Goal: Task Accomplishment & Management: Use online tool/utility

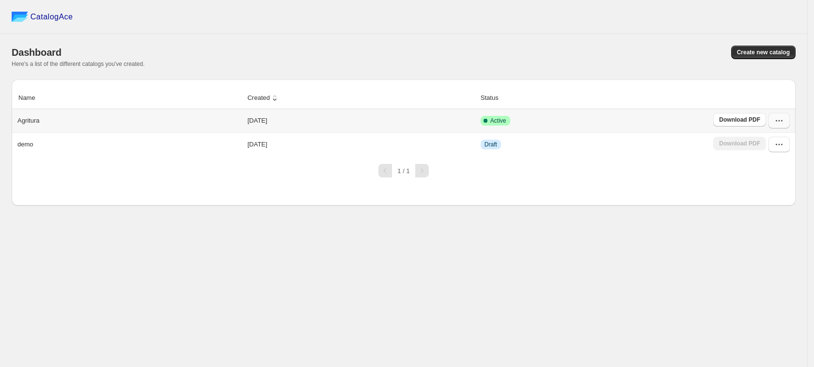
click at [775, 123] on icon "button" at bounding box center [780, 121] width 10 height 10
click at [689, 160] on div "1 / 1" at bounding box center [400, 166] width 792 height 21
click at [775, 140] on icon "button" at bounding box center [780, 145] width 10 height 10
click at [771, 248] on span "Delete" at bounding box center [764, 248] width 18 height 7
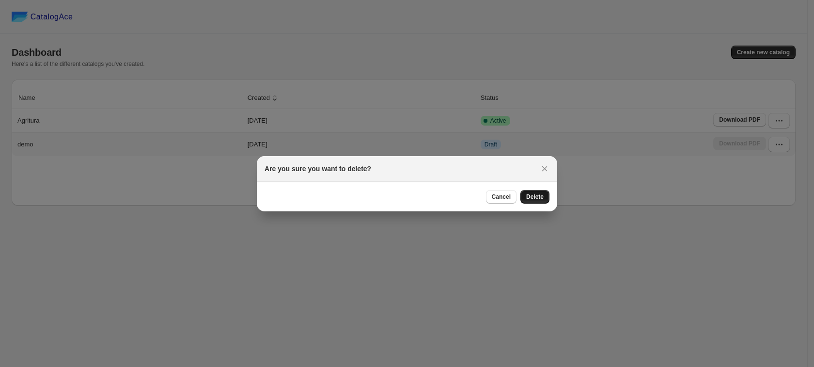
click at [528, 193] on span "Delete" at bounding box center [534, 197] width 17 height 8
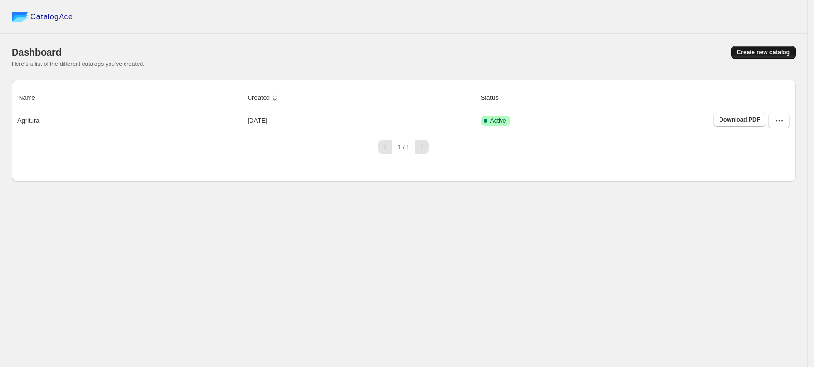
click at [758, 50] on span "Create new catalog" at bounding box center [763, 52] width 53 height 8
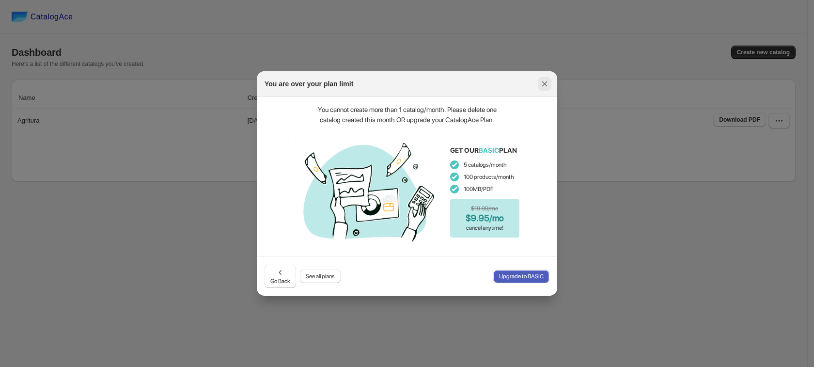
click at [547, 80] on icon ":rj:" at bounding box center [545, 84] width 10 height 10
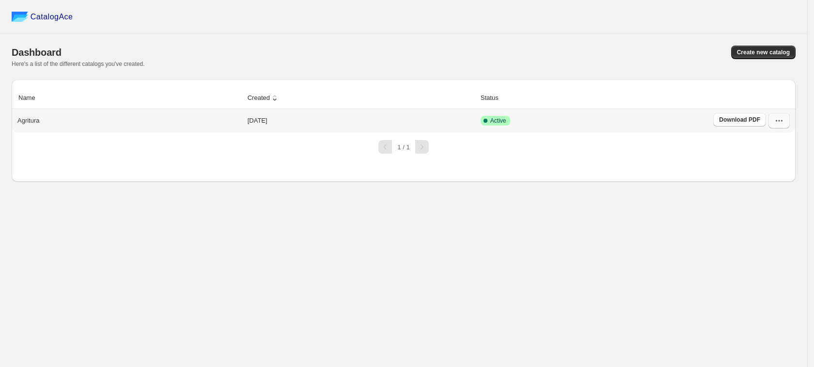
click at [774, 118] on button "button" at bounding box center [779, 121] width 21 height 16
click at [769, 188] on span "Edit" at bounding box center [780, 192] width 50 height 10
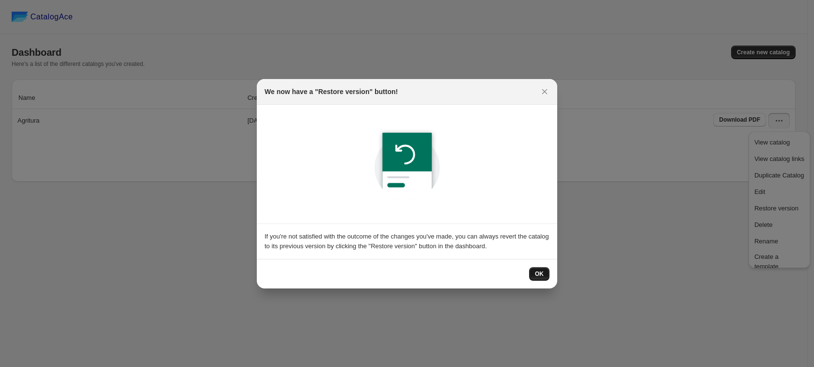
click at [543, 272] on span "OK" at bounding box center [539, 274] width 9 height 8
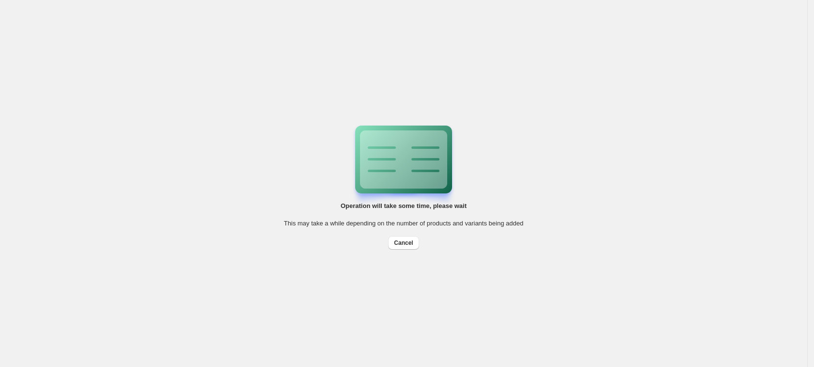
click at [571, 149] on div "Operation will take some time, please wait This may take a while depending on t…" at bounding box center [404, 183] width 808 height 367
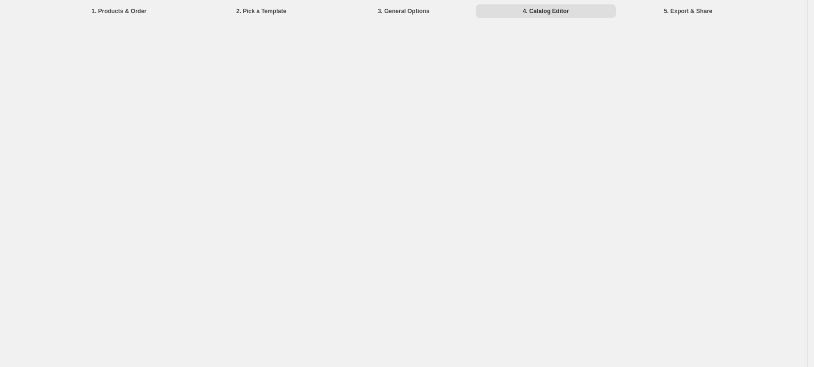
click at [413, 8] on li "3. General Options" at bounding box center [404, 11] width 141 height 14
click at [134, 5] on li "1. Products & Order" at bounding box center [119, 11] width 141 height 14
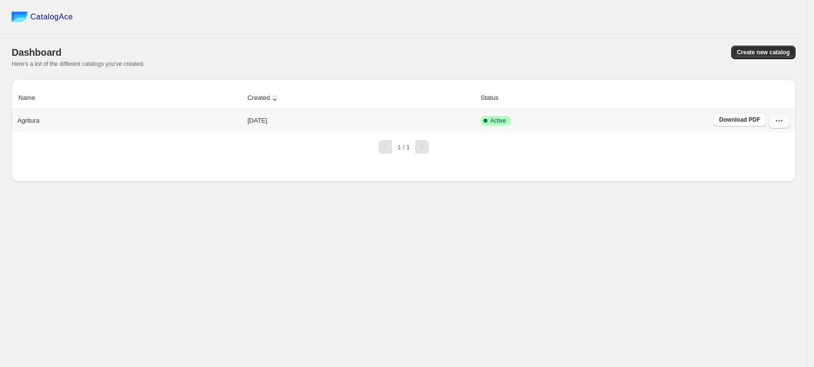
click at [782, 123] on icon "button" at bounding box center [780, 121] width 10 height 10
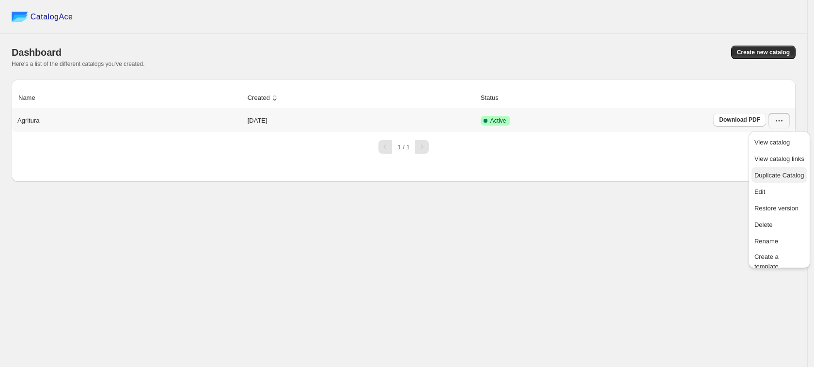
click at [759, 175] on span "Duplicate Catalog" at bounding box center [780, 175] width 50 height 7
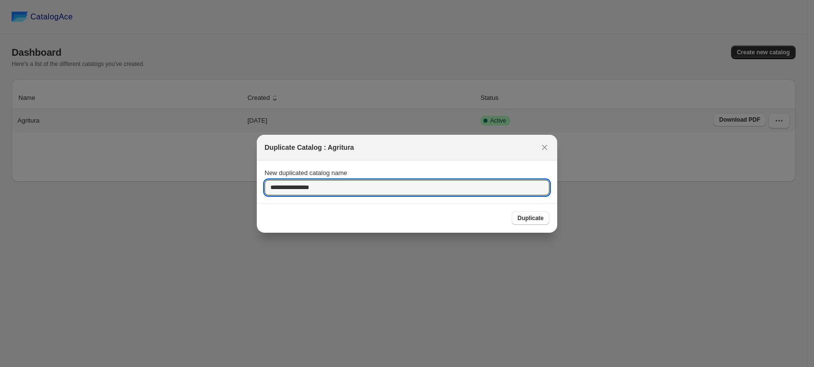
drag, startPoint x: 290, startPoint y: 186, endPoint x: 235, endPoint y: 177, distance: 55.9
click at [235, 367] on div "**********" at bounding box center [407, 367] width 814 height 0
click at [365, 180] on input "**********" at bounding box center [407, 188] width 285 height 16
type input "**********"
click at [529, 217] on span "Duplicate" at bounding box center [531, 218] width 26 height 8
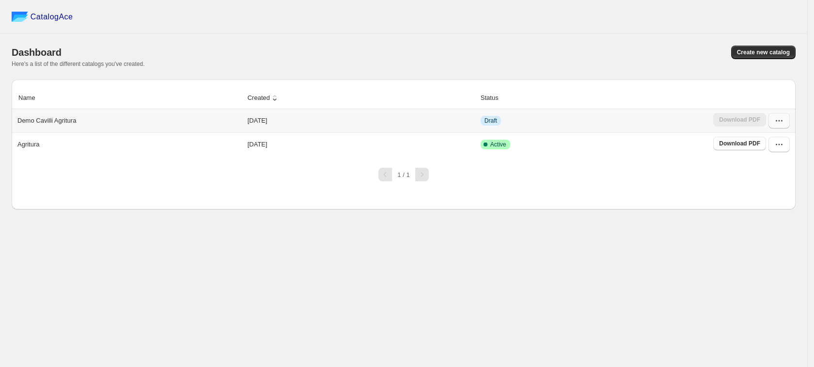
click at [783, 125] on icon "button" at bounding box center [780, 121] width 10 height 10
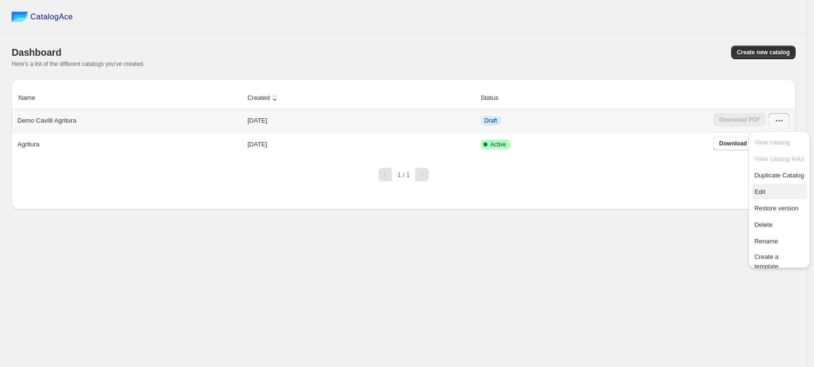
click at [760, 194] on span "Edit" at bounding box center [760, 191] width 11 height 7
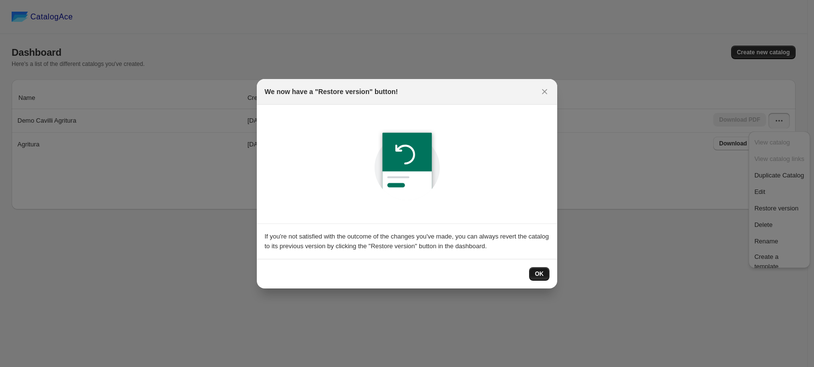
click at [543, 275] on span "OK" at bounding box center [539, 274] width 9 height 8
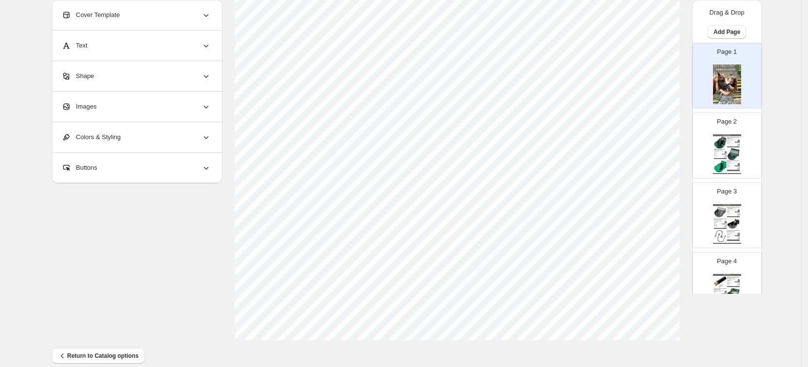
scroll to position [336, 0]
click at [725, 147] on img at bounding box center [720, 143] width 13 height 12
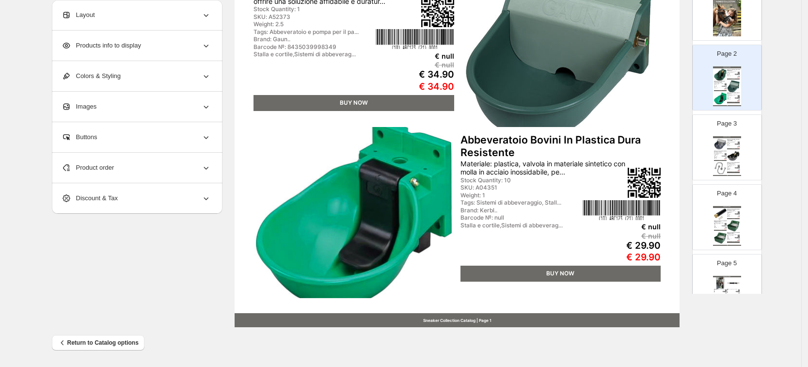
scroll to position [0, 0]
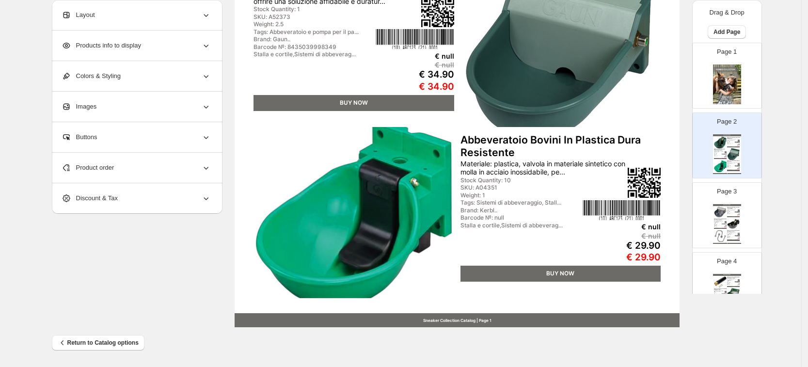
click at [721, 222] on div "Abbeveratoio con valvola tubolare g51 smaltato - Abbev... Abbeveratoio con Valv…" at bounding box center [720, 223] width 13 height 8
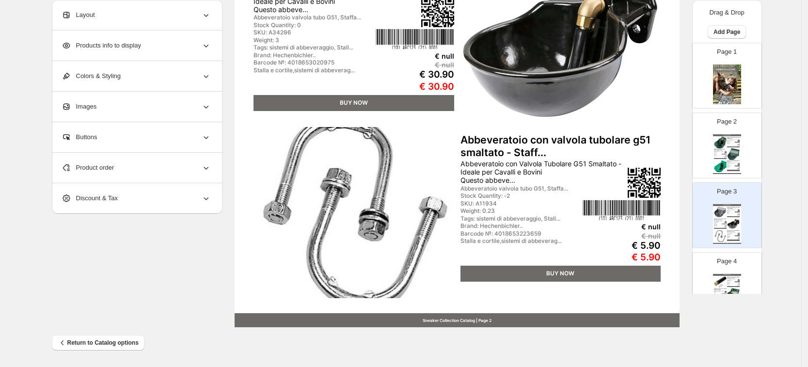
click at [727, 135] on div "HORSES COLLECTION" at bounding box center [727, 135] width 28 height 2
type input "*"
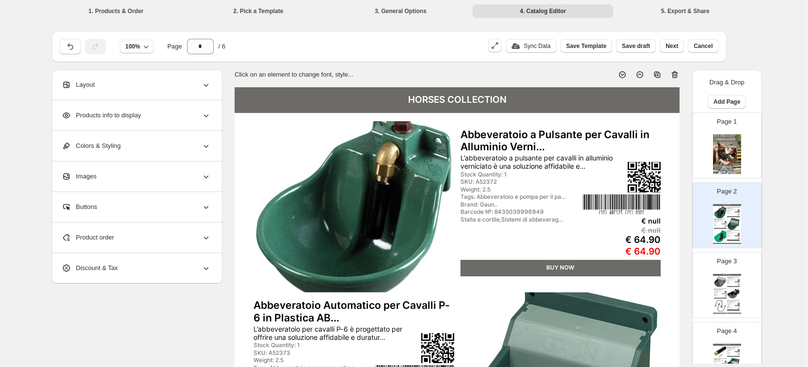
click at [112, 87] on div "Layout" at bounding box center [136, 85] width 149 height 30
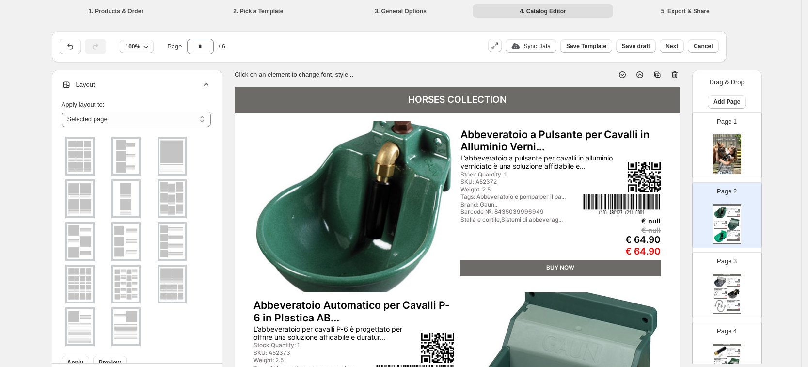
click at [131, 282] on img at bounding box center [125, 284] width 25 height 35
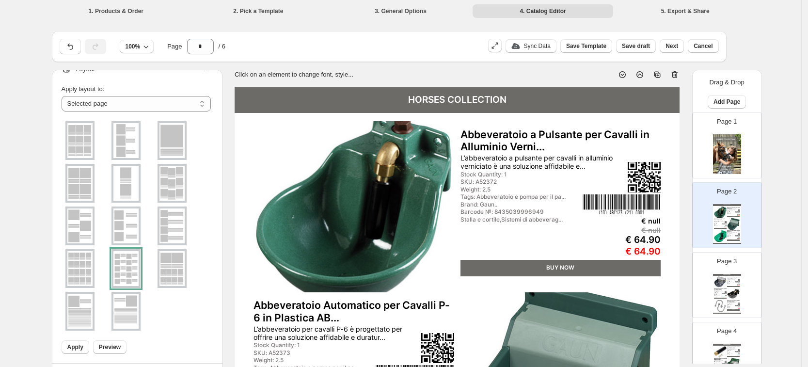
scroll to position [24, 0]
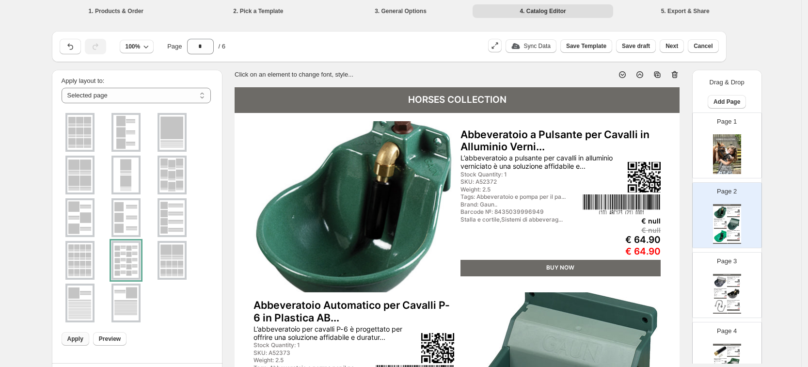
click at [75, 342] on span "Apply" at bounding box center [75, 339] width 16 height 8
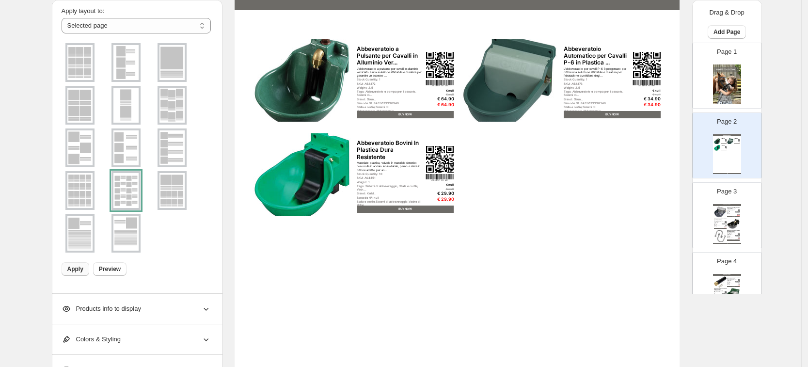
scroll to position [121, 0]
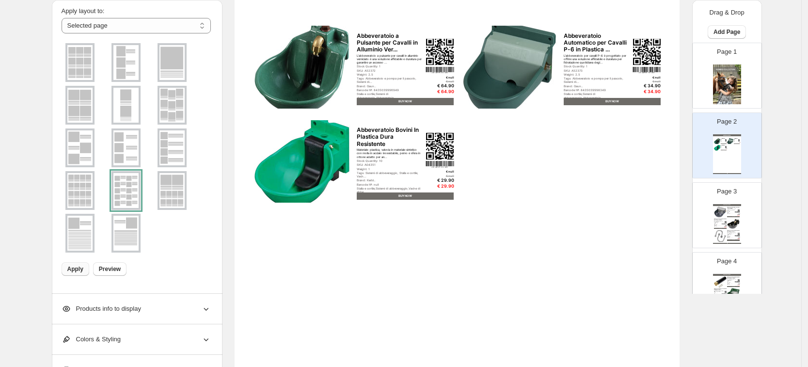
click at [159, 311] on div "Products info to display" at bounding box center [136, 309] width 149 height 30
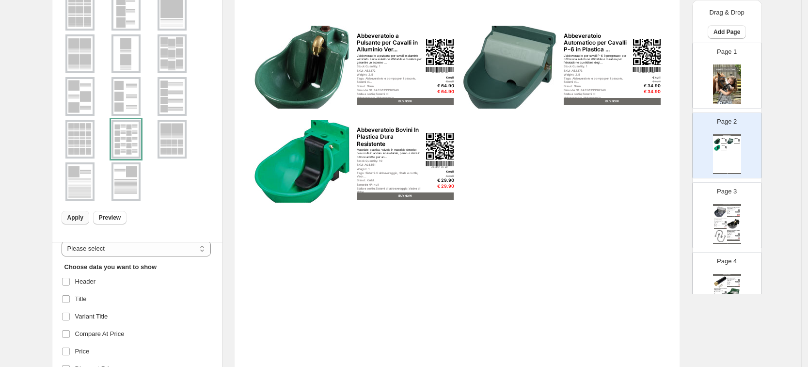
scroll to position [0, 0]
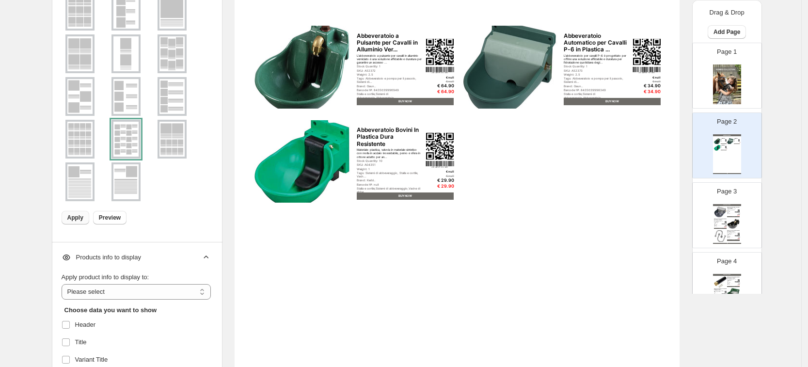
click at [290, 65] on img at bounding box center [302, 67] width 97 height 83
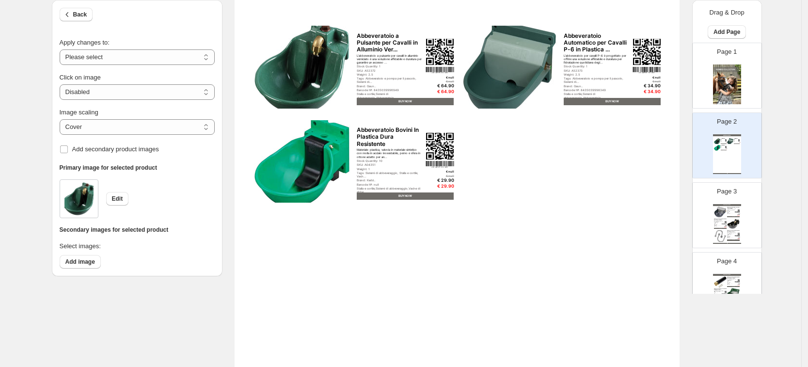
click at [88, 201] on img at bounding box center [78, 199] width 29 height 34
click at [116, 197] on span "Edit" at bounding box center [117, 199] width 11 height 8
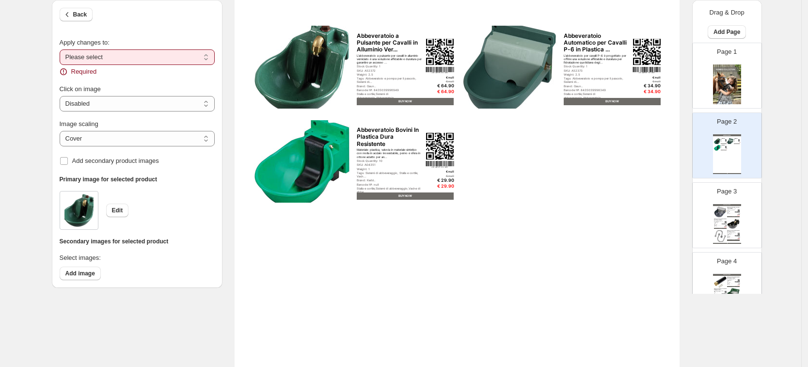
click at [138, 52] on select "**********" at bounding box center [137, 57] width 155 height 16
select select "**********"
click at [63, 49] on select "**********" at bounding box center [137, 57] width 155 height 16
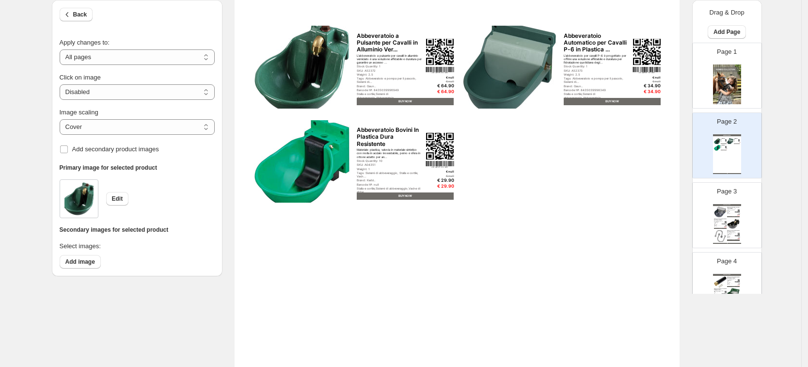
click at [98, 187] on div at bounding box center [79, 198] width 39 height 39
click at [124, 189] on div "Edit" at bounding box center [137, 198] width 155 height 39
click at [124, 193] on button "Edit" at bounding box center [117, 199] width 23 height 14
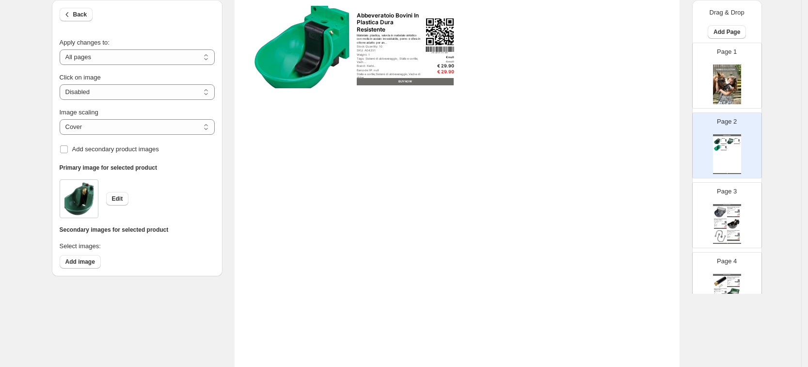
scroll to position [242, 0]
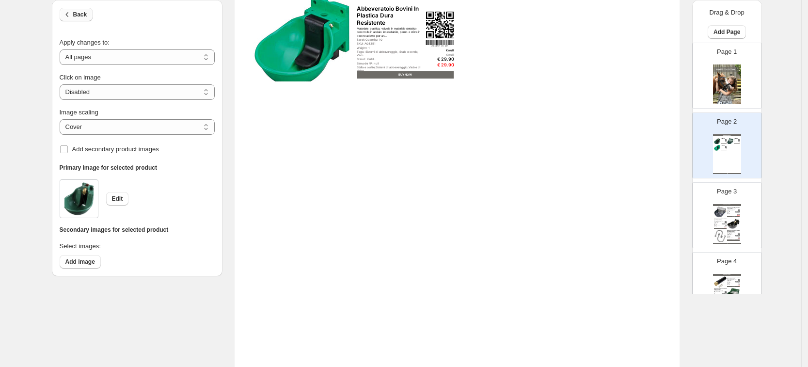
click at [75, 20] on button "Back" at bounding box center [76, 15] width 33 height 14
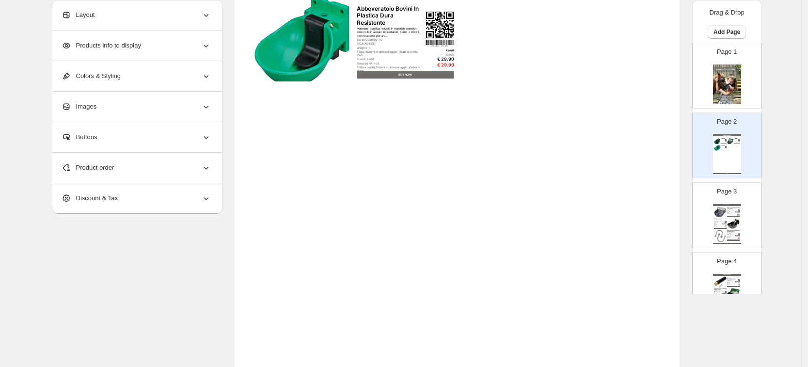
click at [339, 84] on div "HORSES COLLECTION Abbeveratoio a Pulsante per Cavalli in Alluminio Ver... L’abb…" at bounding box center [457, 133] width 445 height 576
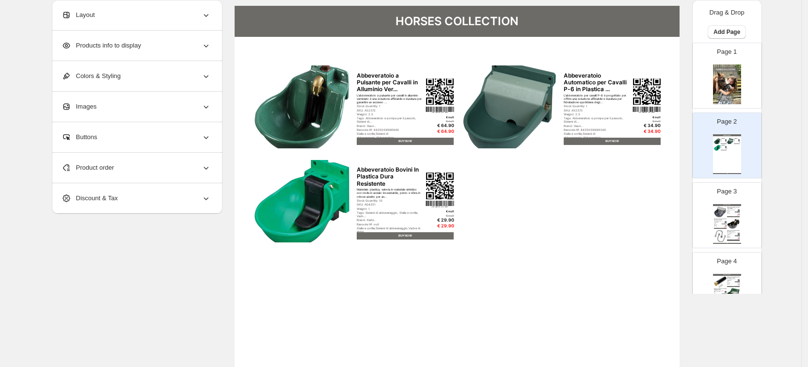
scroll to position [61, 0]
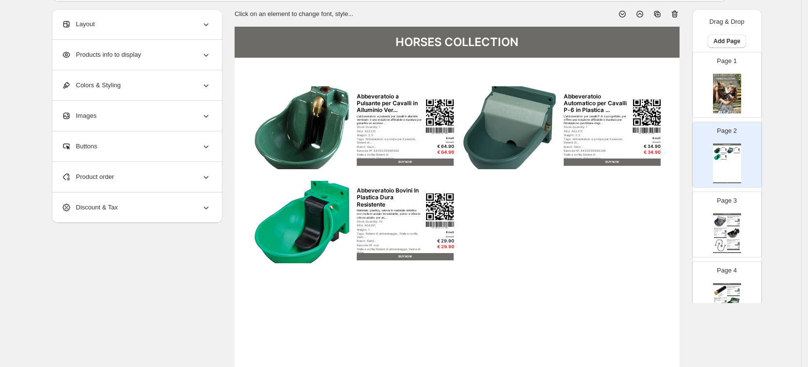
click at [285, 78] on div "HORSES COLLECTION Abbeveratoio a Pulsante per Cavalli in Alluminio Ver... L’abb…" at bounding box center [457, 315] width 445 height 576
click at [323, 127] on img at bounding box center [302, 127] width 97 height 83
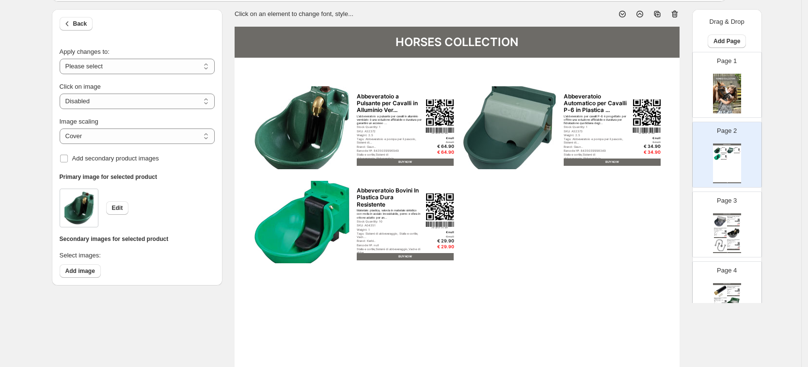
click at [707, 150] on div "Page 2 HORSES COLLECTION Abbeveratoio a Pulsante per Cavalli in Alluminio Ver..…" at bounding box center [723, 150] width 61 height 65
click at [707, 149] on div "Page 2 HORSES COLLECTION Abbeveratoio a Pulsante per Cavalli in Alluminio Ver..…" at bounding box center [723, 150] width 61 height 65
click at [733, 208] on div "Page 3 HORSES COLLECTION Abbeveratoio Cavalli B-1 Verniciato – 3,1l con Gallegg…" at bounding box center [723, 220] width 61 height 65
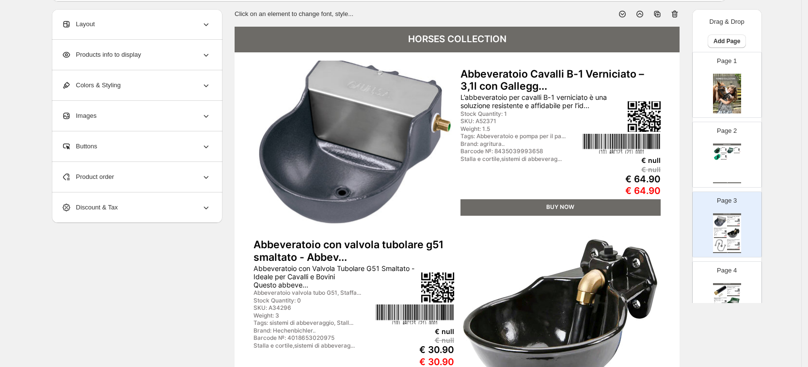
click at [722, 166] on div "HORSES COLLECTION Abbeveratoio a Pulsante per Cavalli in Alluminio Ver... L’abb…" at bounding box center [727, 163] width 28 height 40
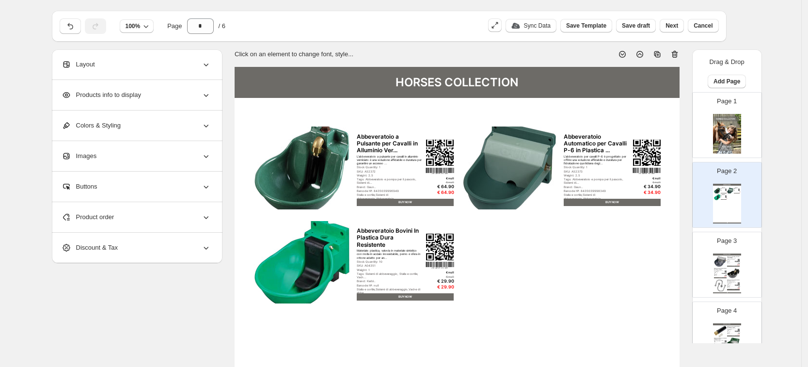
scroll to position [0, 0]
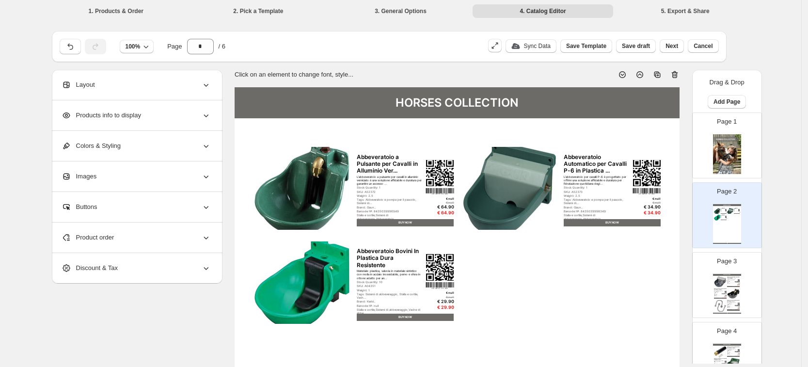
click at [725, 219] on div "€ 29.90" at bounding box center [726, 219] width 2 height 0
click at [161, 90] on div "Layout" at bounding box center [136, 85] width 149 height 30
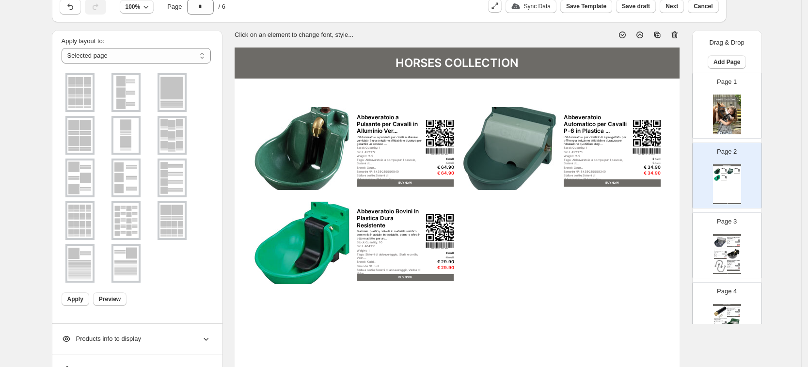
scroll to position [61, 0]
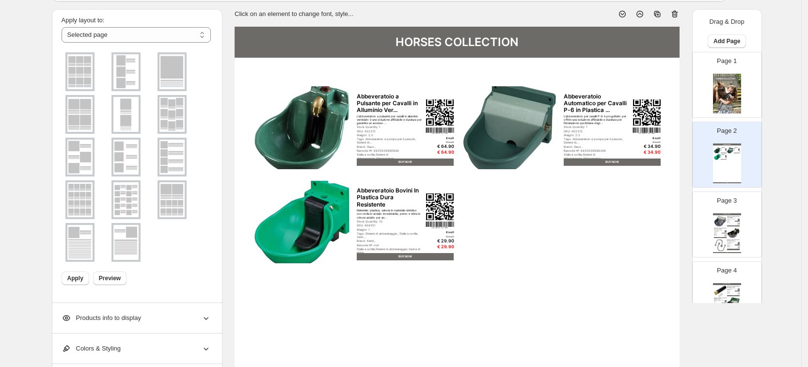
click at [148, 321] on div "Products info to display" at bounding box center [136, 318] width 149 height 30
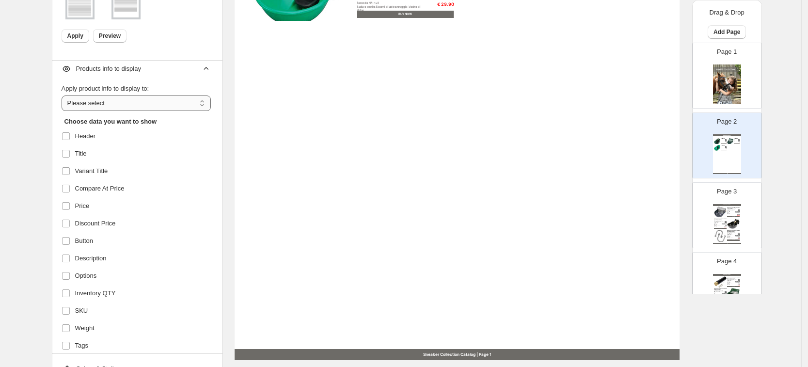
scroll to position [0, 0]
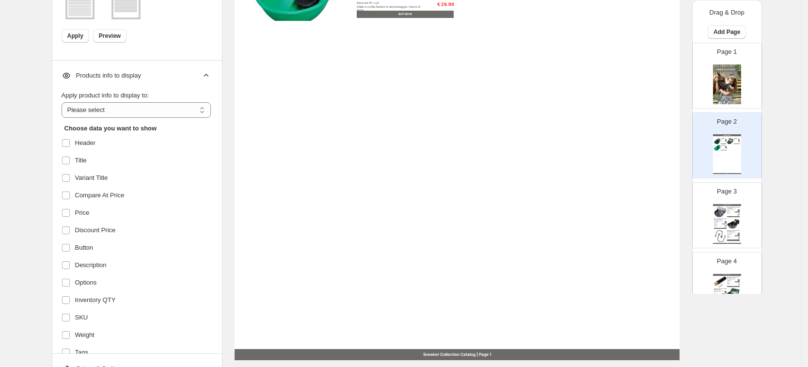
click at [208, 71] on icon at bounding box center [206, 76] width 10 height 10
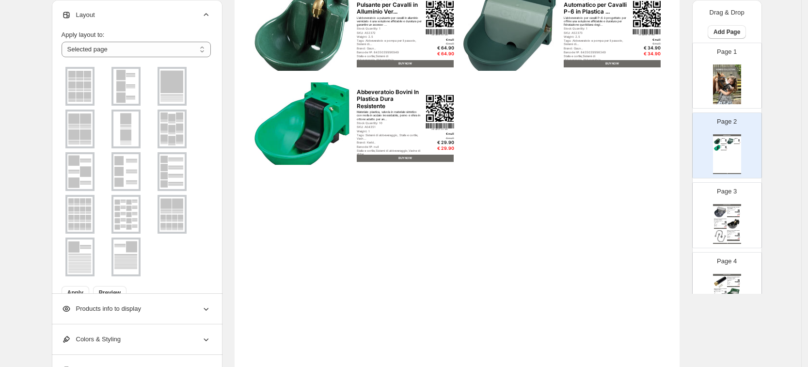
scroll to position [61, 0]
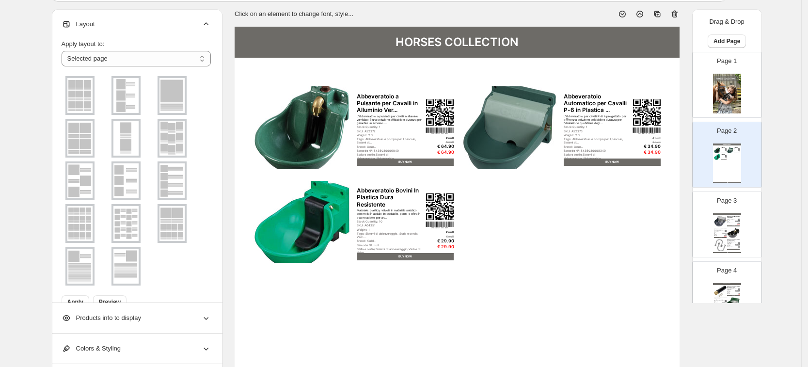
click at [208, 22] on icon at bounding box center [206, 23] width 5 height 3
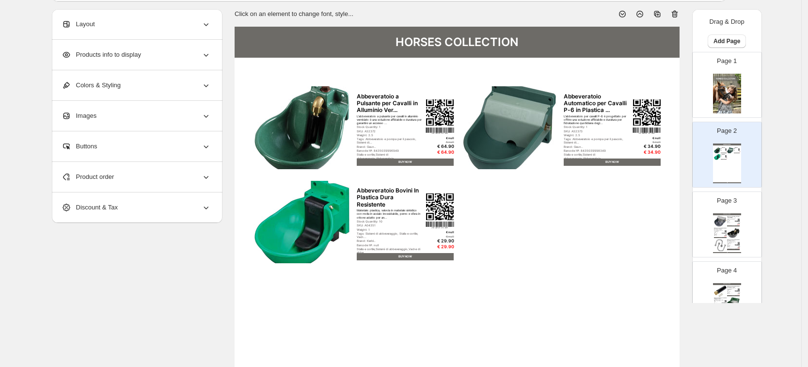
click at [200, 180] on div "Product order" at bounding box center [136, 177] width 149 height 30
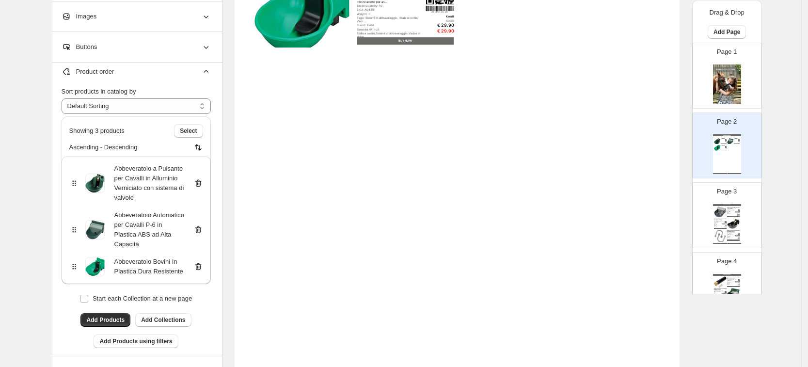
scroll to position [336, 0]
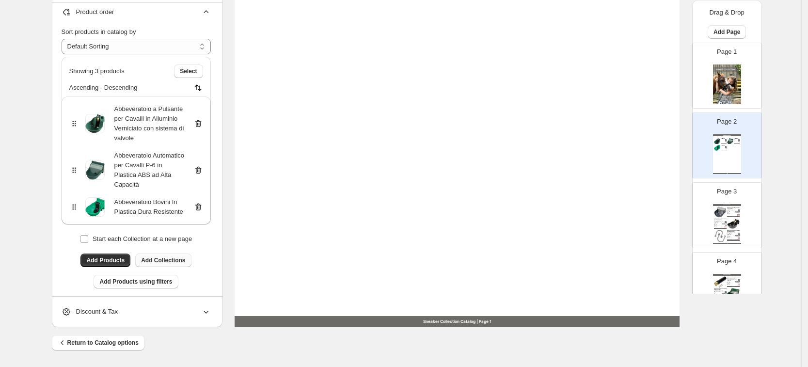
click at [175, 256] on span "Add Collections" at bounding box center [163, 260] width 44 height 8
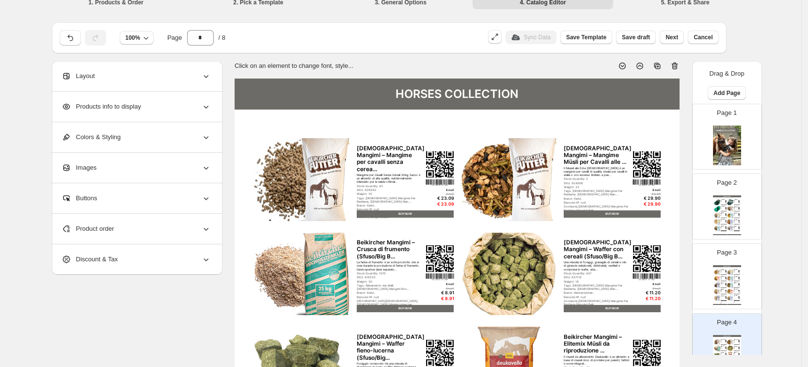
scroll to position [0, 0]
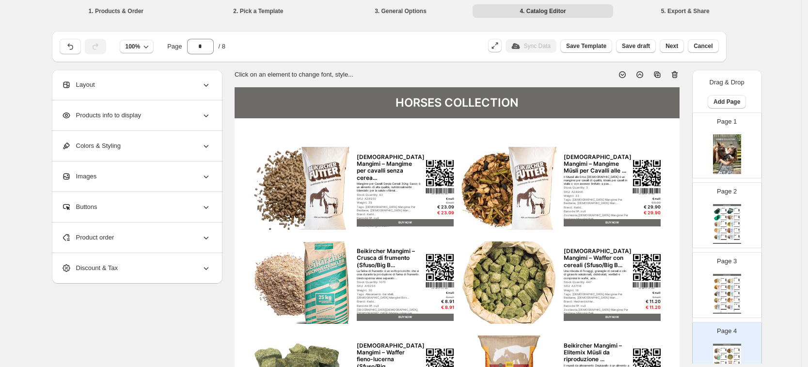
click at [713, 217] on div "HORSES COLLECTION Abbeveratoio a Pulsante per Cavalli in Alluminio Ver... L’abb…" at bounding box center [727, 224] width 28 height 40
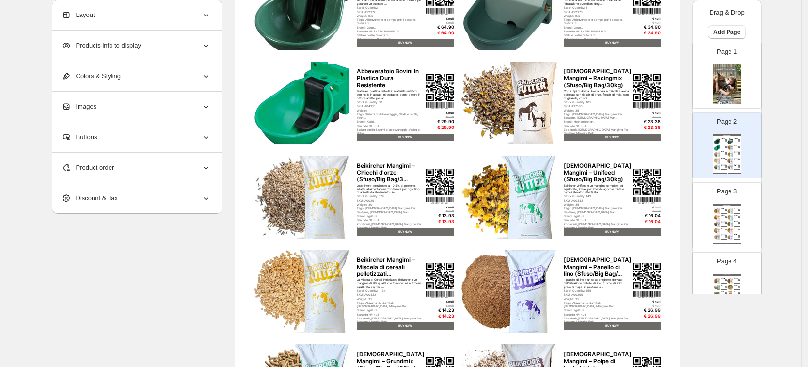
scroll to position [182, 0]
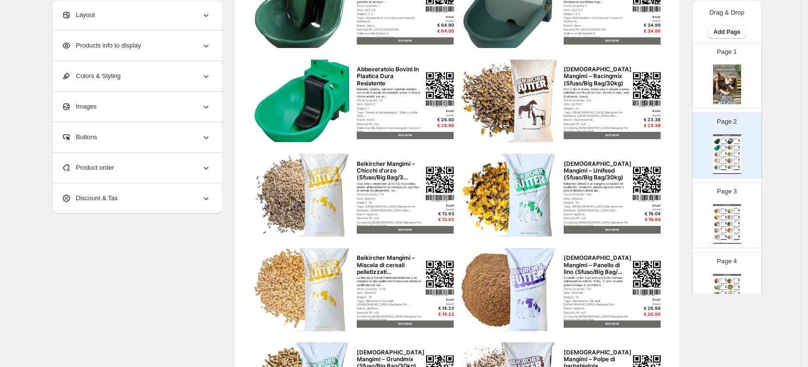
click at [729, 205] on div "HORSES COLLECTION" at bounding box center [727, 205] width 28 height 2
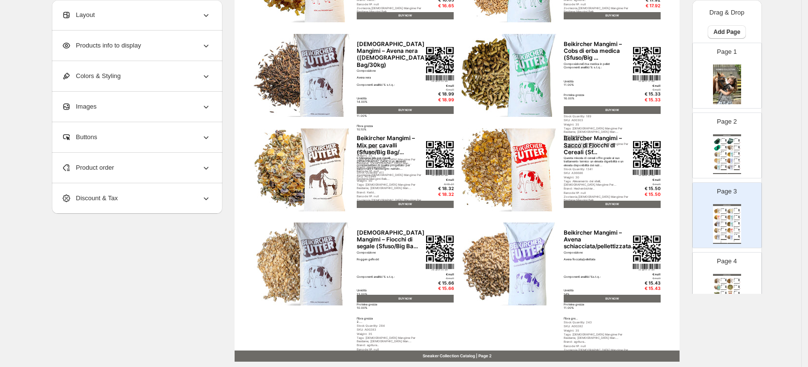
scroll to position [303, 0]
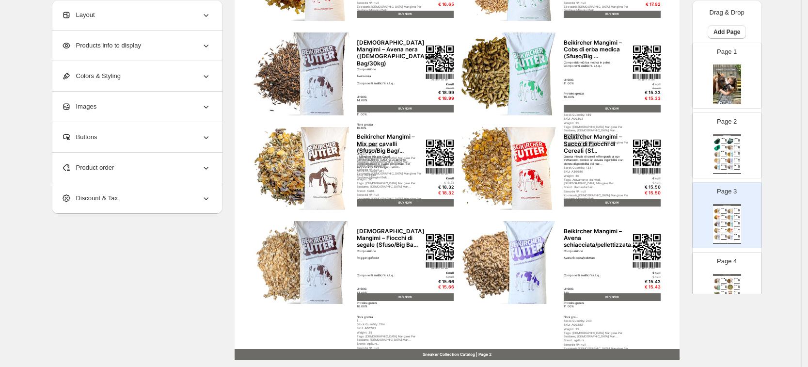
click at [731, 275] on div "HORSES COLLECTION" at bounding box center [727, 275] width 28 height 2
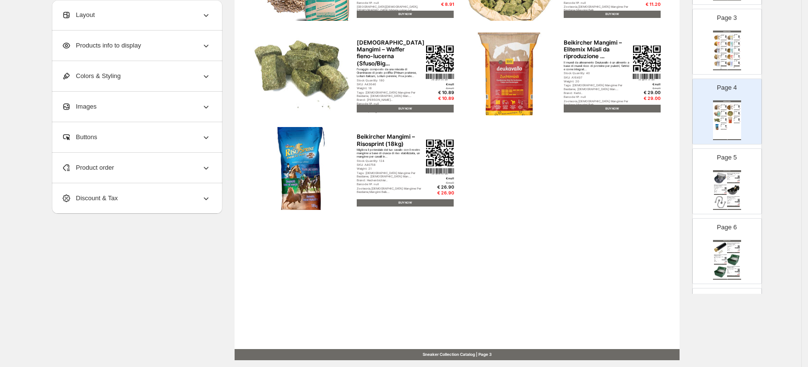
scroll to position [182, 0]
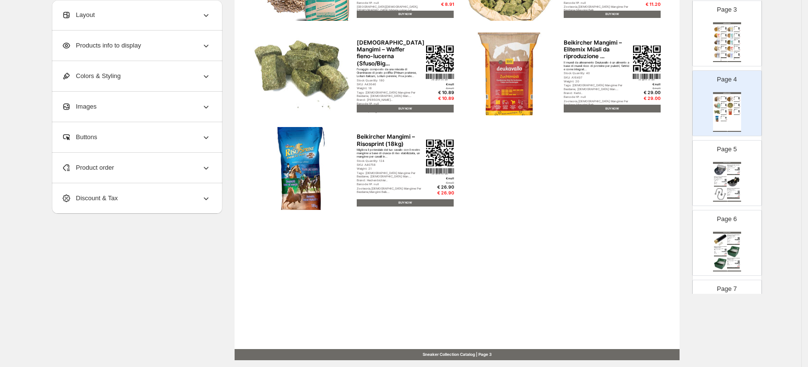
click at [730, 196] on div "Stalla e cortile,sistemi di abbeverag..." at bounding box center [731, 196] width 8 height 0
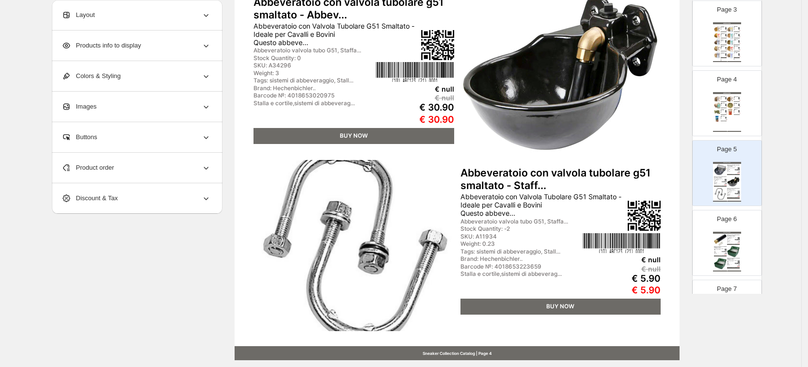
drag, startPoint x: 734, startPoint y: 166, endPoint x: 735, endPoint y: 177, distance: 10.8
click at [735, 177] on img at bounding box center [733, 182] width 13 height 12
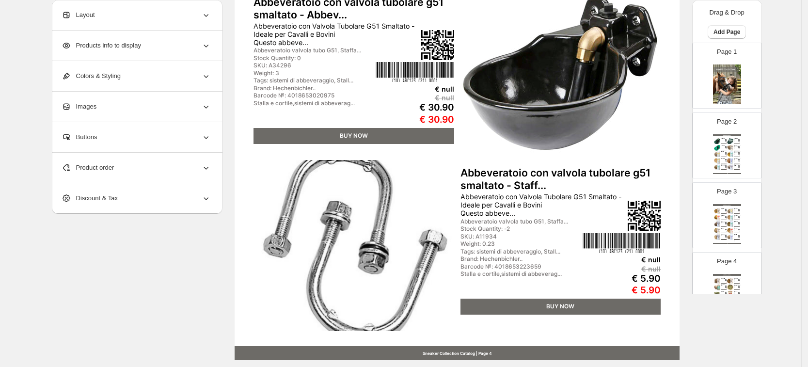
scroll to position [242, 0]
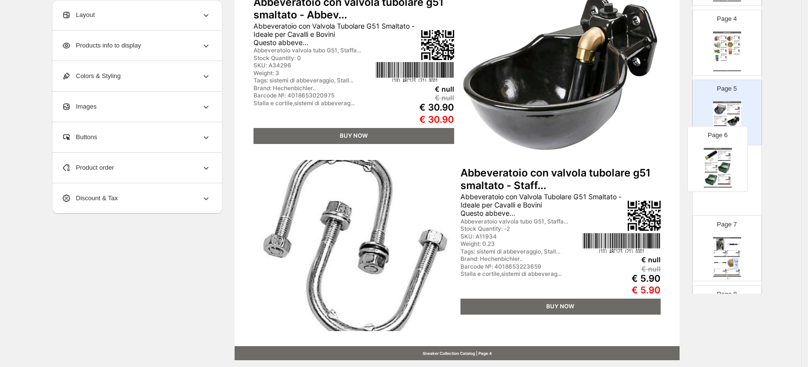
drag, startPoint x: 724, startPoint y: 195, endPoint x: 716, endPoint y: 174, distance: 22.2
click at [716, 174] on div "Page 1 Page 2 HORSES COLLECTION Abbeveratoio a Pulsante per Cavalli in Allumini…" at bounding box center [727, 77] width 70 height 555
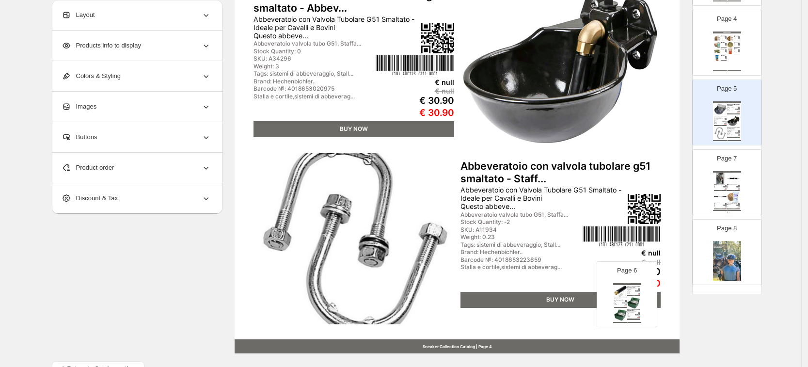
scroll to position [336, 0]
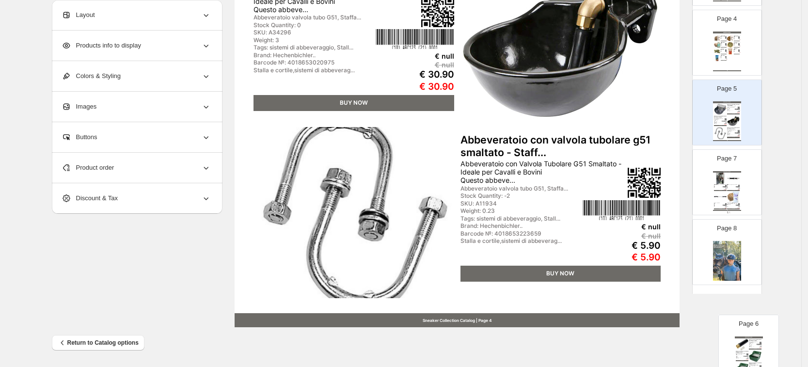
drag, startPoint x: 732, startPoint y: 171, endPoint x: 755, endPoint y: 346, distance: 176.6
click at [755, 346] on div "**********" at bounding box center [400, 26] width 721 height 682
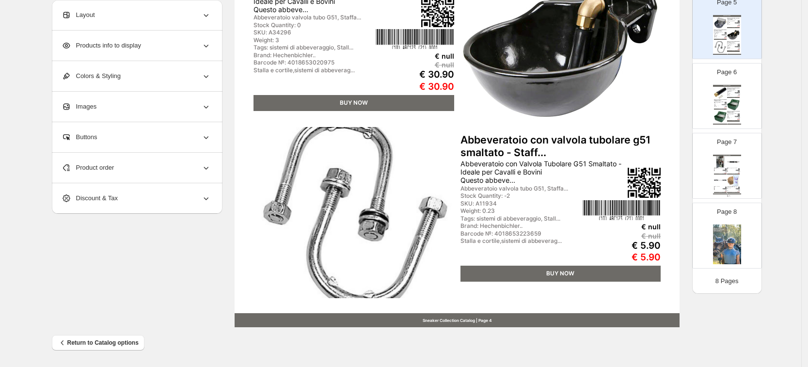
click at [727, 188] on div "Composizione Avena fioccata/pellettata Componenti analitici %s.t.q.: Umidità 14…" at bounding box center [731, 191] width 9 height 6
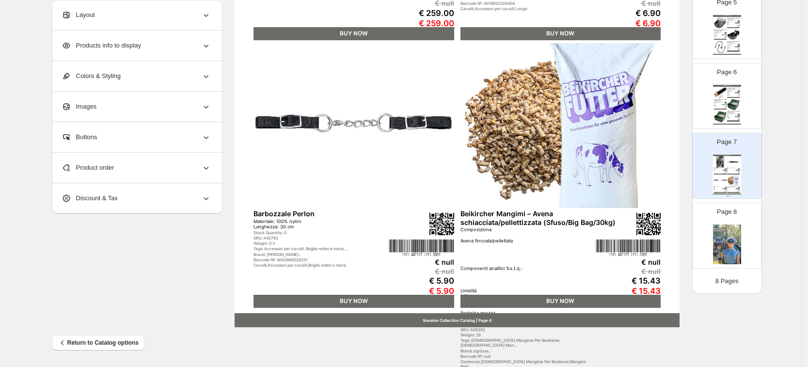
click at [123, 171] on div "Product order" at bounding box center [136, 168] width 149 height 30
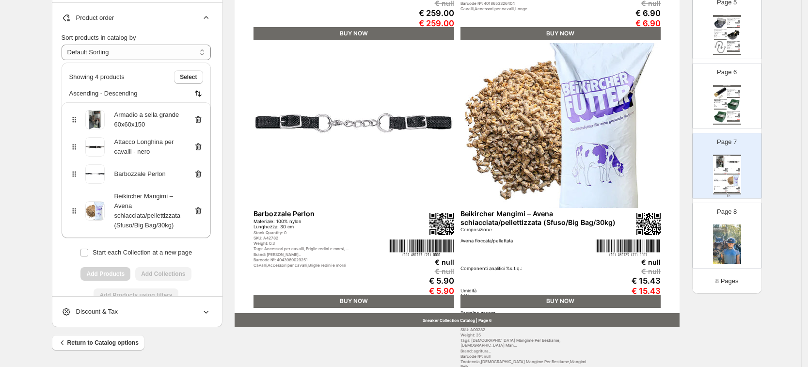
click at [197, 214] on icon at bounding box center [198, 211] width 10 height 10
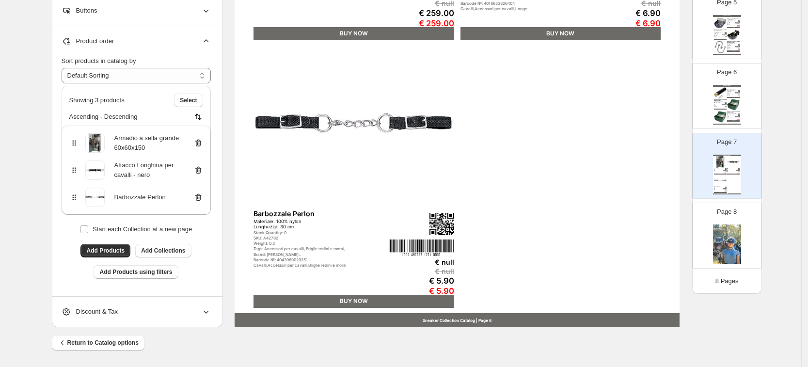
click at [203, 193] on icon at bounding box center [198, 197] width 10 height 10
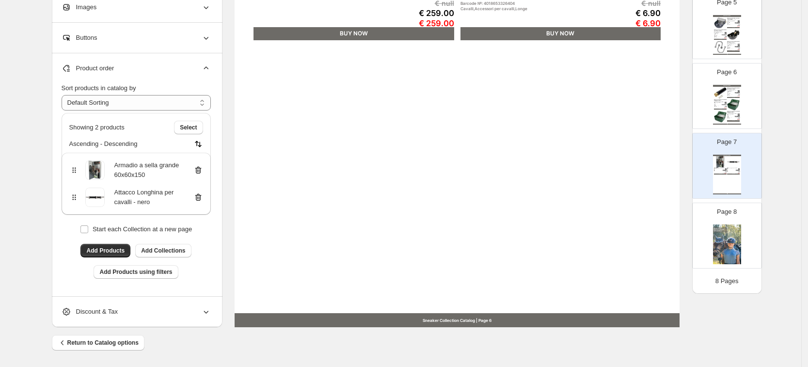
click at [202, 170] on icon at bounding box center [198, 170] width 10 height 10
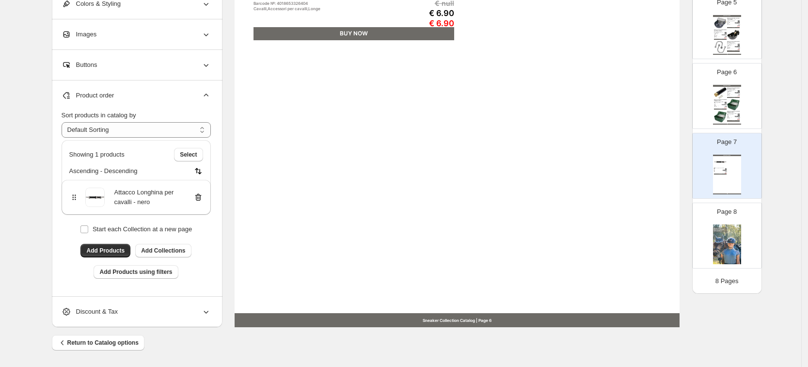
click at [201, 200] on icon at bounding box center [198, 197] width 6 height 7
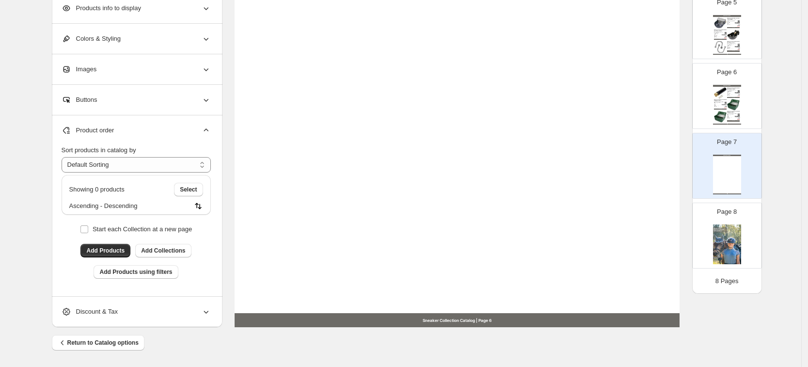
click at [723, 166] on div "HORSES COLLECTION Sneaker Collection Catalog | Page undefined" at bounding box center [727, 175] width 28 height 40
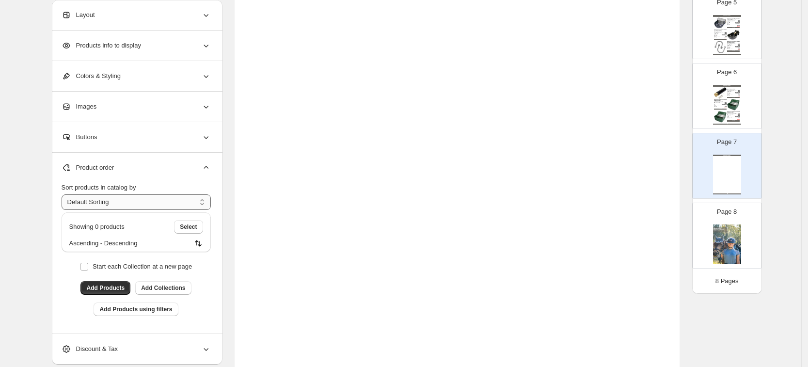
scroll to position [215, 0]
click at [566, 72] on div "HORSES COLLECTION Sneaker Collection Catalog | Page 6" at bounding box center [457, 160] width 445 height 576
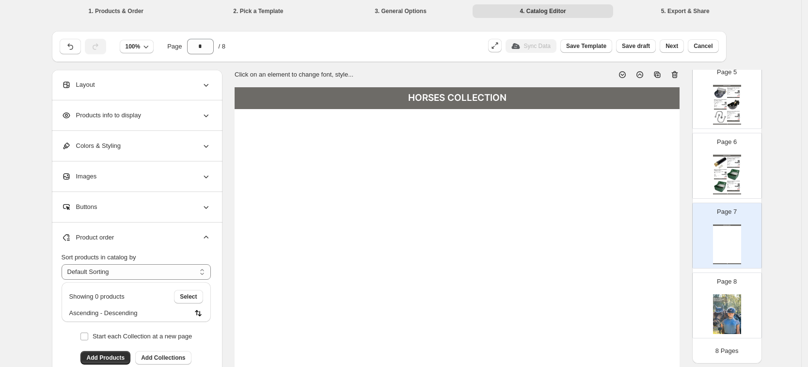
click at [716, 169] on div "Abbeveratoio Robusto con Valvola a Galleggiante Plasti..." at bounding box center [720, 170] width 13 height 2
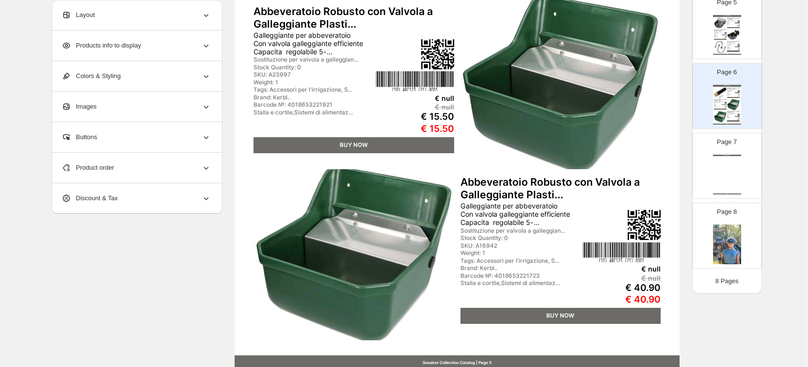
scroll to position [336, 0]
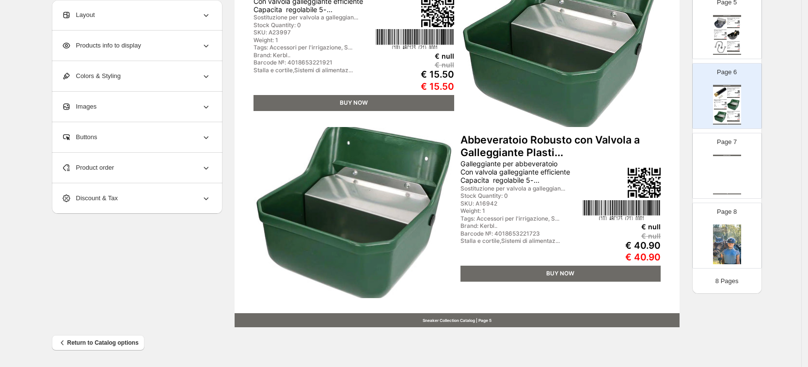
click at [726, 155] on div "HORSES COLLECTION" at bounding box center [727, 155] width 28 height 1
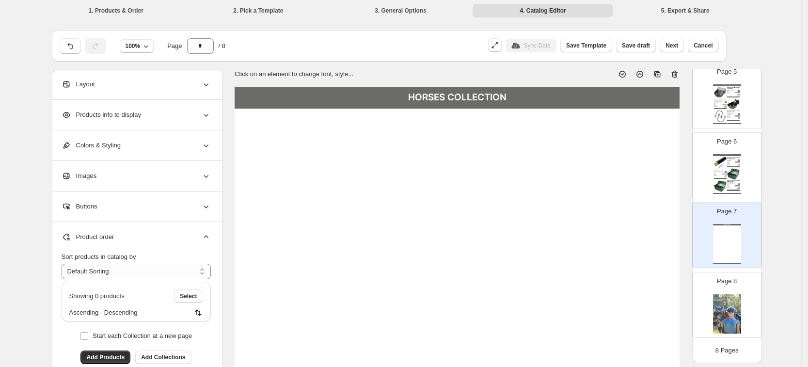
scroll to position [0, 0]
click at [679, 67] on div at bounding box center [645, 70] width 70 height 17
click at [680, 76] on icon at bounding box center [675, 75] width 10 height 10
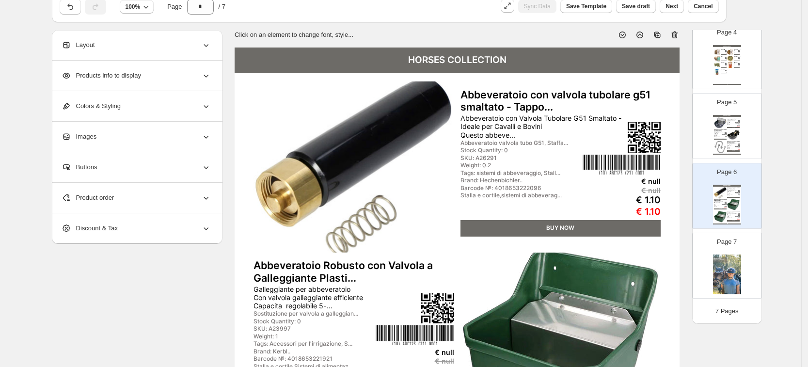
scroll to position [61, 0]
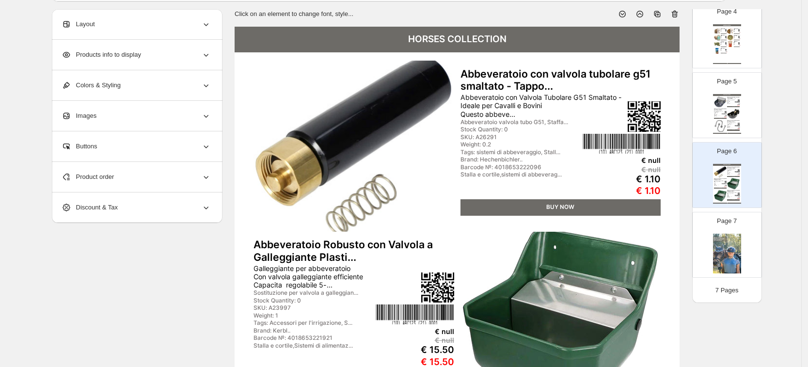
click at [724, 179] on div "Abbeveratoio Robusto con Valvola a Galleggiante Plasti..." at bounding box center [720, 179] width 13 height 2
click at [676, 13] on icon at bounding box center [675, 14] width 1 height 3
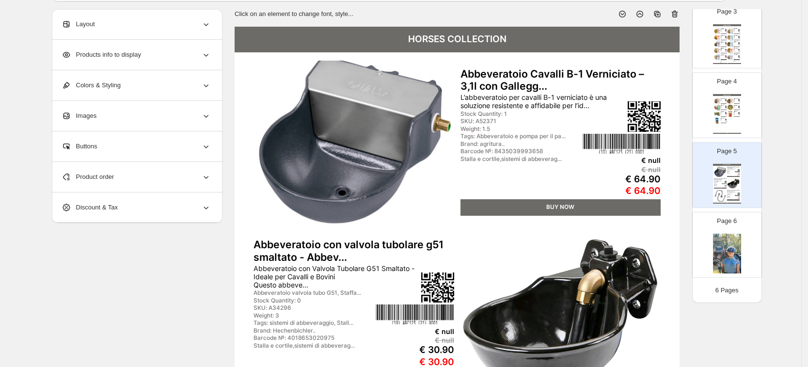
click at [728, 178] on img at bounding box center [733, 184] width 13 height 12
click at [678, 12] on icon at bounding box center [675, 14] width 6 height 7
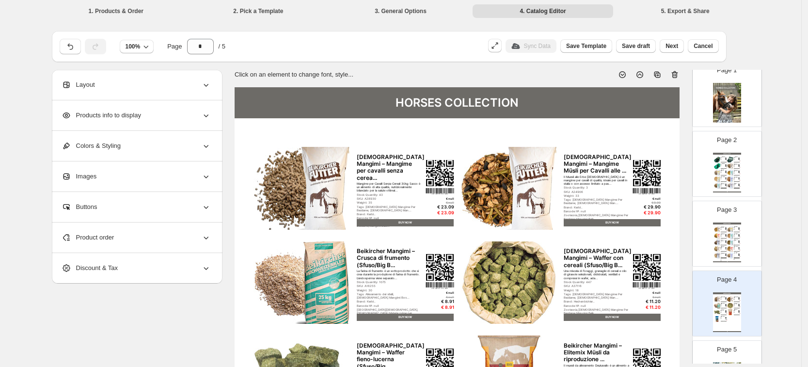
scroll to position [0, 0]
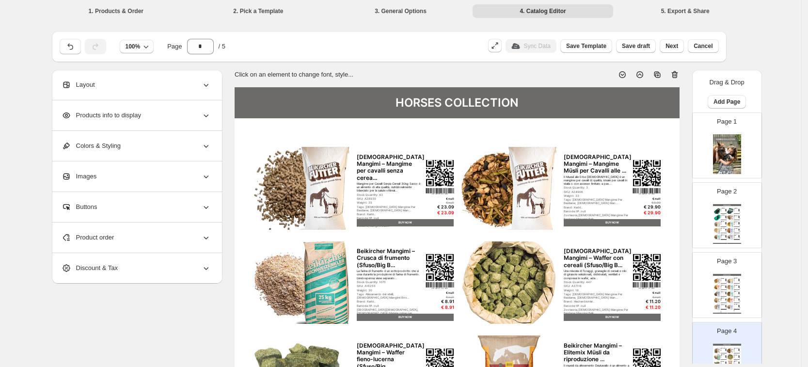
click at [720, 151] on img at bounding box center [727, 154] width 28 height 40
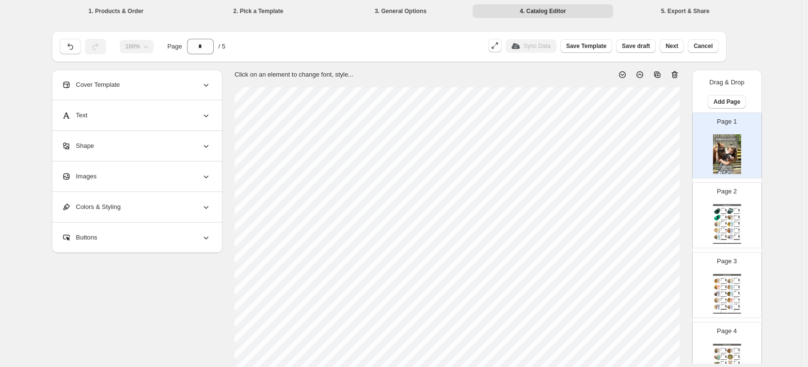
click at [728, 204] on div "HORSES COLLECTION" at bounding box center [727, 205] width 28 height 2
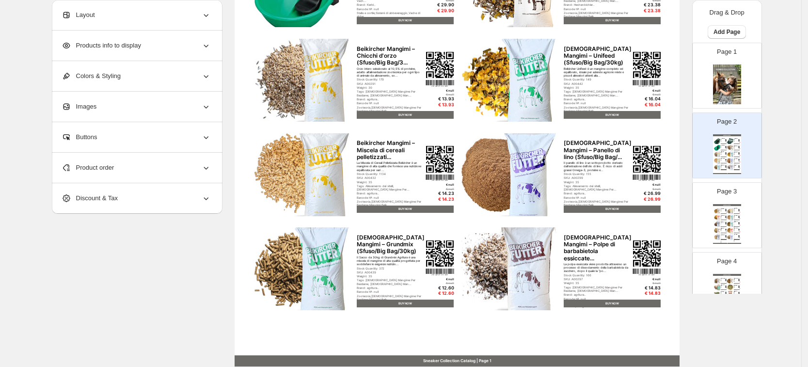
scroll to position [336, 0]
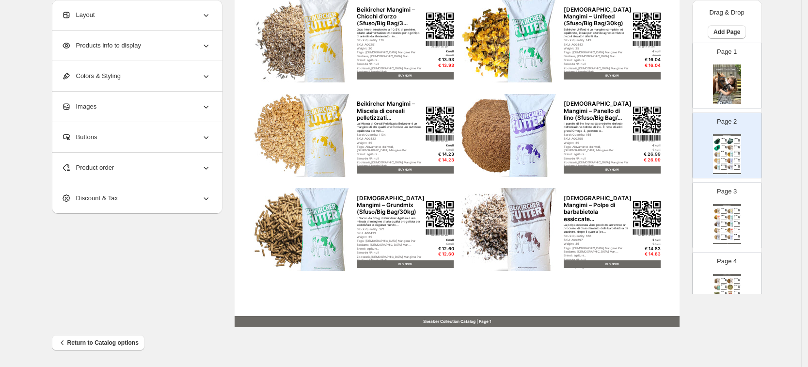
click at [733, 196] on p "Page 3" at bounding box center [727, 192] width 20 height 10
type input "*"
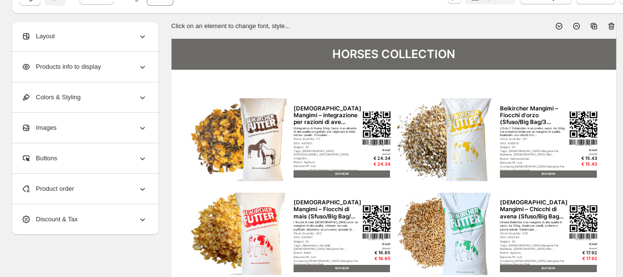
scroll to position [0, 0]
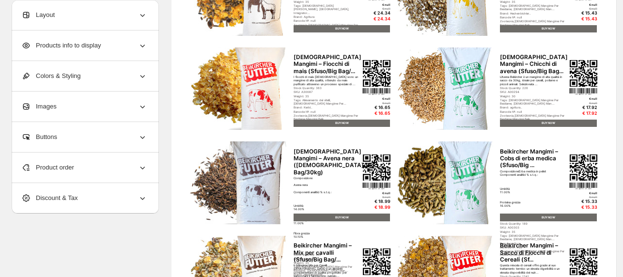
scroll to position [425, 0]
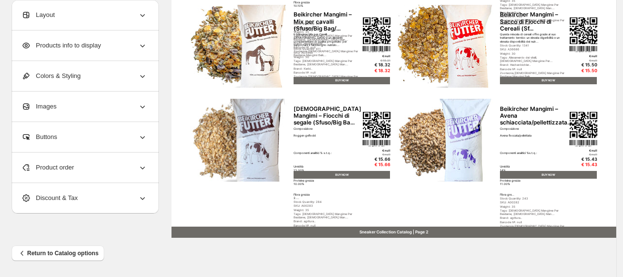
click at [128, 101] on div "Images" at bounding box center [84, 107] width 126 height 30
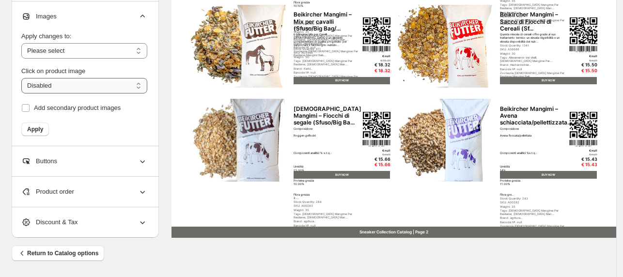
click at [87, 85] on select "**********" at bounding box center [84, 86] width 126 height 16
click at [15, 98] on div "**********" at bounding box center [85, 73] width 147 height 145
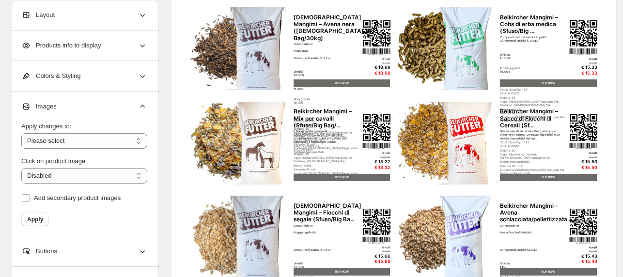
click at [116, 46] on div "Products info to display" at bounding box center [84, 46] width 126 height 30
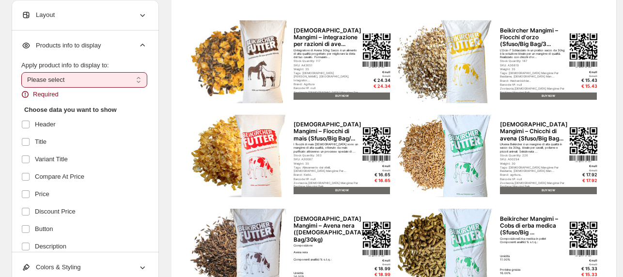
scroll to position [86, 0]
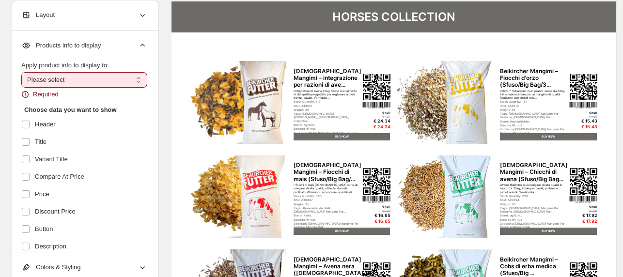
click at [51, 81] on select "**********" at bounding box center [84, 80] width 126 height 16
select select "*********"
click at [21, 72] on select "**********" at bounding box center [84, 80] width 126 height 16
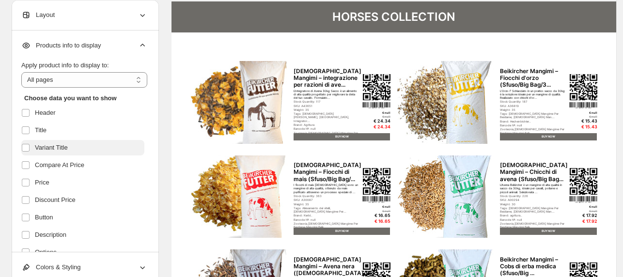
click at [51, 144] on span "Variant Title" at bounding box center [51, 148] width 33 height 10
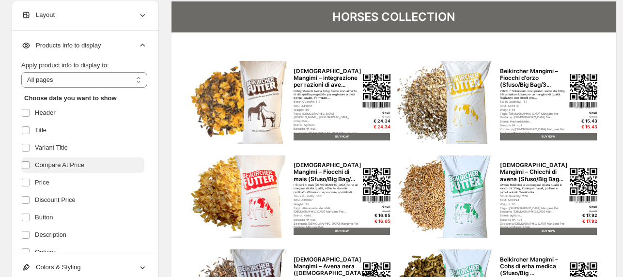
click at [62, 168] on span "Compare At Price" at bounding box center [59, 165] width 49 height 10
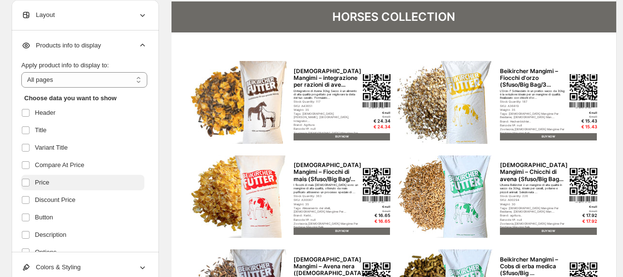
scroll to position [48, 0]
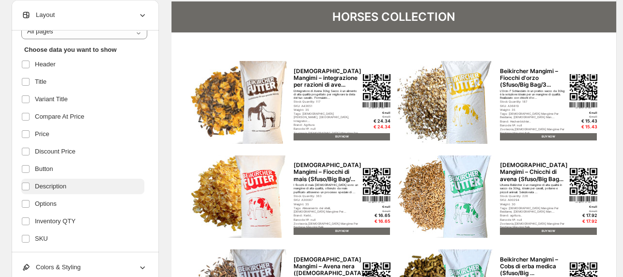
click at [58, 188] on span "Description" at bounding box center [51, 187] width 32 height 10
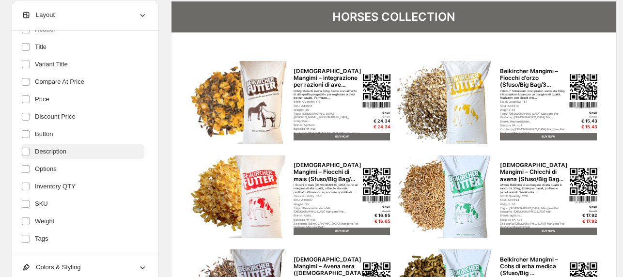
scroll to position [97, 0]
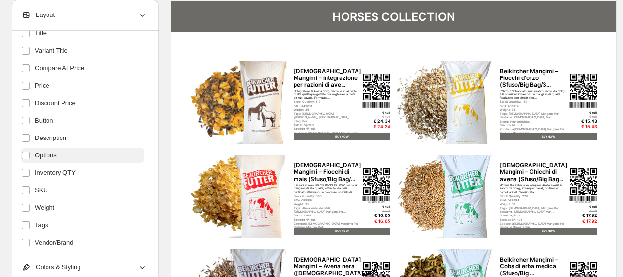
click at [43, 161] on label "Options" at bounding box center [82, 156] width 123 height 16
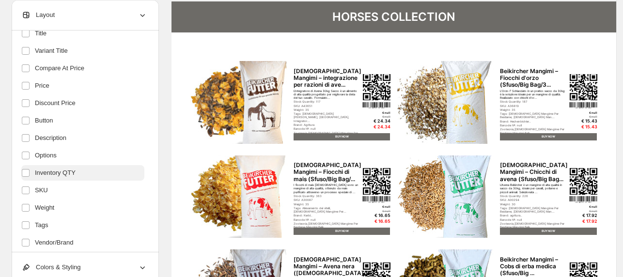
click at [65, 175] on span "Inventory QTY" at bounding box center [55, 173] width 41 height 10
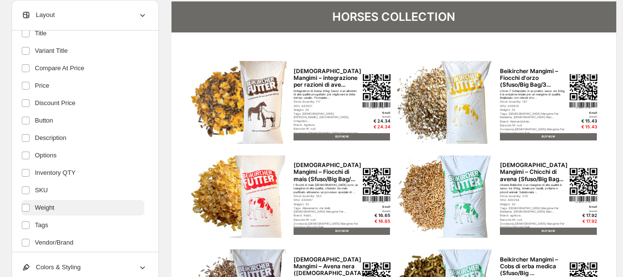
click at [50, 207] on span "Weight" at bounding box center [44, 208] width 19 height 10
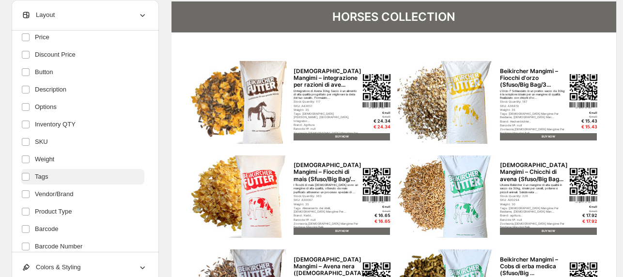
click at [34, 181] on label "Tags" at bounding box center [82, 177] width 123 height 16
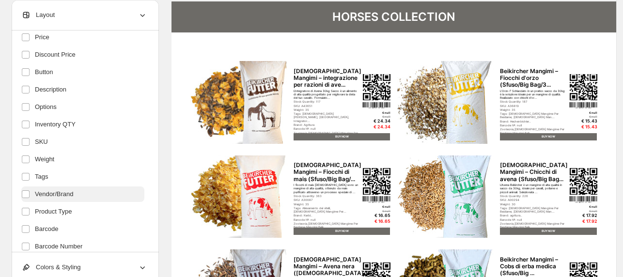
click at [71, 193] on span "Vendor/Brand" at bounding box center [54, 195] width 39 height 10
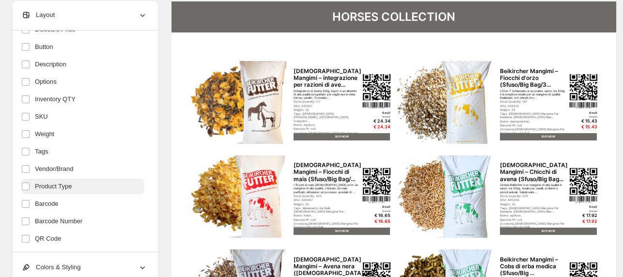
scroll to position [194, 0]
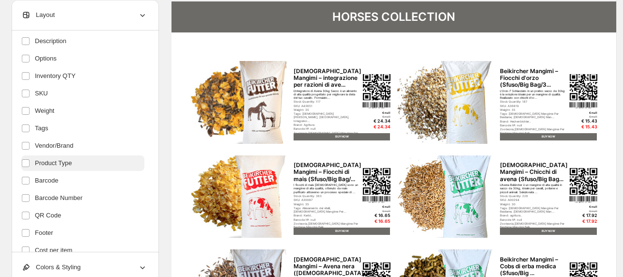
click at [48, 165] on span "Product Type" at bounding box center [53, 164] width 37 height 10
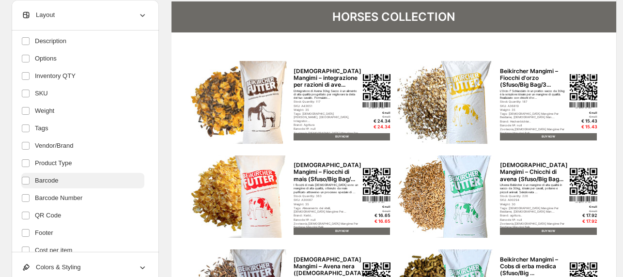
click at [53, 180] on span "Barcode" at bounding box center [46, 181] width 23 height 10
click at [54, 181] on span "Barcode" at bounding box center [46, 181] width 23 height 10
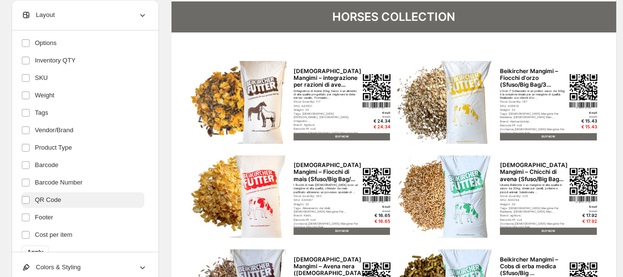
scroll to position [223, 0]
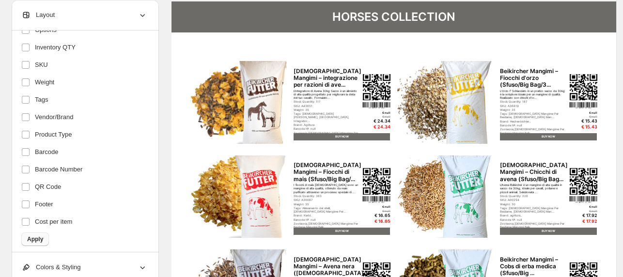
click at [39, 239] on span "Apply" at bounding box center [35, 240] width 16 height 8
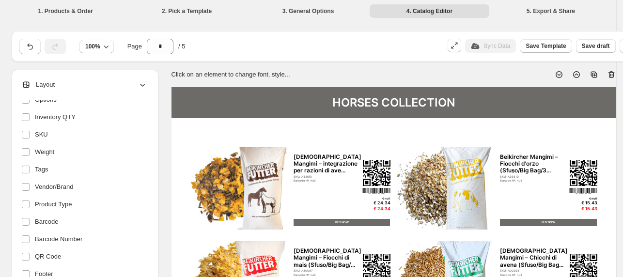
scroll to position [97, 0]
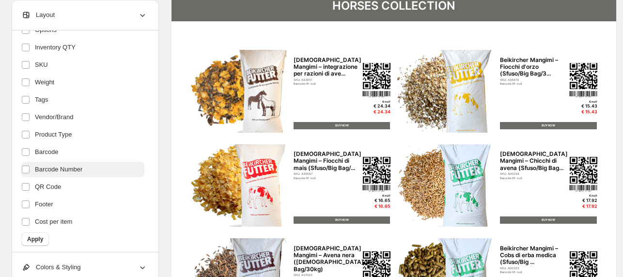
click at [52, 175] on label "Barcode Number" at bounding box center [82, 170] width 123 height 16
click at [35, 240] on span "Apply" at bounding box center [35, 240] width 16 height 8
click at [39, 166] on span "Barcode Number" at bounding box center [59, 170] width 48 height 10
click at [41, 242] on span "Apply" at bounding box center [35, 240] width 16 height 8
click at [45, 170] on span "Barcode Number" at bounding box center [59, 170] width 48 height 10
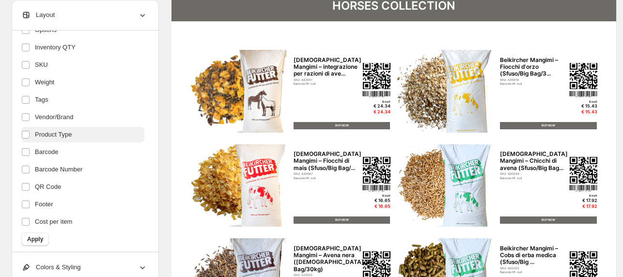
click at [44, 137] on span "Product Type" at bounding box center [53, 135] width 37 height 10
click at [34, 237] on span "Apply" at bounding box center [35, 240] width 16 height 8
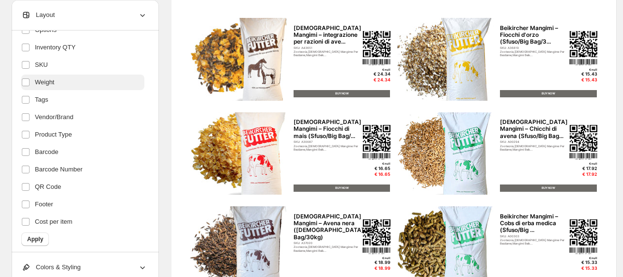
scroll to position [145, 0]
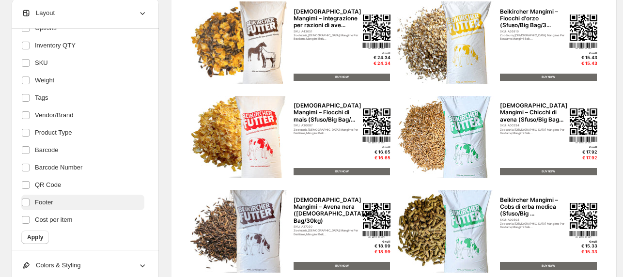
click at [50, 204] on span "Footer" at bounding box center [44, 203] width 18 height 10
click at [37, 236] on span "Apply" at bounding box center [35, 238] width 16 height 8
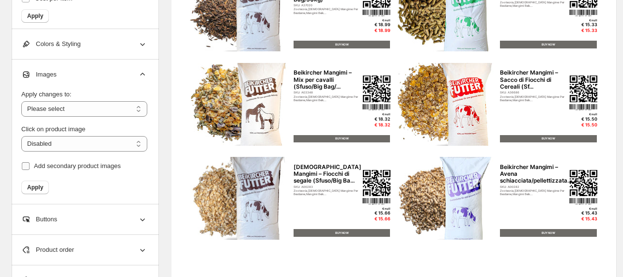
scroll to position [328, 0]
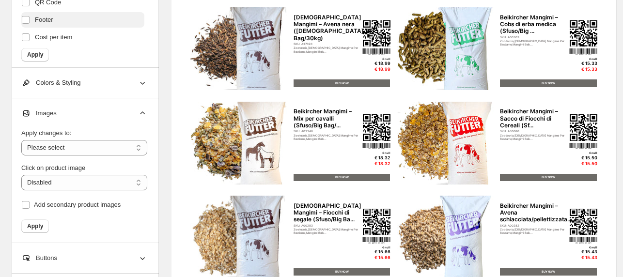
click at [36, 19] on span "Footer" at bounding box center [44, 20] width 18 height 10
click at [35, 54] on span "Apply" at bounding box center [35, 55] width 16 height 8
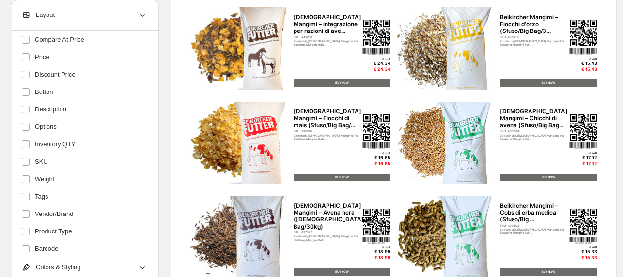
scroll to position [0, 0]
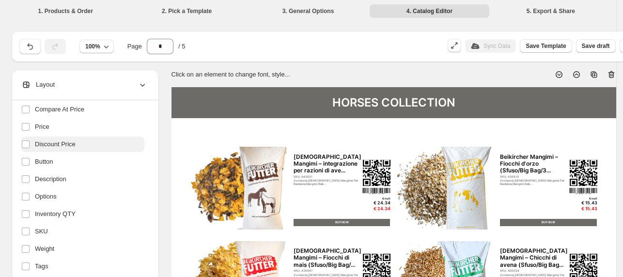
click at [60, 146] on span "Discount Price" at bounding box center [55, 145] width 41 height 10
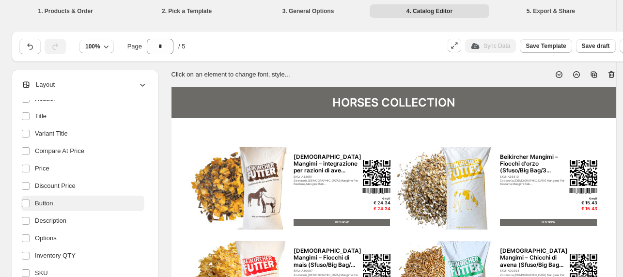
scroll to position [29, 0]
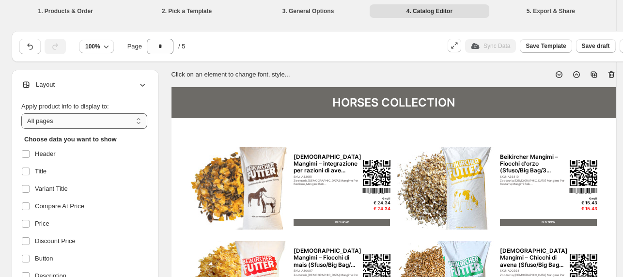
click at [107, 122] on select "**********" at bounding box center [84, 121] width 126 height 16
click at [108, 122] on select "**********" at bounding box center [84, 121] width 126 height 16
click at [576, 76] on icon at bounding box center [577, 75] width 10 height 10
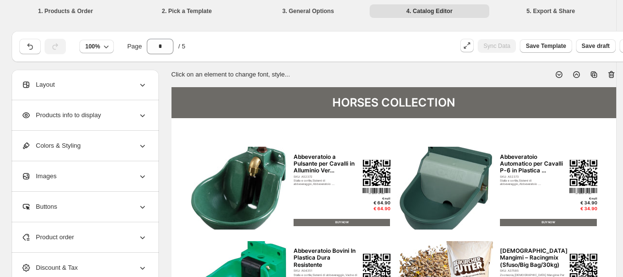
scroll to position [0, 0]
click at [576, 76] on icon at bounding box center [577, 75] width 10 height 10
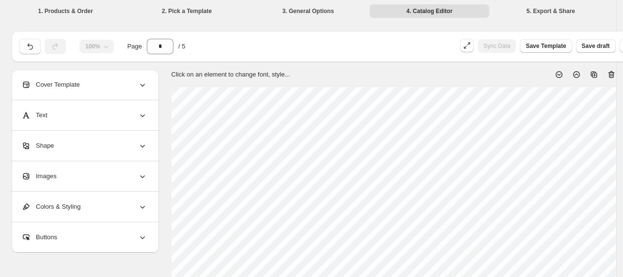
click at [576, 76] on icon at bounding box center [577, 75] width 10 height 10
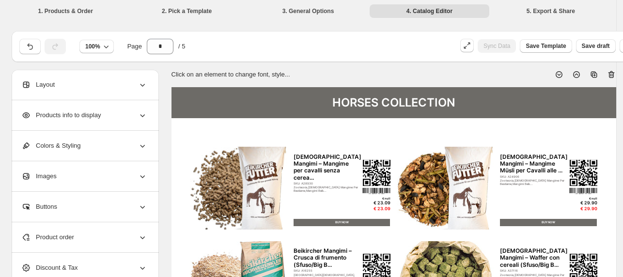
click at [576, 76] on icon at bounding box center [577, 75] width 10 height 10
type input "*"
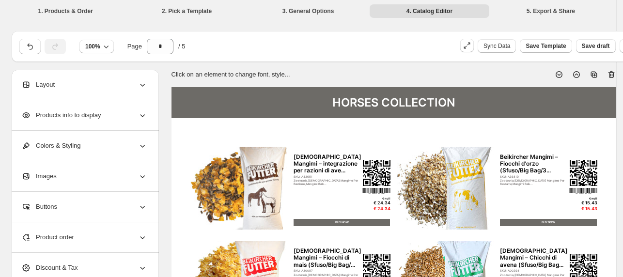
click at [140, 207] on icon at bounding box center [143, 207] width 10 height 10
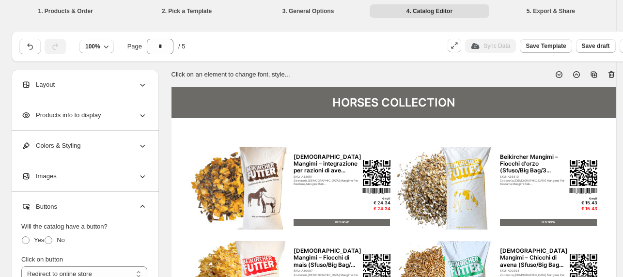
scroll to position [48, 0]
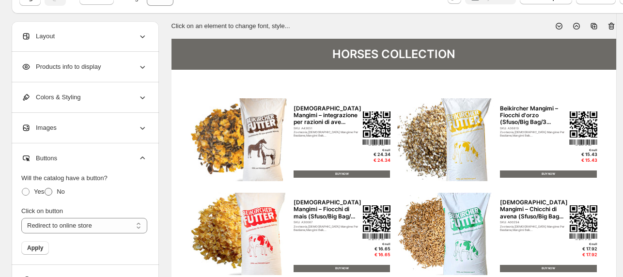
click at [48, 189] on span at bounding box center [49, 192] width 8 height 8
click at [40, 249] on span "Apply" at bounding box center [35, 248] width 16 height 8
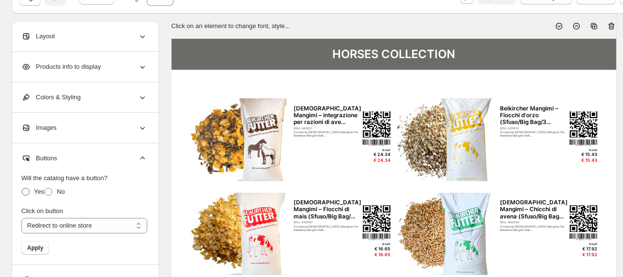
click at [25, 190] on span at bounding box center [26, 192] width 8 height 8
click at [40, 251] on span "Apply" at bounding box center [35, 248] width 16 height 8
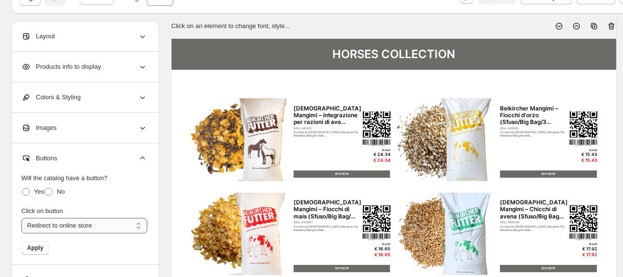
click at [59, 226] on select "**********" at bounding box center [84, 226] width 126 height 16
select select "**********"
click at [21, 218] on select "**********" at bounding box center [84, 226] width 126 height 16
click at [41, 251] on span "Apply" at bounding box center [35, 248] width 16 height 8
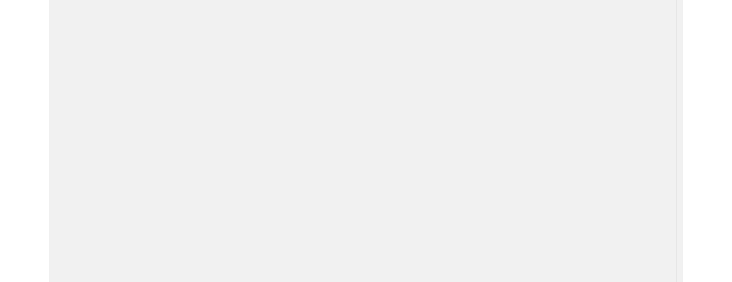
scroll to position [0, 0]
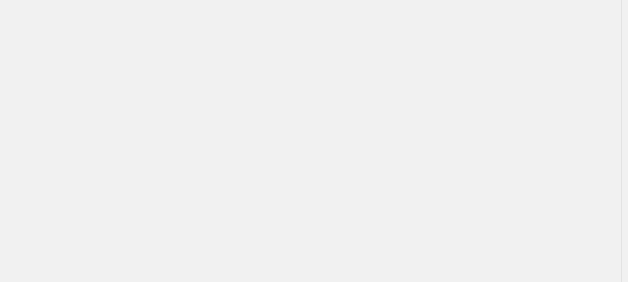
click at [334, 172] on div "Billing Help Center Get Support Suggestion box" at bounding box center [311, 141] width 622 height 282
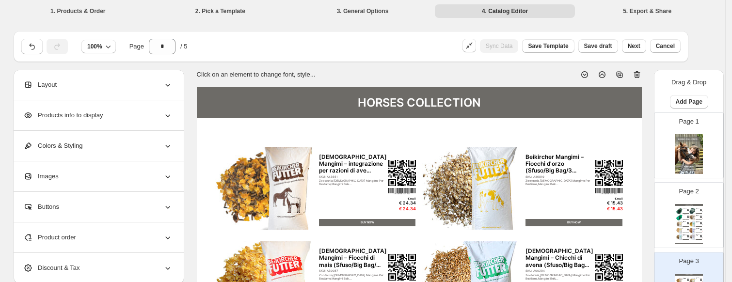
click at [373, 224] on div "BUY NOW" at bounding box center [367, 222] width 97 height 7
select select "**********"
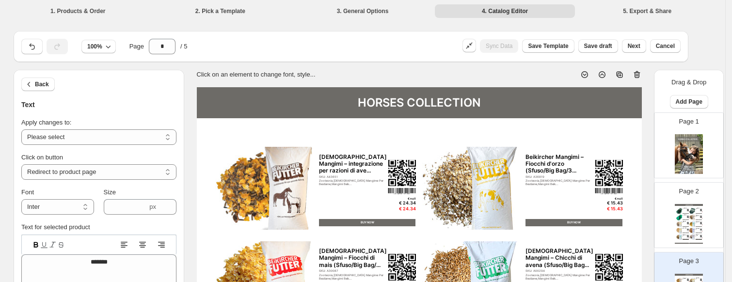
click at [373, 224] on div "BUY NOW" at bounding box center [367, 222] width 97 height 7
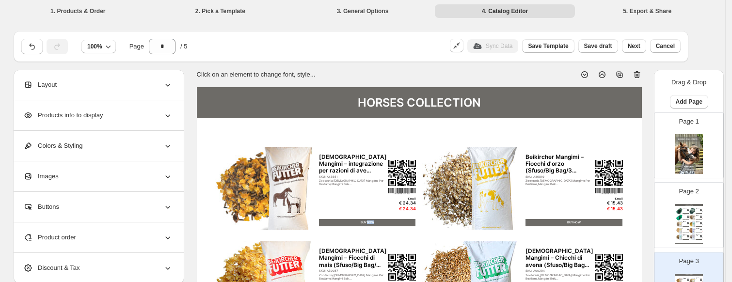
click at [373, 224] on div "BUY NOW" at bounding box center [367, 222] width 97 height 7
select select "**********"
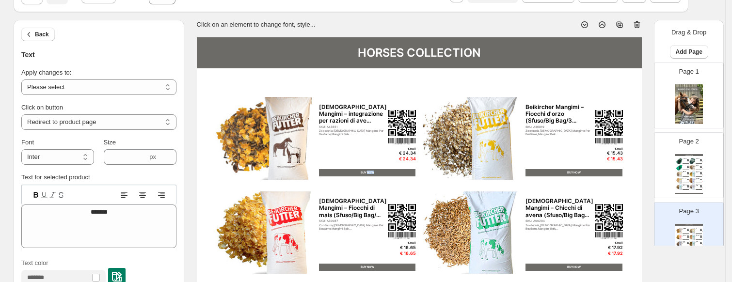
scroll to position [97, 0]
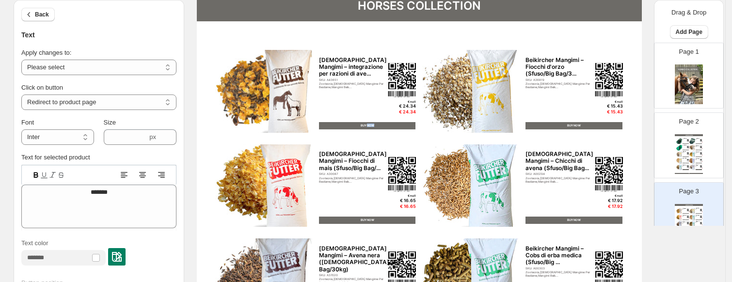
click at [687, 146] on img at bounding box center [688, 147] width 2 height 2
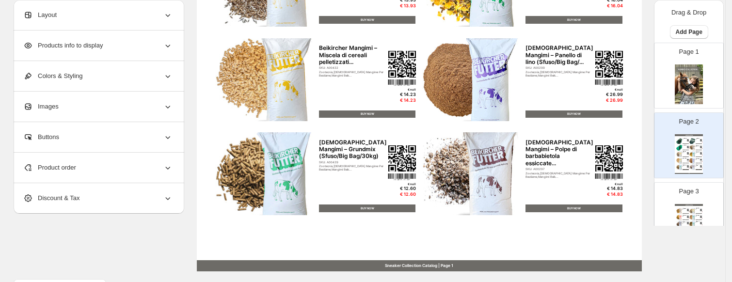
scroll to position [420, 0]
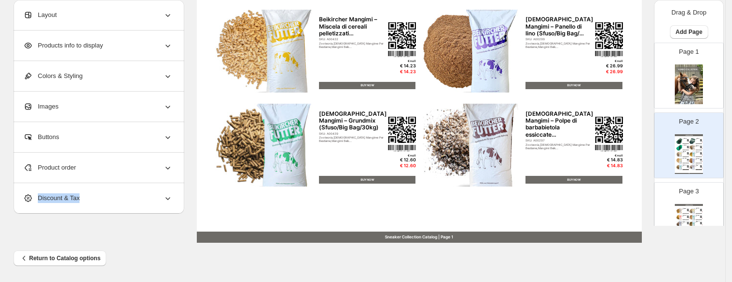
click at [112, 210] on div "Discount & Tax" at bounding box center [97, 198] width 149 height 30
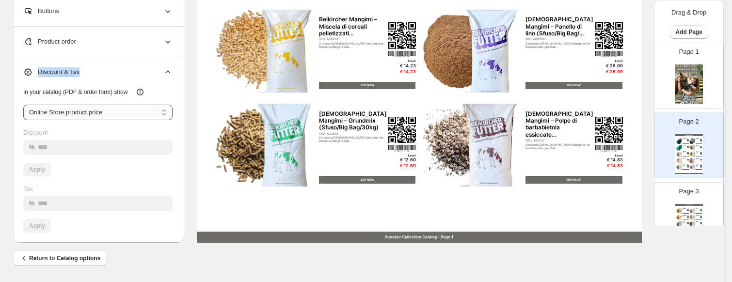
click at [128, 112] on select "**********" at bounding box center [97, 113] width 149 height 16
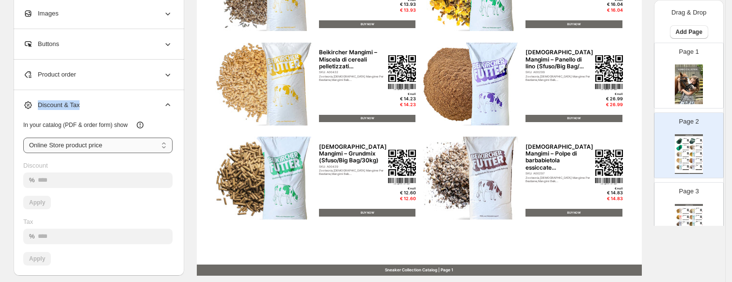
scroll to position [372, 0]
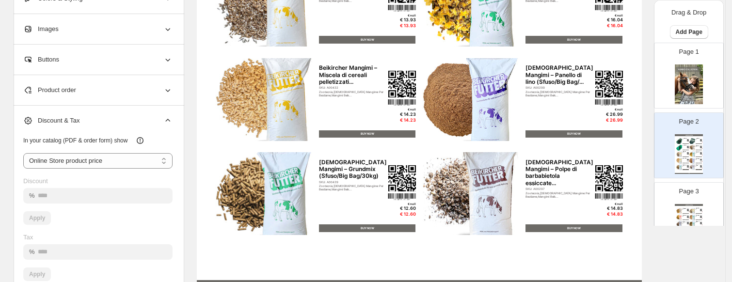
click at [85, 93] on div "Product order" at bounding box center [97, 90] width 149 height 30
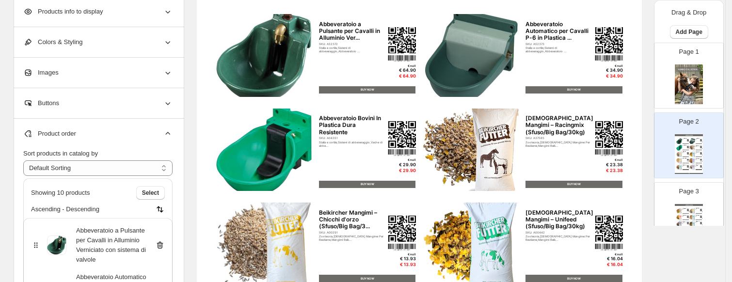
scroll to position [81, 0]
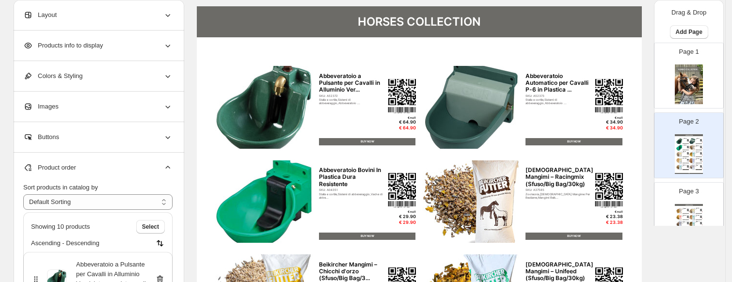
click at [109, 166] on div "Product order" at bounding box center [97, 168] width 149 height 30
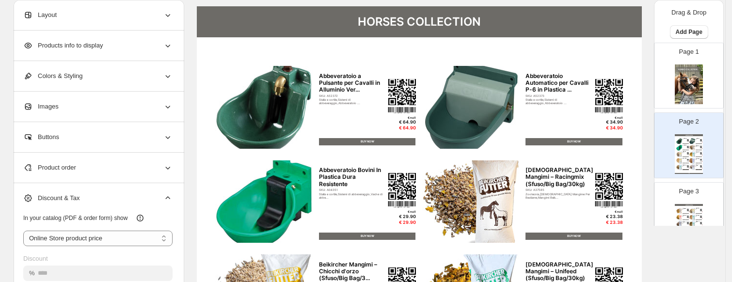
click at [111, 137] on div "Buttons" at bounding box center [97, 137] width 149 height 30
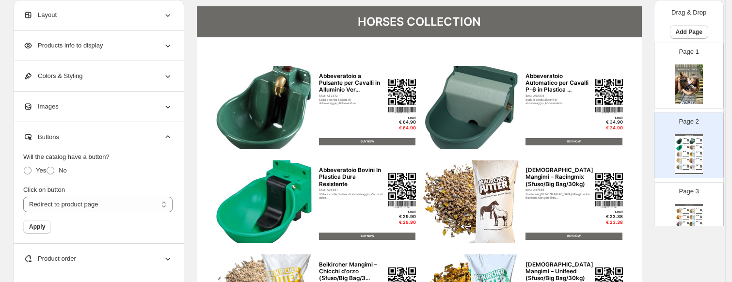
click at [110, 141] on div "Buttons" at bounding box center [97, 137] width 149 height 30
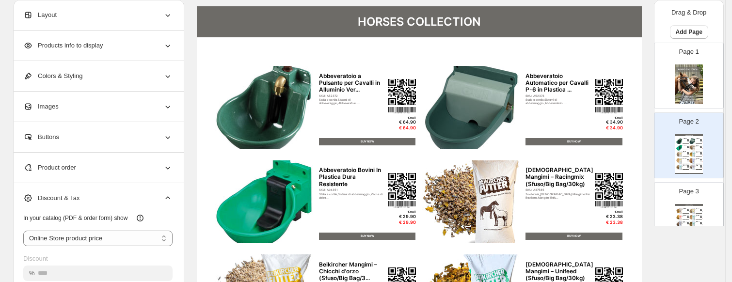
click at [118, 113] on div "Images" at bounding box center [97, 107] width 149 height 30
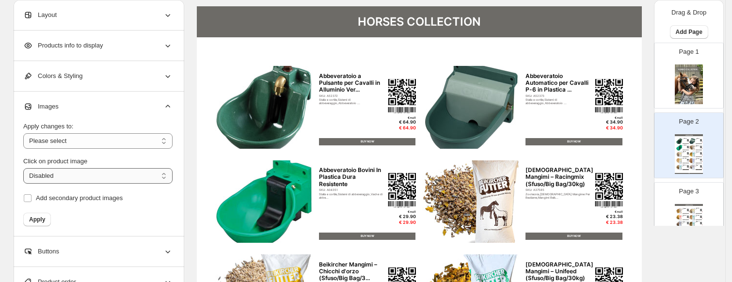
click at [80, 180] on select "**********" at bounding box center [97, 176] width 149 height 16
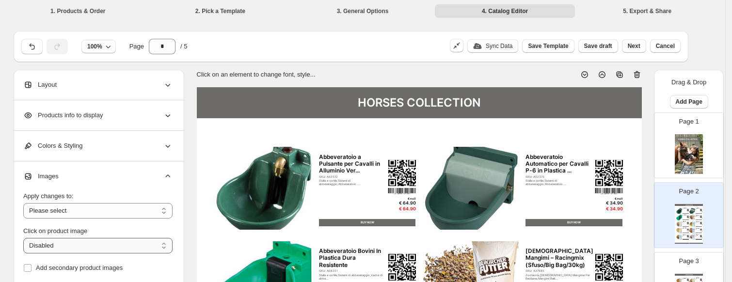
scroll to position [0, 0]
click at [55, 204] on select "**********" at bounding box center [97, 211] width 149 height 16
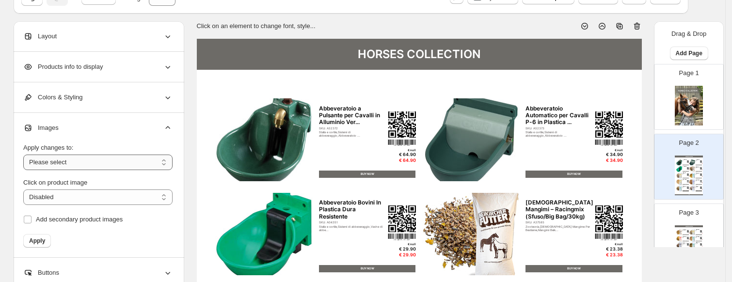
click at [71, 161] on select "**********" at bounding box center [97, 163] width 149 height 16
click at [89, 125] on div "Images" at bounding box center [97, 128] width 149 height 30
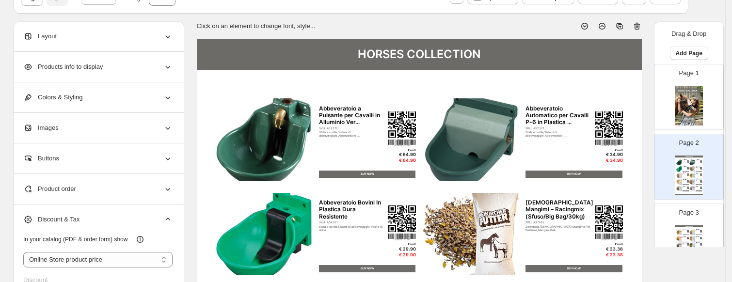
click at [108, 89] on div "Colors & Styling" at bounding box center [97, 97] width 149 height 30
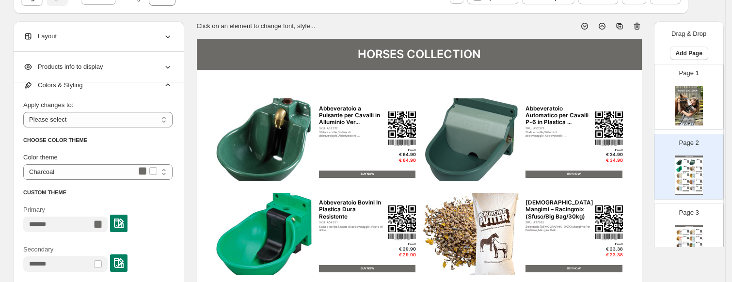
scroll to position [0, 0]
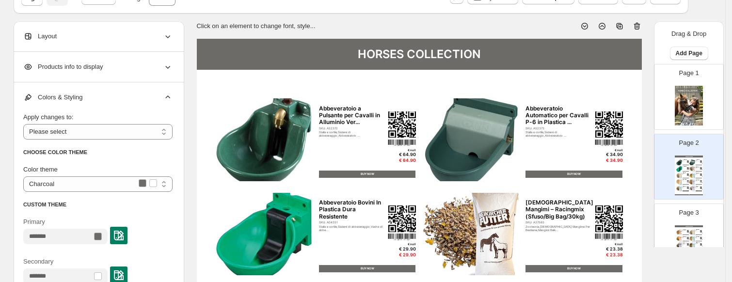
click at [157, 93] on div "Colors & Styling" at bounding box center [97, 97] width 149 height 30
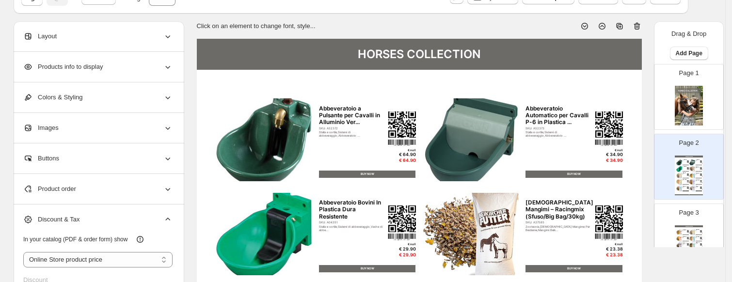
click at [165, 67] on icon at bounding box center [168, 67] width 10 height 10
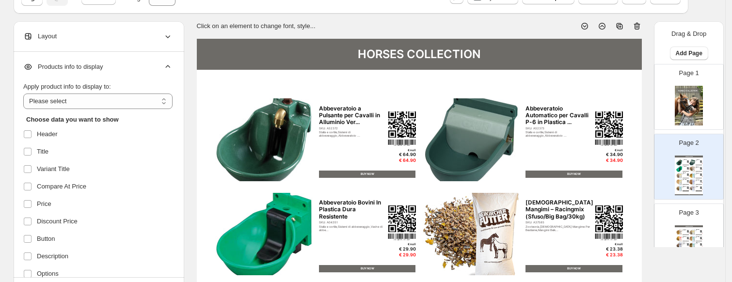
click at [165, 67] on icon at bounding box center [168, 67] width 10 height 10
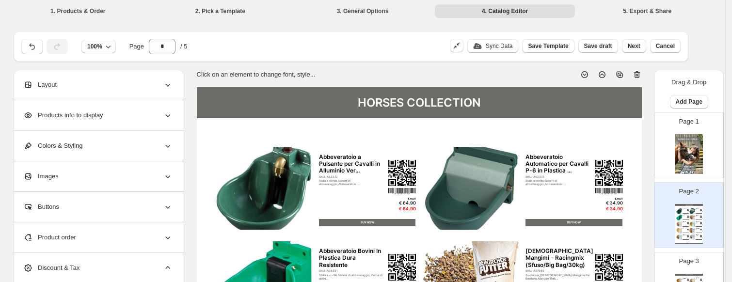
click at [173, 83] on icon at bounding box center [168, 85] width 10 height 10
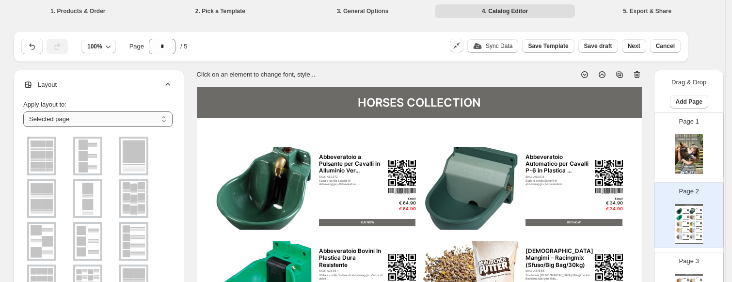
click at [159, 126] on select "**********" at bounding box center [97, 120] width 149 height 16
click at [172, 121] on select "**********" at bounding box center [97, 120] width 149 height 16
click at [170, 86] on icon at bounding box center [168, 85] width 10 height 10
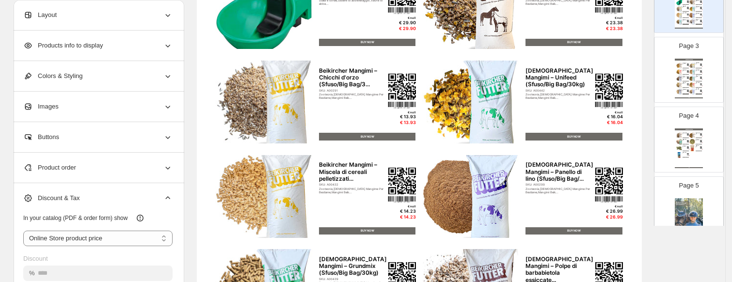
scroll to position [186, 0]
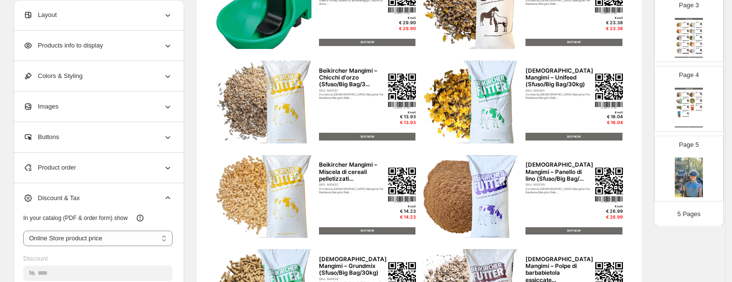
click at [687, 112] on div "Beikircher Mangimi – Risosprint (18kg) SKU: A40758 Zootecnia,Beikircher Mangime…" at bounding box center [686, 112] width 6 height 1
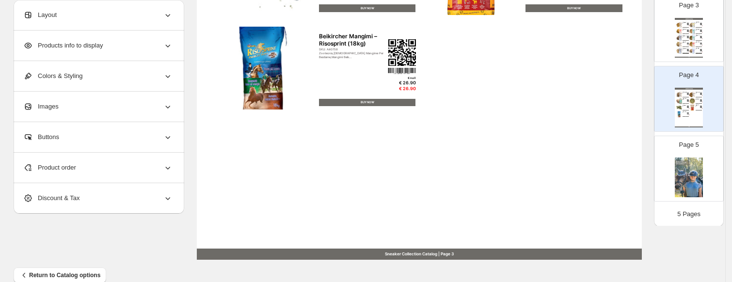
scroll to position [420, 0]
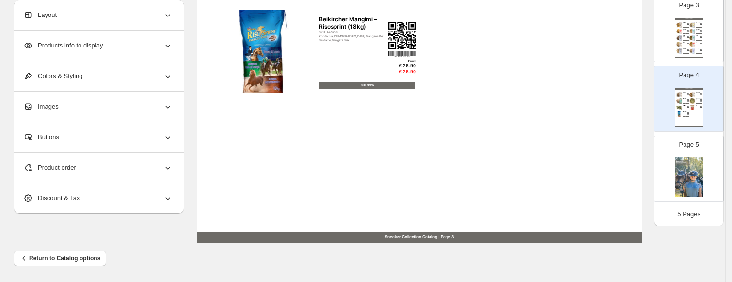
click at [675, 171] on img at bounding box center [689, 178] width 28 height 40
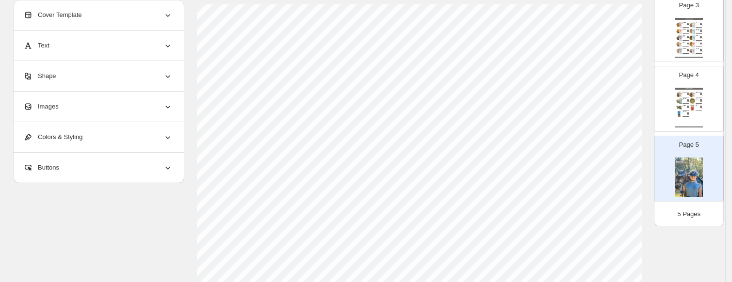
scroll to position [81, 0]
click at [687, 108] on img at bounding box center [688, 108] width 2 height 0
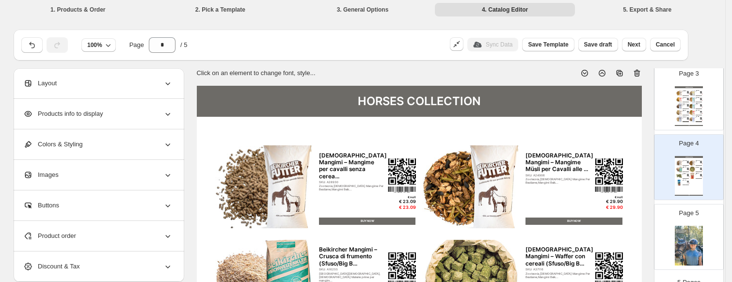
scroll to position [0, 0]
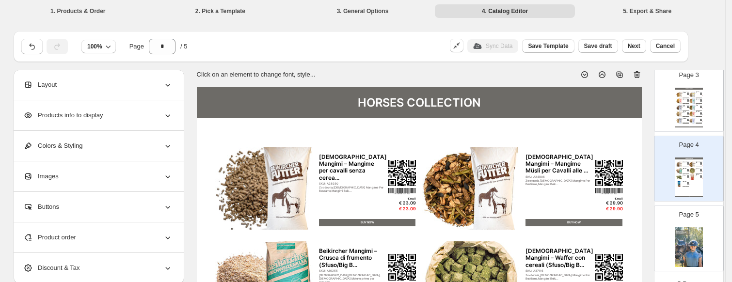
click at [705, 115] on div "Page 3 HORSES COLLECTION Beikircher Mangimi – integrazione per razioni di ave..…" at bounding box center [684, 95] width 61 height 65
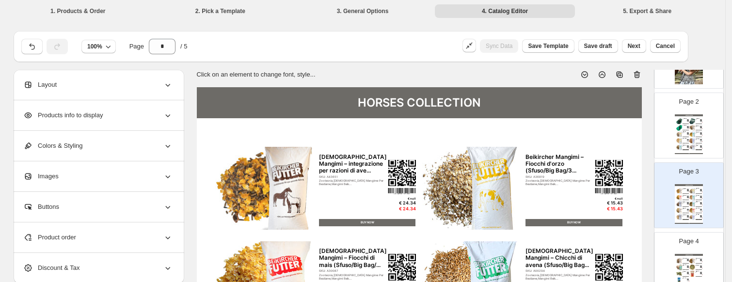
scroll to position [89, 0]
click at [105, 43] on icon "button" at bounding box center [108, 47] width 10 height 10
click at [111, 79] on button "75%" at bounding box center [99, 84] width 35 height 16
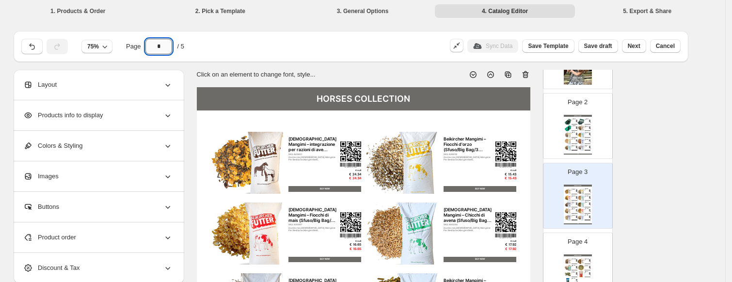
click at [160, 47] on input "*" at bounding box center [158, 47] width 27 height 16
click at [40, 47] on button "button" at bounding box center [31, 47] width 21 height 16
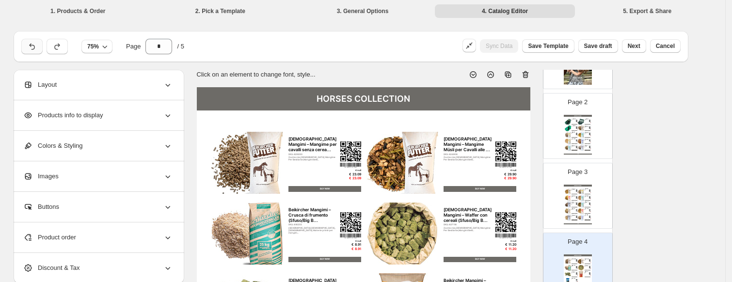
click at [40, 47] on button "button" at bounding box center [31, 47] width 21 height 16
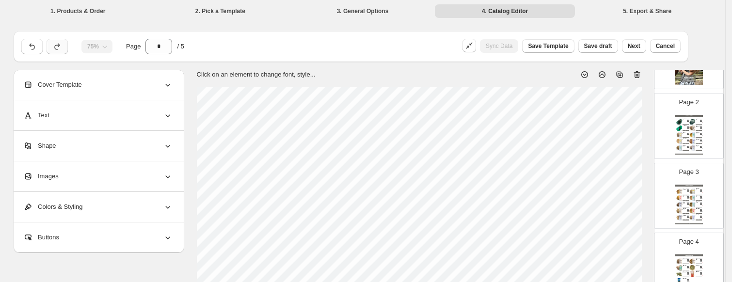
click at [58, 47] on icon "button" at bounding box center [57, 47] width 10 height 10
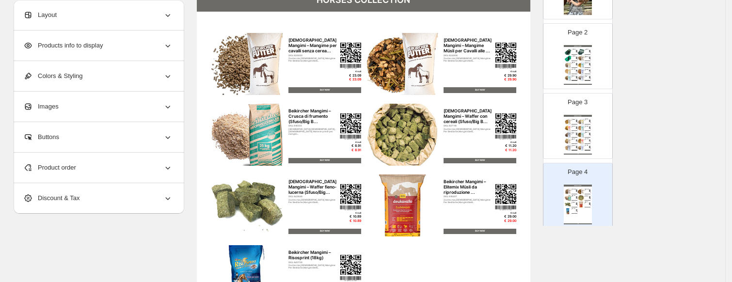
scroll to position [0, 0]
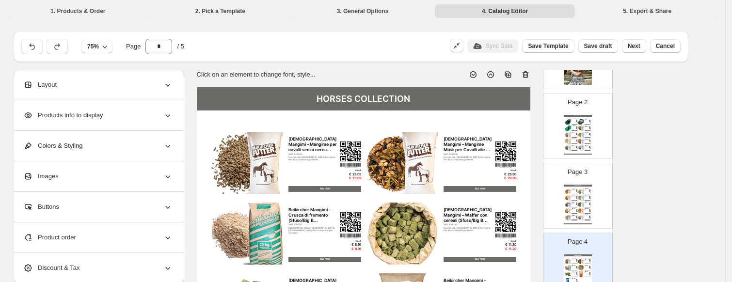
click at [569, 139] on img at bounding box center [568, 142] width 6 height 6
type input "*"
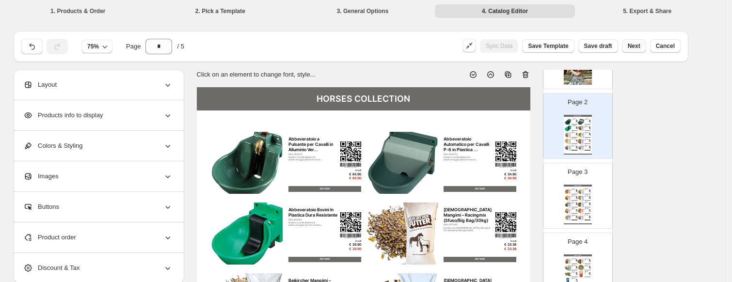
click at [633, 46] on span "Next" at bounding box center [634, 46] width 13 height 8
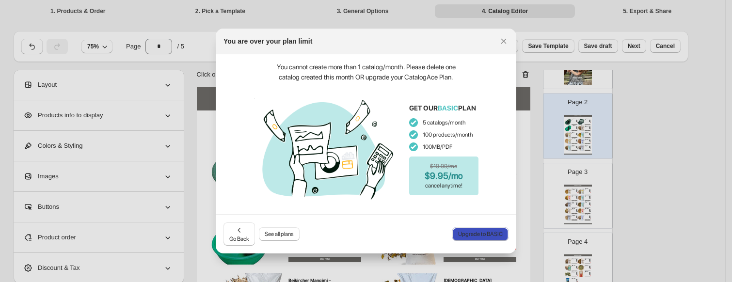
click at [474, 233] on span "Upgrade to BASIC" at bounding box center [480, 234] width 45 height 8
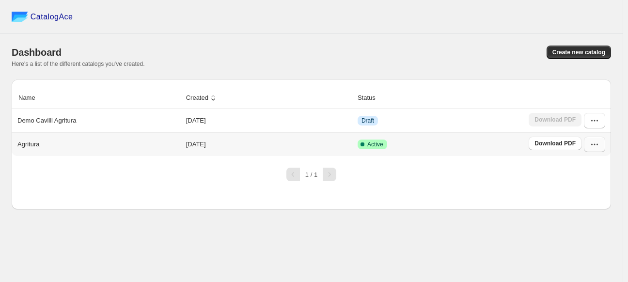
click at [599, 147] on icon "button" at bounding box center [595, 145] width 10 height 10
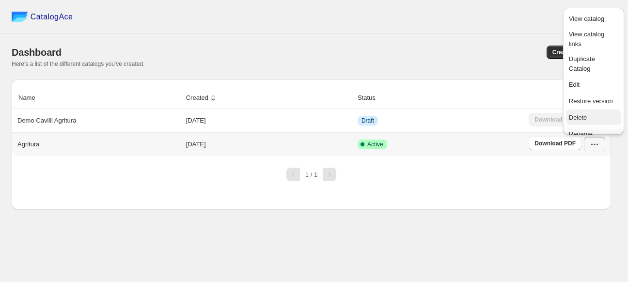
click at [582, 120] on span "Delete" at bounding box center [578, 117] width 18 height 7
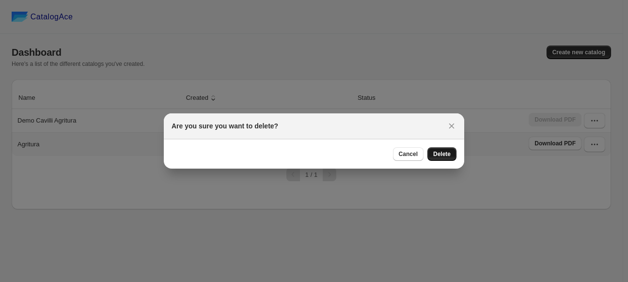
click at [439, 155] on span "Delete" at bounding box center [441, 154] width 17 height 8
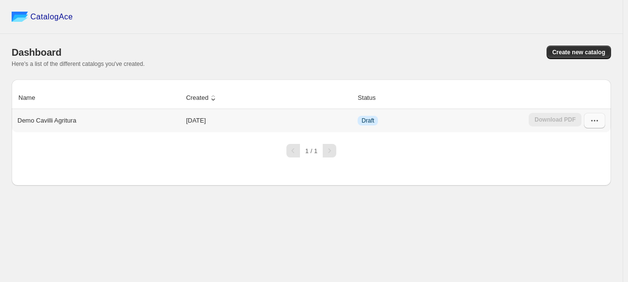
click at [594, 116] on icon "button" at bounding box center [595, 121] width 10 height 10
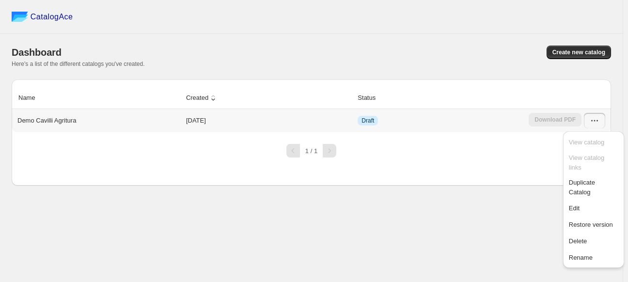
click at [378, 126] on span "Draft" at bounding box center [368, 121] width 20 height 10
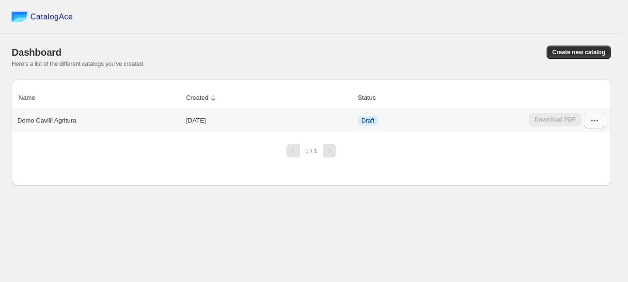
click at [594, 118] on icon "button" at bounding box center [595, 121] width 10 height 10
click at [597, 125] on icon "button" at bounding box center [595, 121] width 10 height 10
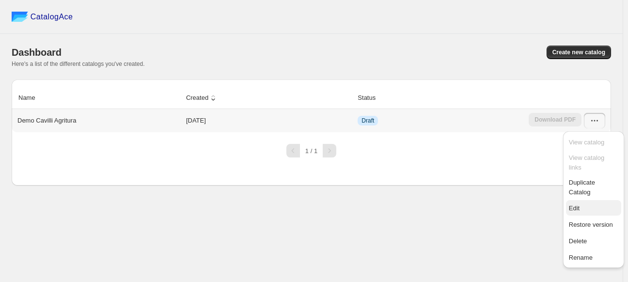
click at [595, 204] on span "Edit" at bounding box center [593, 209] width 49 height 10
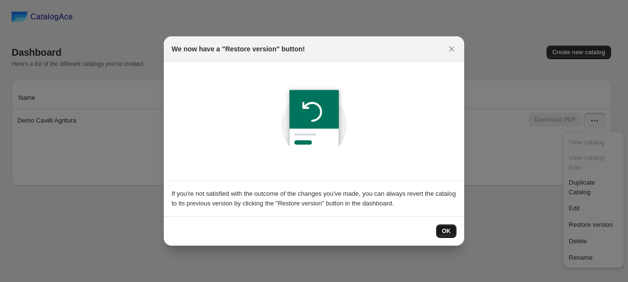
click at [448, 230] on span "OK" at bounding box center [446, 231] width 9 height 8
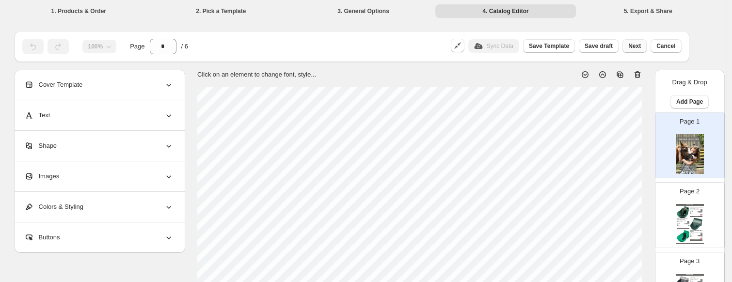
click at [628, 48] on span "Next" at bounding box center [634, 46] width 13 height 8
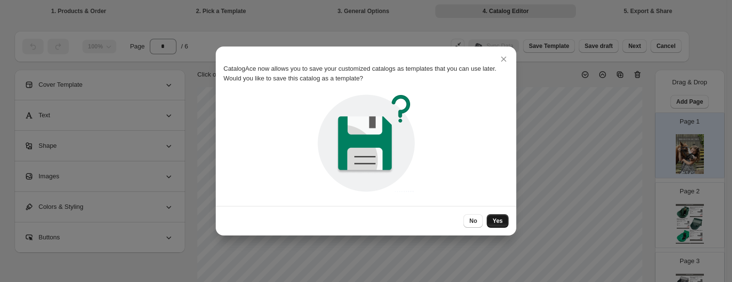
click at [502, 219] on button "Yes" at bounding box center [498, 221] width 22 height 14
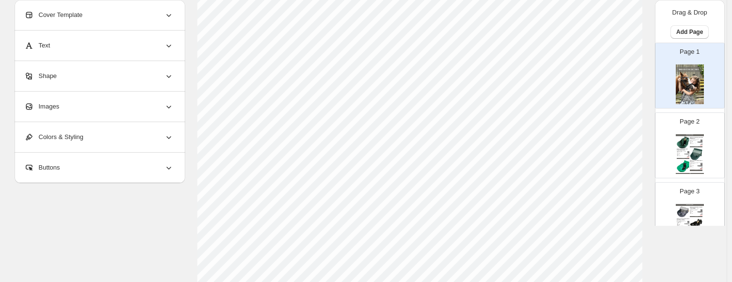
scroll to position [178, 0]
click at [628, 161] on div "Abbeveratoio Bovini In Plastica Dura Resistente" at bounding box center [696, 161] width 13 height 2
type input "*"
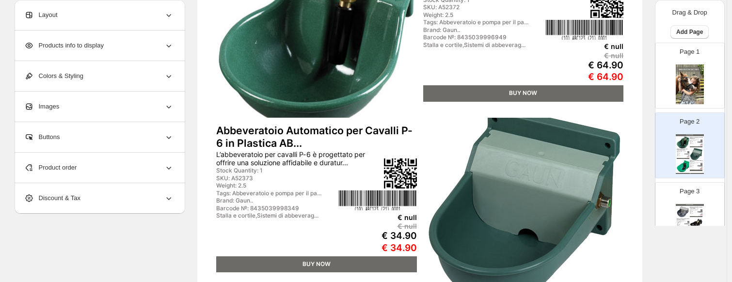
scroll to position [0, 0]
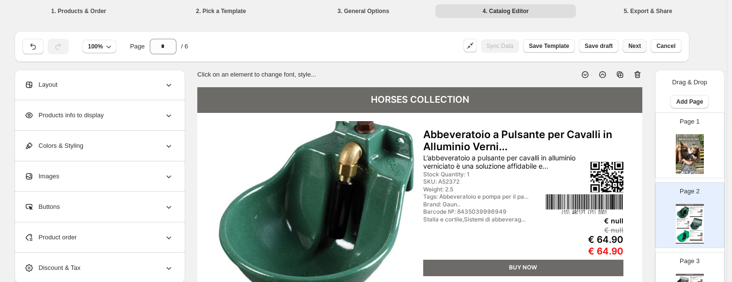
click at [628, 46] on span "Next" at bounding box center [634, 46] width 13 height 8
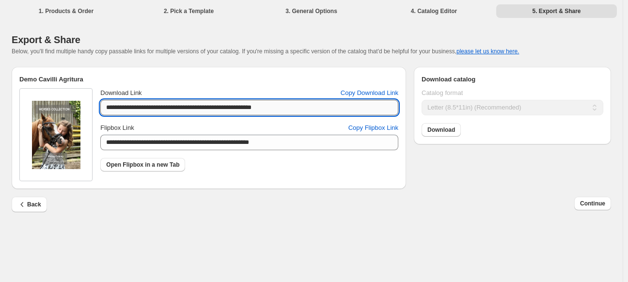
click at [206, 108] on input "**********" at bounding box center [249, 108] width 298 height 16
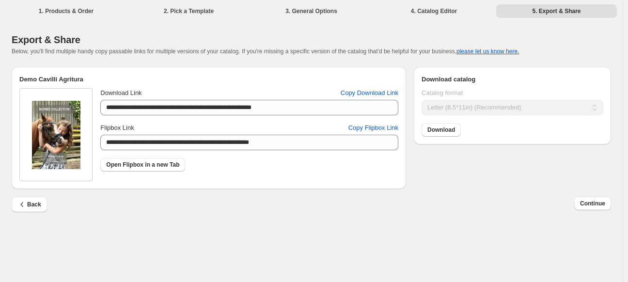
click at [202, 116] on div "**********" at bounding box center [249, 125] width 298 height 91
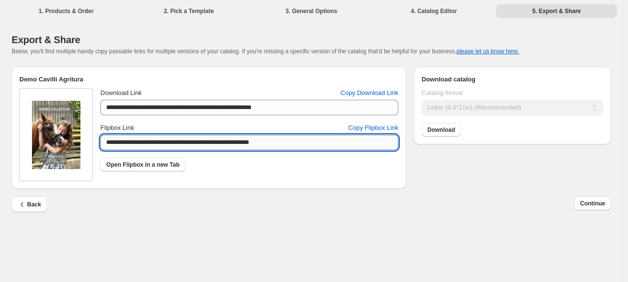
click at [255, 149] on input "**********" at bounding box center [249, 143] width 298 height 16
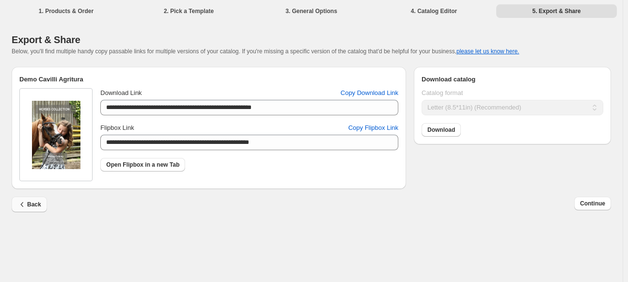
click at [26, 203] on icon "button" at bounding box center [22, 205] width 10 height 10
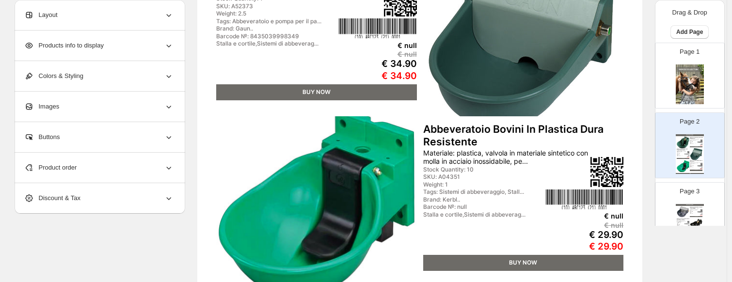
scroll to position [275, 0]
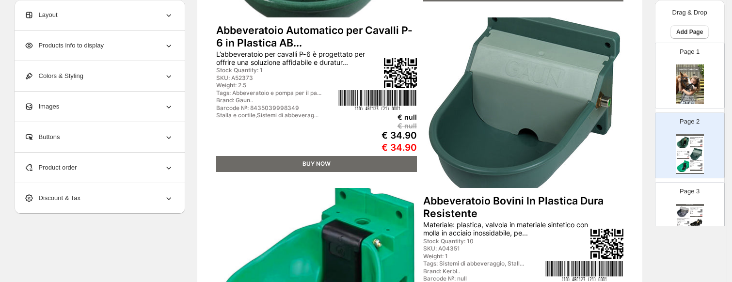
click at [628, 135] on div "HORSES COLLECTION" at bounding box center [690, 135] width 28 height 2
click at [95, 167] on div "Product order" at bounding box center [98, 168] width 149 height 30
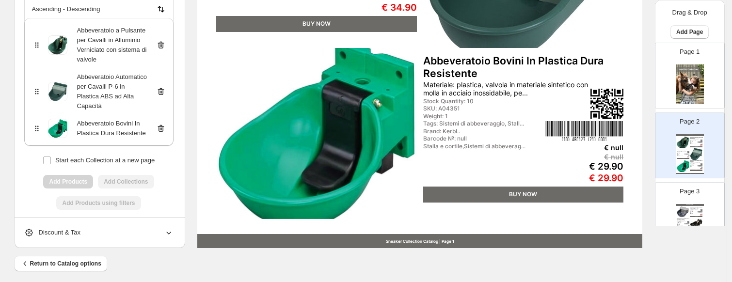
scroll to position [420, 0]
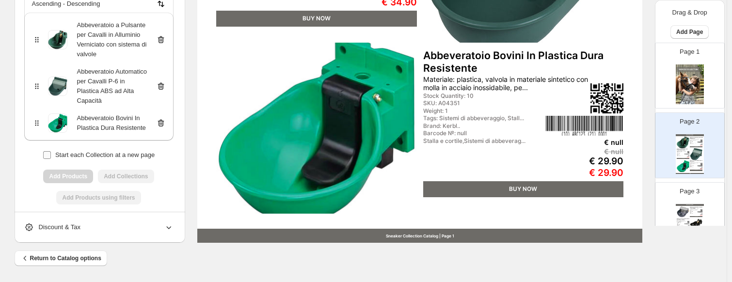
click at [82, 151] on span "Start each Collection at a new page" at bounding box center [104, 154] width 99 height 7
click at [122, 170] on div "Add Products Add Collections" at bounding box center [98, 177] width 149 height 14
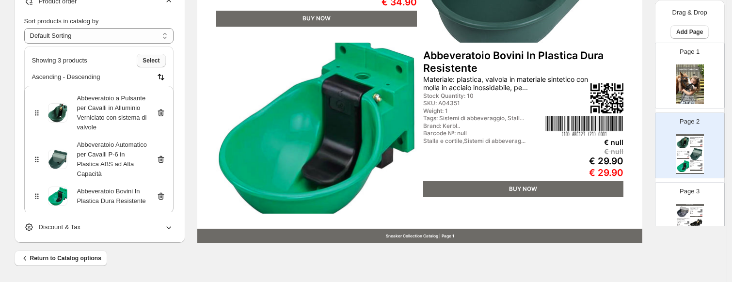
click at [158, 67] on button "Select" at bounding box center [151, 61] width 29 height 14
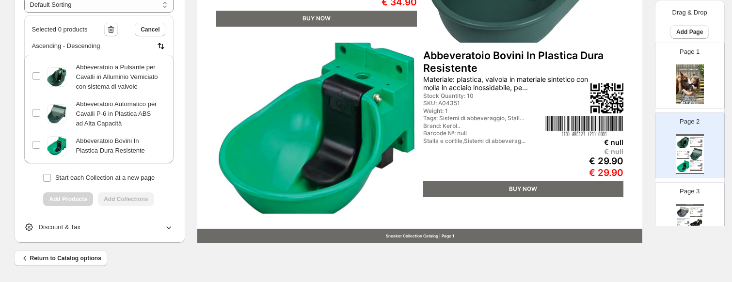
scroll to position [64, 0]
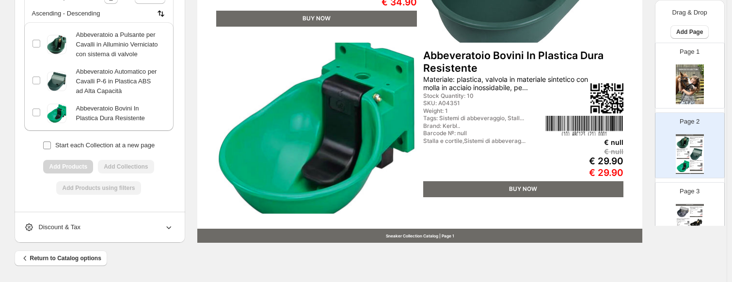
click at [56, 143] on label "Start each Collection at a new page" at bounding box center [99, 146] width 112 height 14
click at [64, 224] on span "Discount & Tax" at bounding box center [52, 228] width 56 height 10
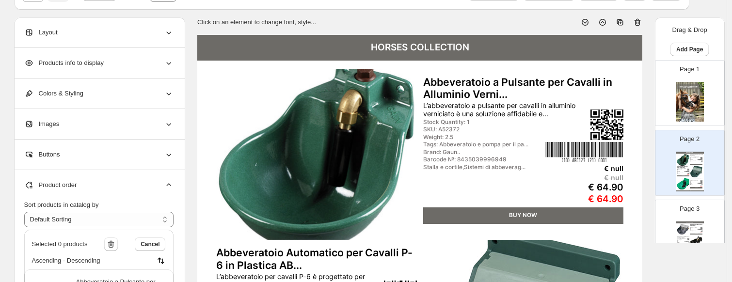
scroll to position [0, 0]
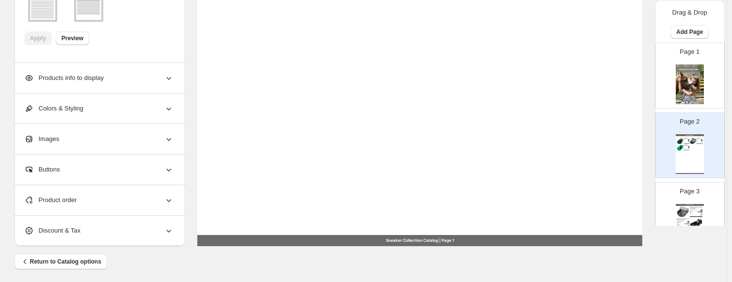
scroll to position [420, 0]
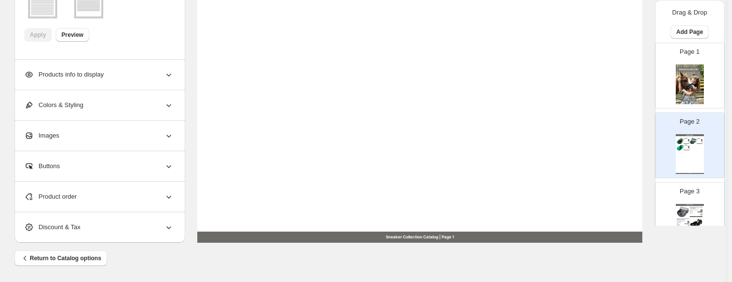
click at [121, 200] on div "Product order" at bounding box center [98, 197] width 149 height 30
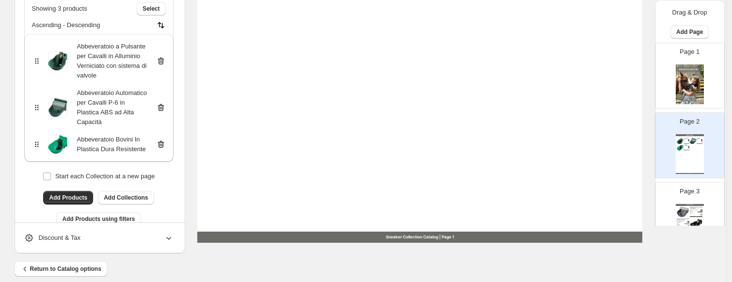
scroll to position [74, 0]
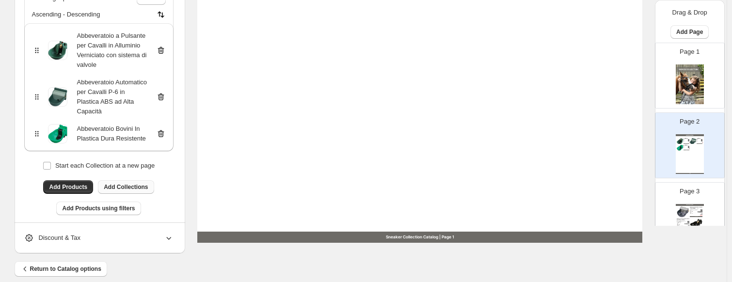
click at [119, 180] on button "Add Collections" at bounding box center [126, 187] width 56 height 14
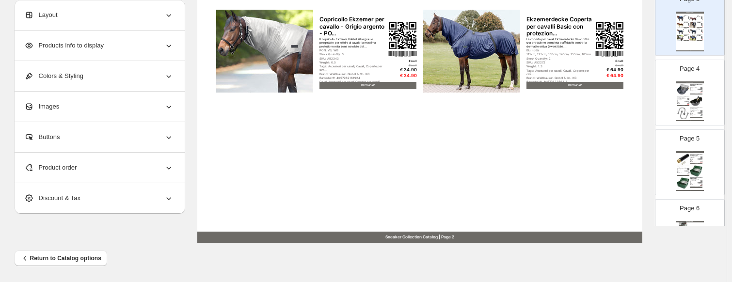
scroll to position [97, 0]
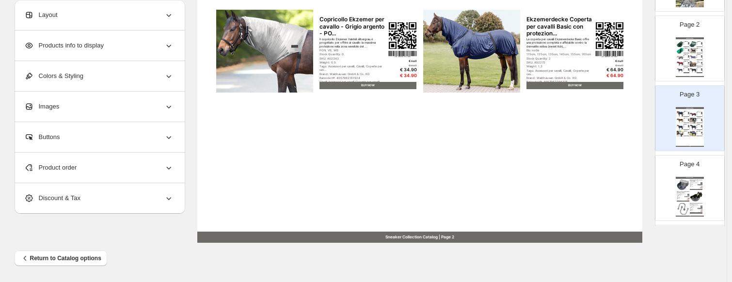
click at [686, 186] on img at bounding box center [683, 185] width 13 height 12
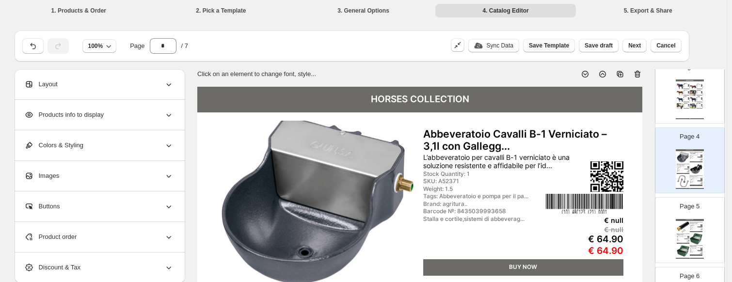
scroll to position [0, 0]
click at [638, 73] on icon at bounding box center [638, 74] width 6 height 7
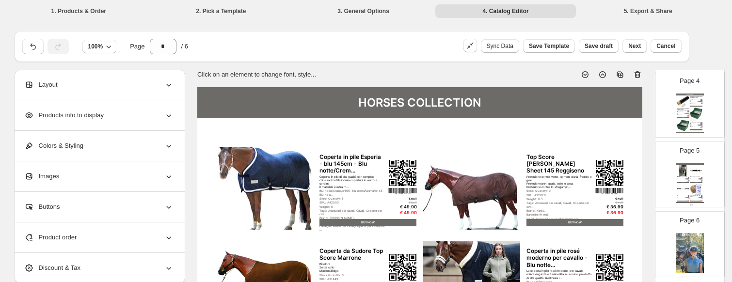
scroll to position [256, 0]
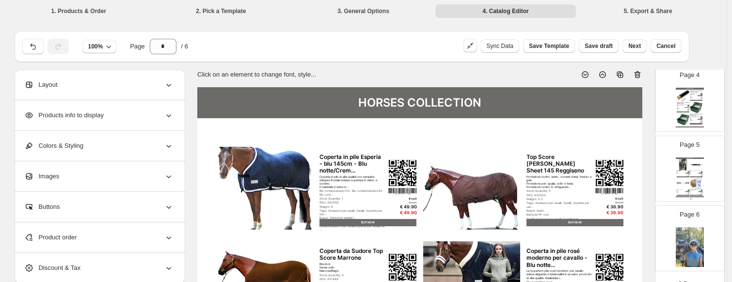
click at [687, 178] on img at bounding box center [683, 184] width 13 height 12
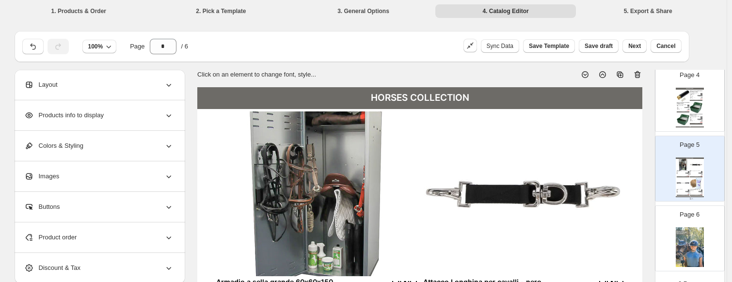
click at [636, 72] on icon at bounding box center [638, 75] width 10 height 10
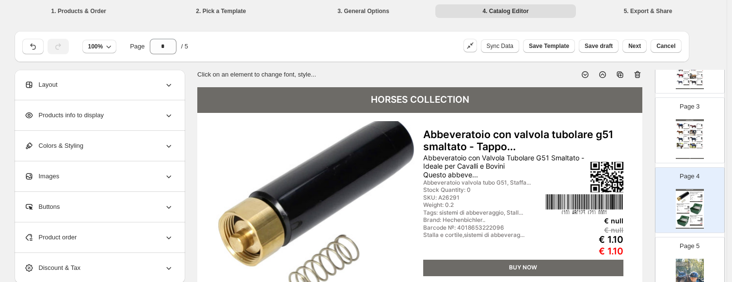
scroll to position [138, 0]
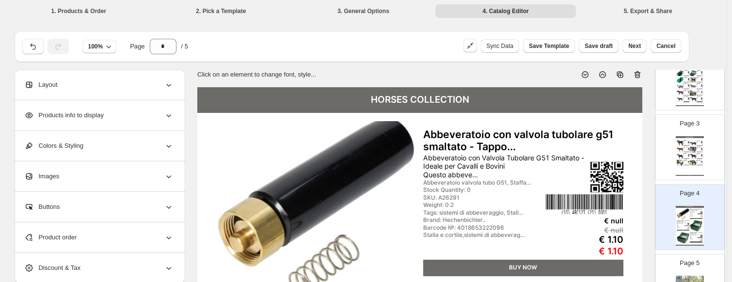
click at [691, 206] on div "HORSES COLLECTION" at bounding box center [690, 207] width 28 height 2
click at [638, 77] on icon at bounding box center [638, 74] width 6 height 7
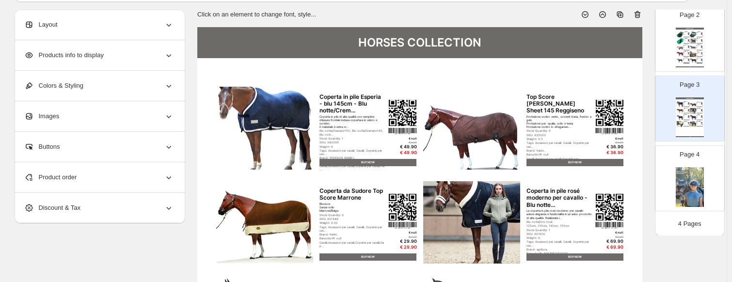
scroll to position [145, 0]
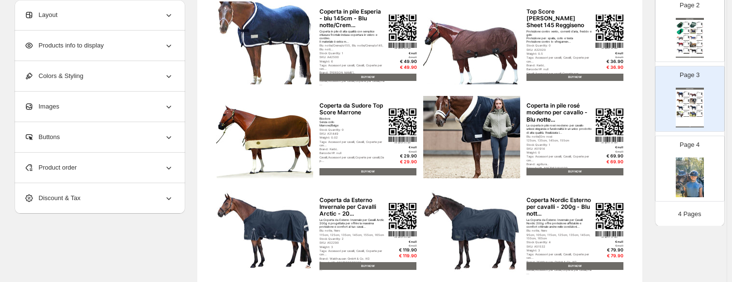
click at [684, 45] on div "HORSES COLLECTION Abbeveratoio a Pulsante per Cavalli in Alluminio Ver... L’abb…" at bounding box center [690, 38] width 28 height 40
type input "*"
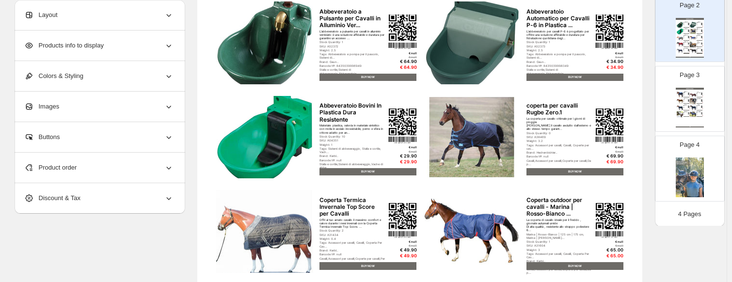
click at [83, 163] on div "Product order" at bounding box center [98, 168] width 149 height 30
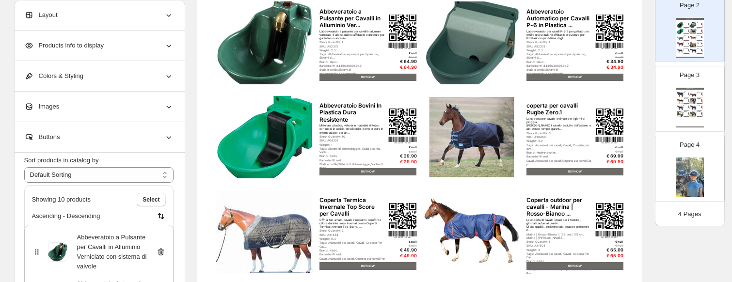
scroll to position [48, 0]
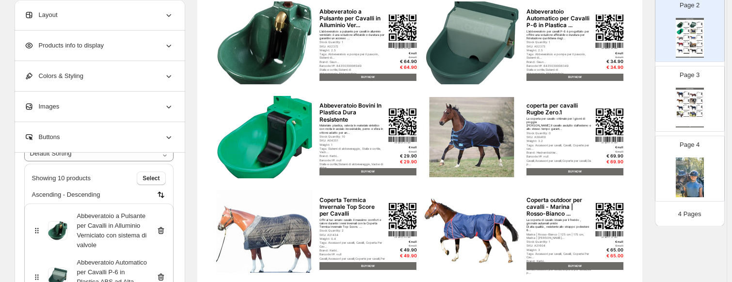
click at [67, 61] on div "Colors & Styling" at bounding box center [98, 76] width 149 height 30
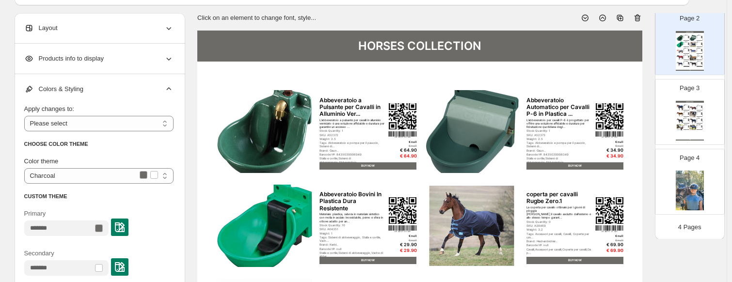
scroll to position [0, 0]
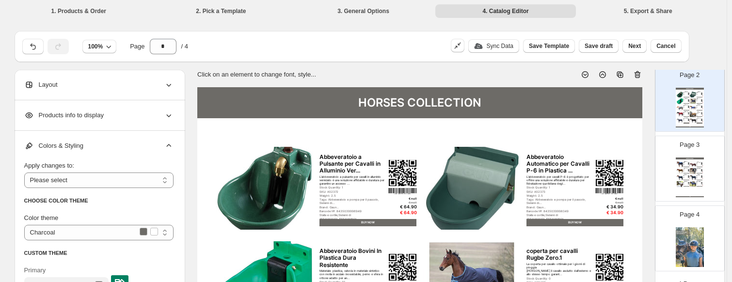
click at [159, 144] on div "Colors & Styling" at bounding box center [98, 146] width 149 height 30
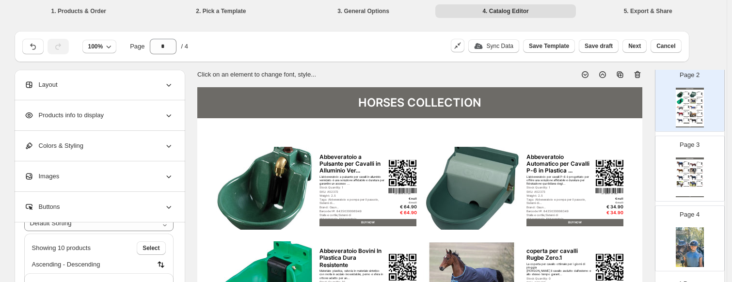
click at [165, 117] on div "Products info to display" at bounding box center [98, 115] width 149 height 30
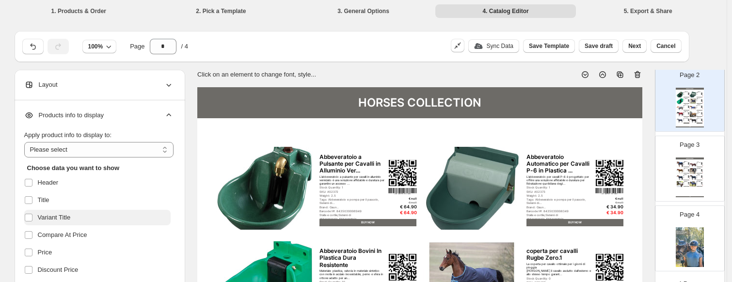
scroll to position [48, 0]
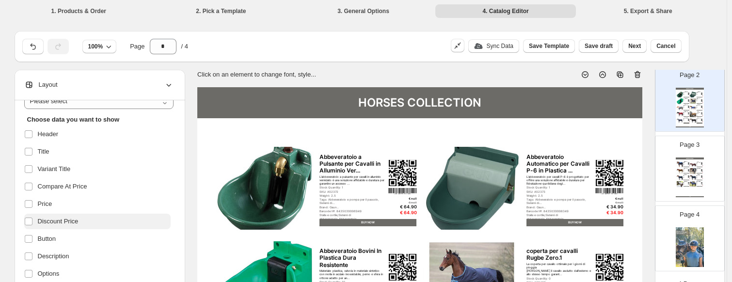
click at [68, 223] on span "Discount Price" at bounding box center [58, 222] width 41 height 10
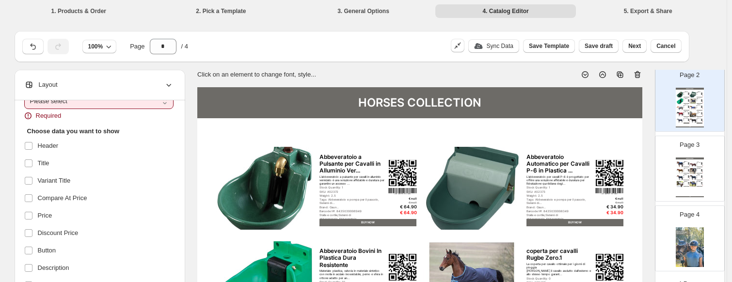
scroll to position [42, 0]
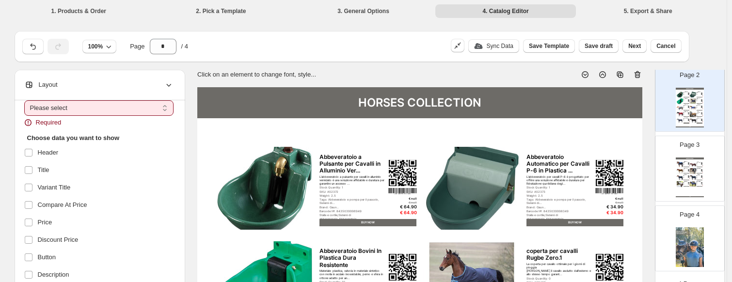
click at [125, 101] on select "**********" at bounding box center [98, 108] width 149 height 16
select select "**********"
click at [26, 100] on select "**********" at bounding box center [98, 108] width 149 height 16
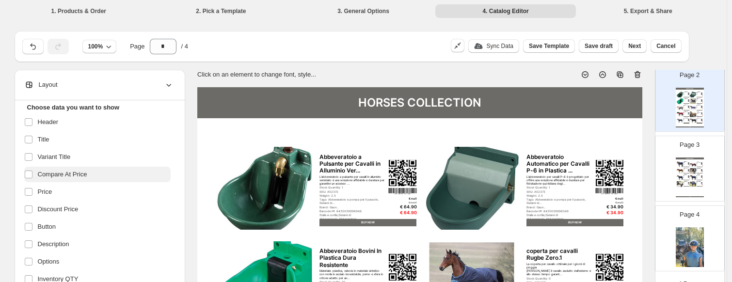
scroll to position [90, 0]
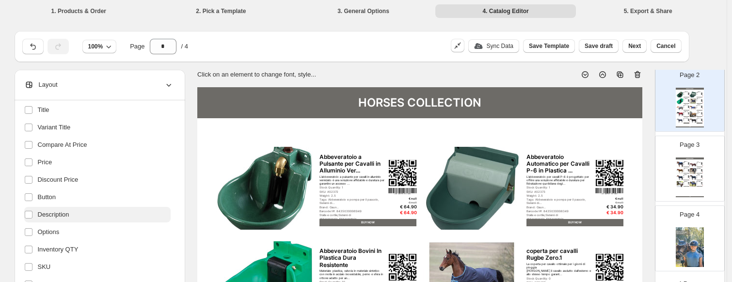
click at [52, 217] on span "Description" at bounding box center [54, 215] width 32 height 10
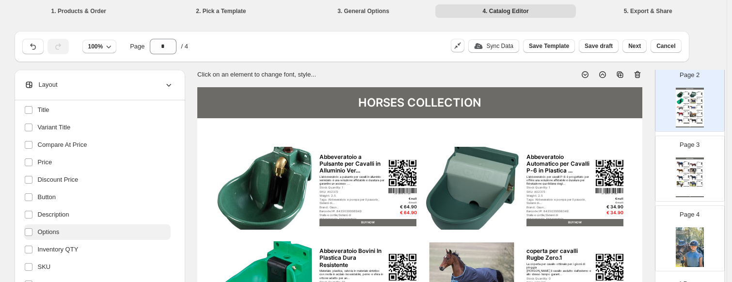
click at [60, 235] on span "Options" at bounding box center [49, 232] width 22 height 10
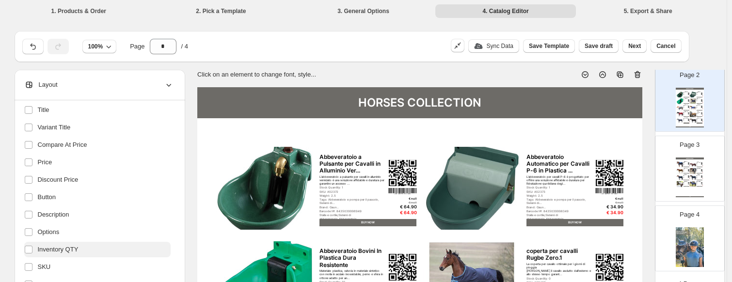
click at [76, 245] on span "Inventory QTY" at bounding box center [58, 250] width 41 height 10
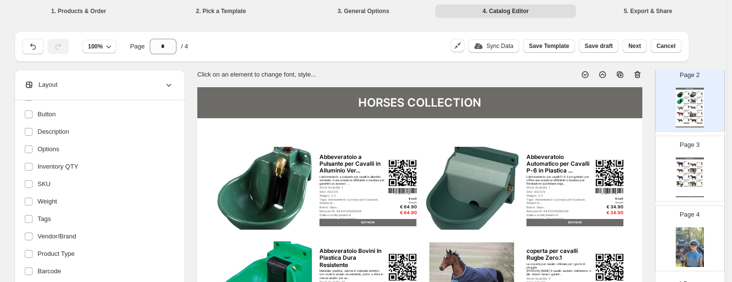
scroll to position [187, 0]
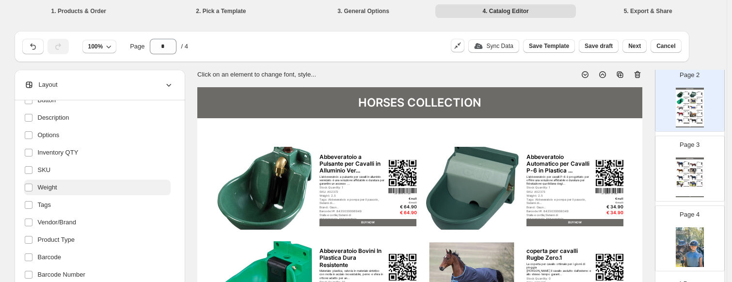
click at [68, 183] on label "Weight" at bounding box center [97, 188] width 146 height 16
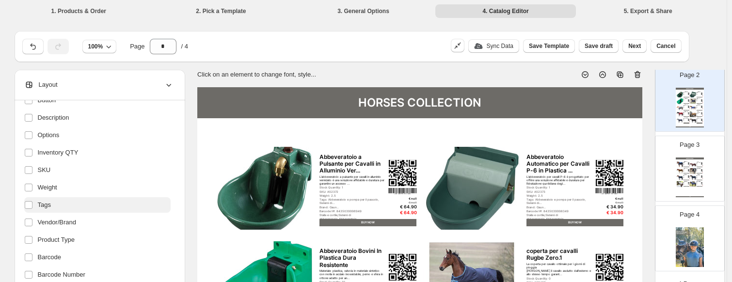
click at [68, 205] on label "Tags" at bounding box center [97, 205] width 146 height 16
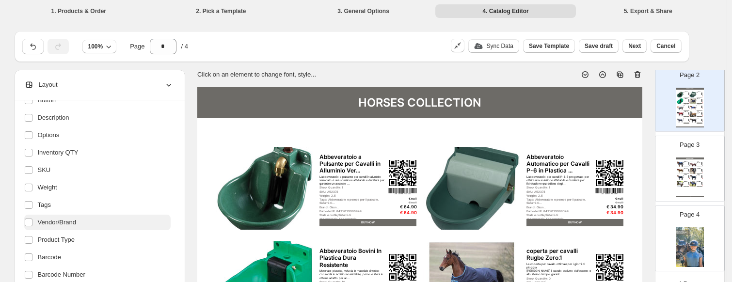
click at [73, 221] on span "Vendor/Brand" at bounding box center [57, 223] width 39 height 10
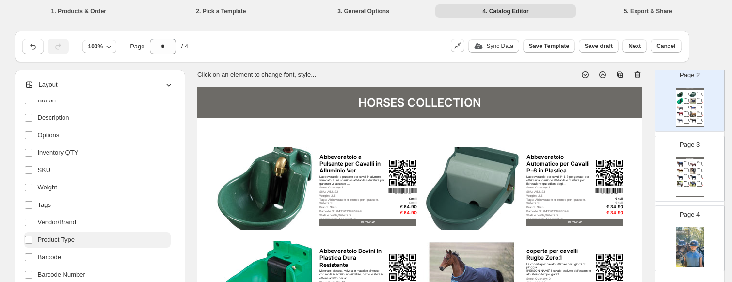
click at [75, 240] on span "Product Type" at bounding box center [56, 240] width 37 height 10
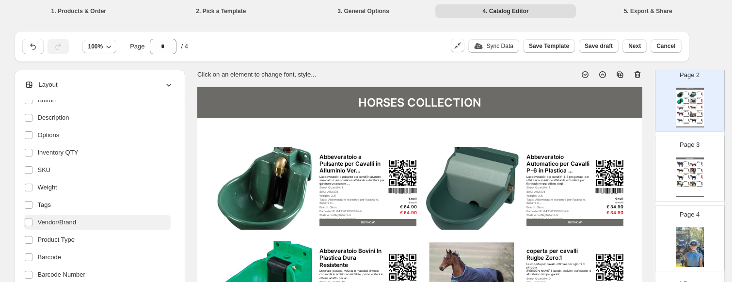
click at [86, 223] on label "Vendor/Brand" at bounding box center [97, 223] width 146 height 16
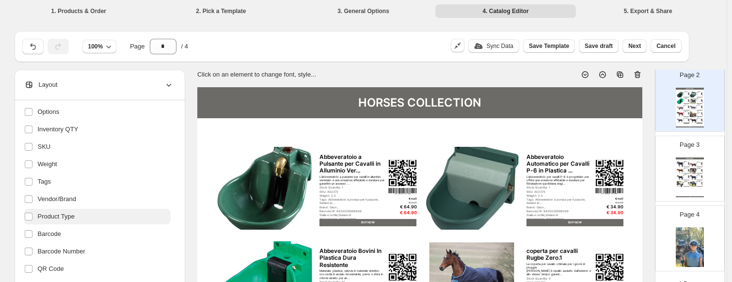
scroll to position [223, 0]
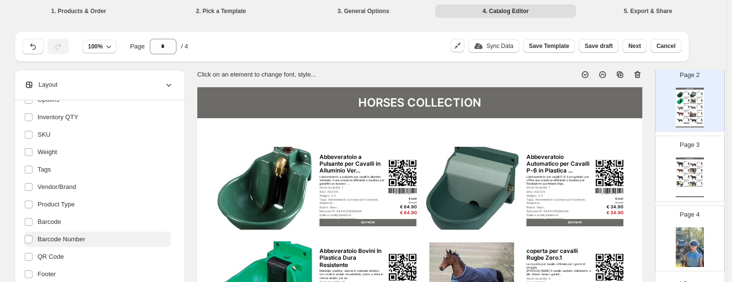
click at [82, 239] on span "Barcode Number" at bounding box center [62, 240] width 48 height 10
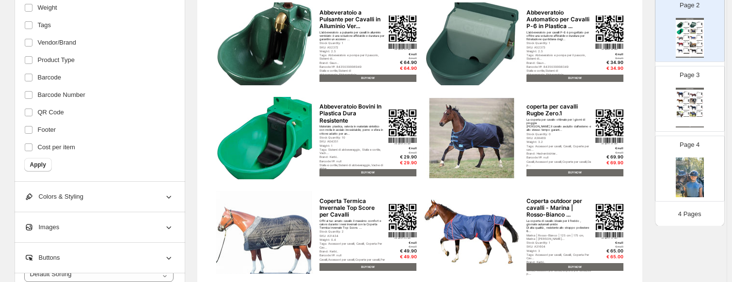
scroll to position [145, 0]
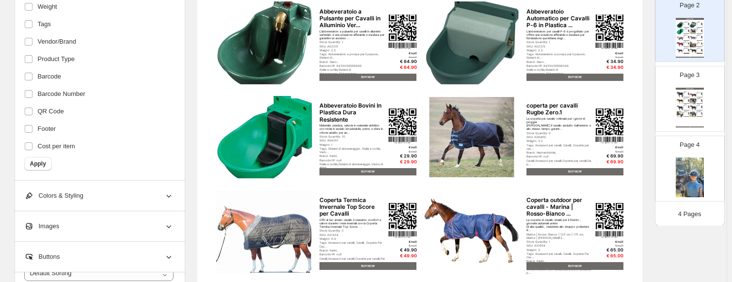
click at [46, 164] on span "Apply" at bounding box center [38, 164] width 16 height 8
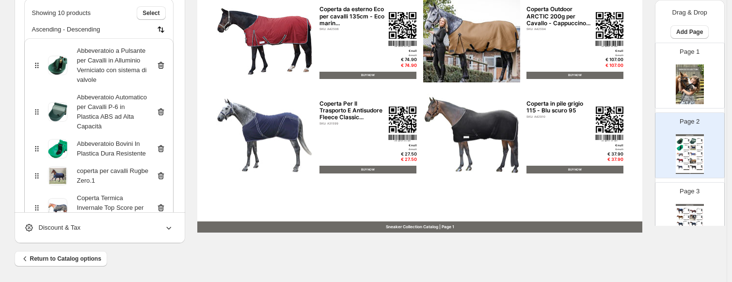
scroll to position [97, 0]
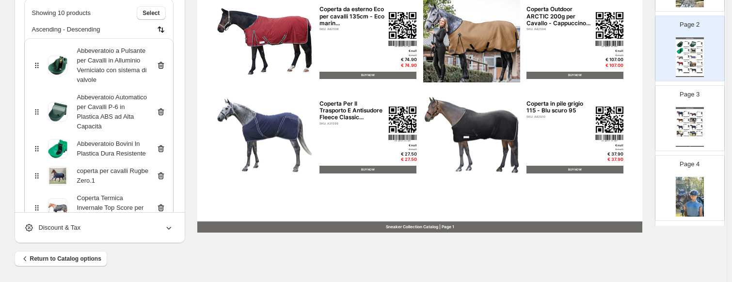
click at [697, 134] on div "Brand: Waldhausen GmbH & Co. KG" at bounding box center [699, 134] width 4 height 0
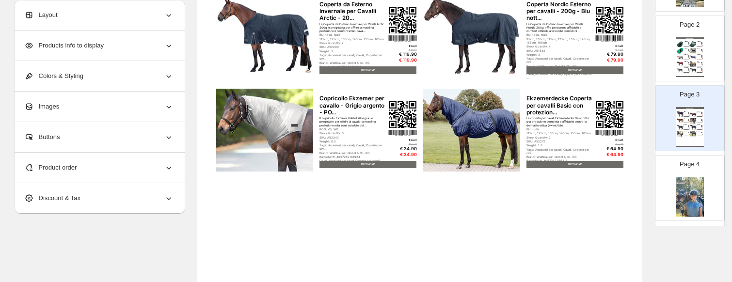
scroll to position [420, 0]
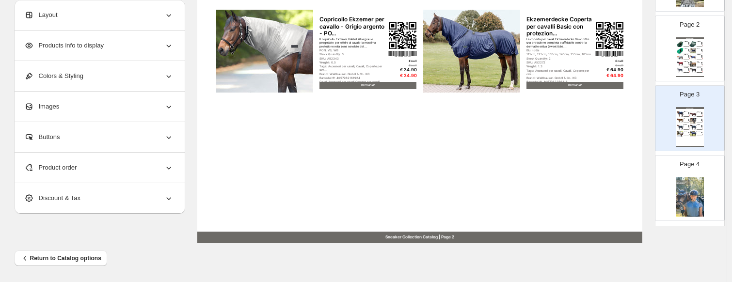
click at [101, 56] on div "Products info to display" at bounding box center [98, 46] width 149 height 30
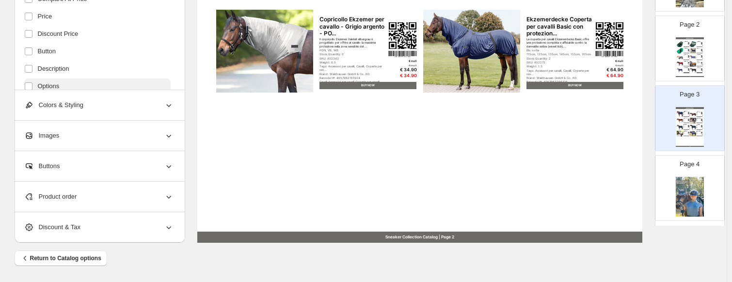
scroll to position [48, 0]
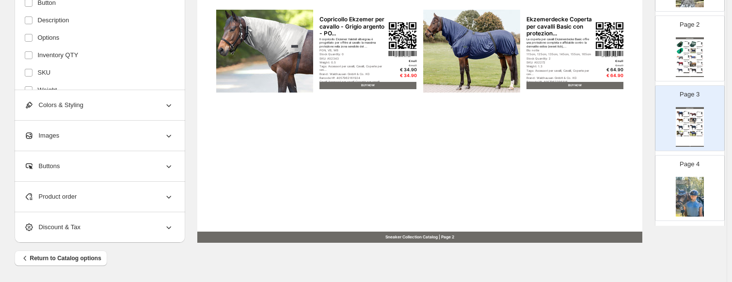
click at [81, 195] on div "Product order" at bounding box center [98, 197] width 149 height 30
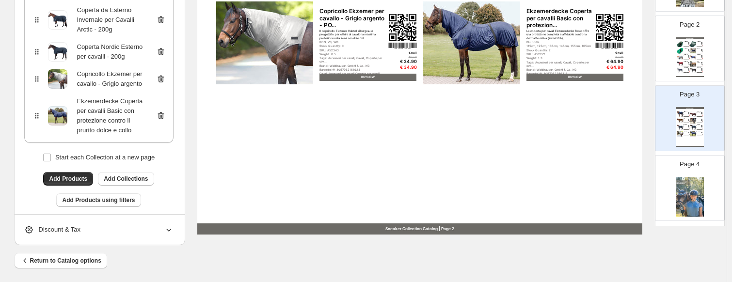
scroll to position [430, 0]
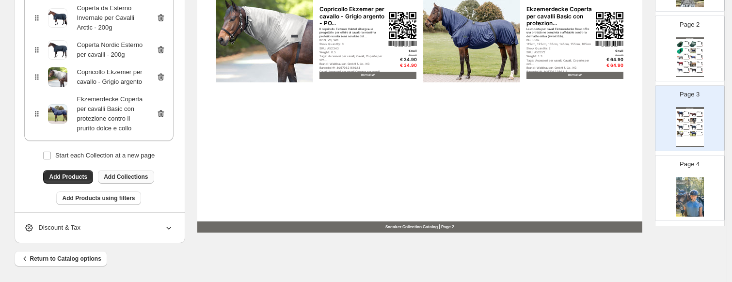
click at [126, 173] on span "Add Collections" at bounding box center [126, 177] width 44 height 8
click at [55, 149] on label "Start each Collection at a new page" at bounding box center [99, 156] width 112 height 14
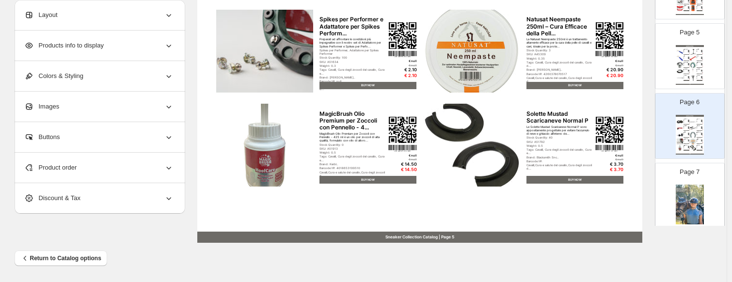
scroll to position [277, 0]
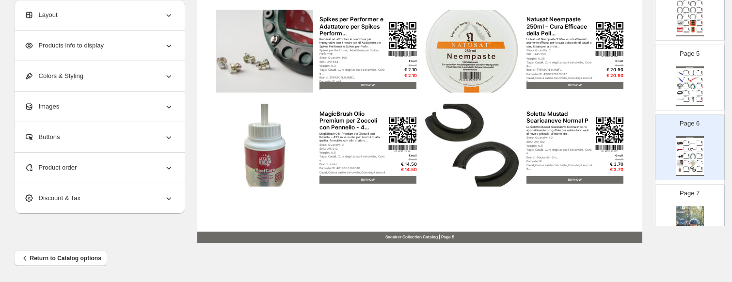
click at [688, 158] on div "€ 3.50" at bounding box center [689, 158] width 2 height 0
click at [685, 72] on div "Il Nettapiedi con Impugnatura Robusta per Cavallo è uno strumento essenziale pe…" at bounding box center [686, 72] width 4 height 0
type input "*"
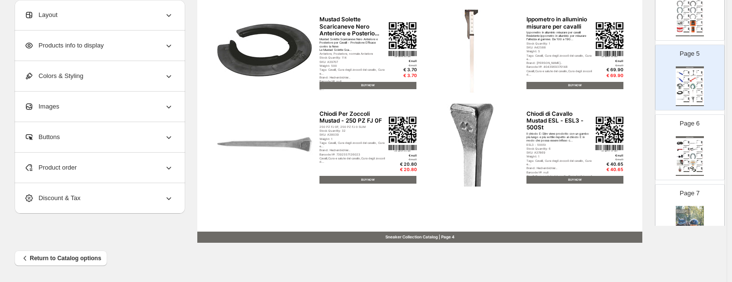
click at [694, 46] on div "Page 5 HORSES COLLECTION Nettapiedi con Impugnatura Robusta per cavallo Il Nett…" at bounding box center [685, 73] width 61 height 65
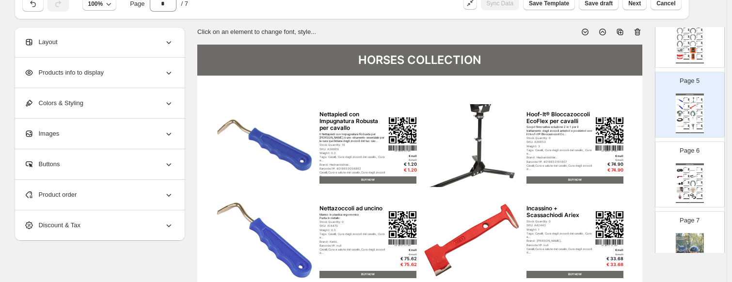
scroll to position [0, 0]
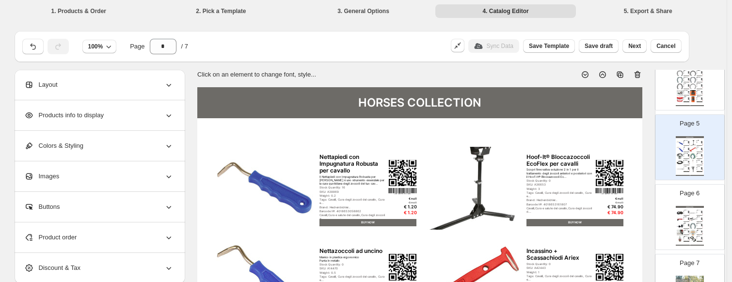
click at [687, 158] on div "HORSES COLLECTION Nettapiedi con Impugnatura Robusta per cavallo Il Nettapiedi …" at bounding box center [690, 156] width 28 height 40
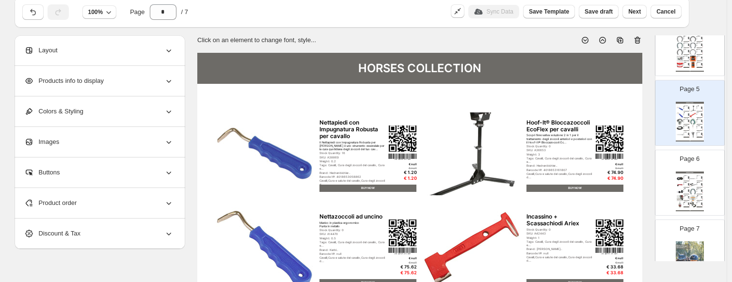
scroll to position [48, 0]
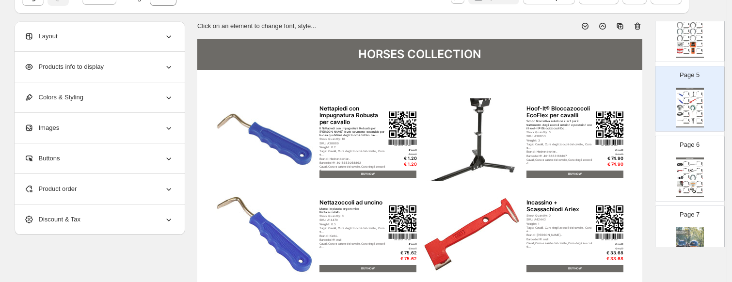
click at [101, 155] on div "Buttons" at bounding box center [98, 158] width 149 height 30
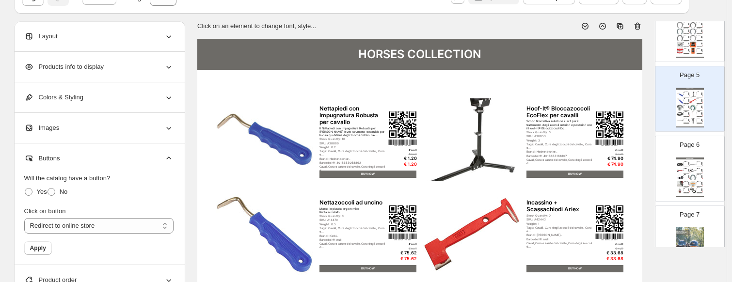
click at [114, 124] on div "Images" at bounding box center [98, 128] width 149 height 30
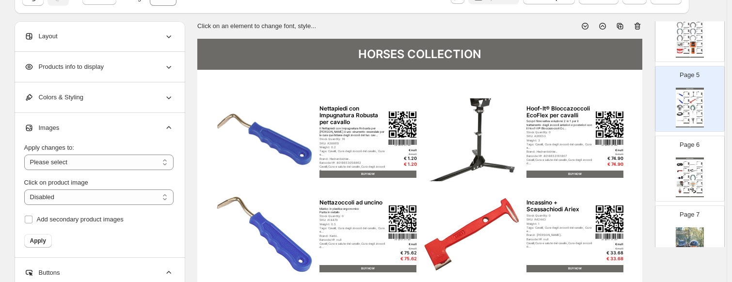
click at [120, 105] on div "Colors & Styling" at bounding box center [98, 97] width 149 height 30
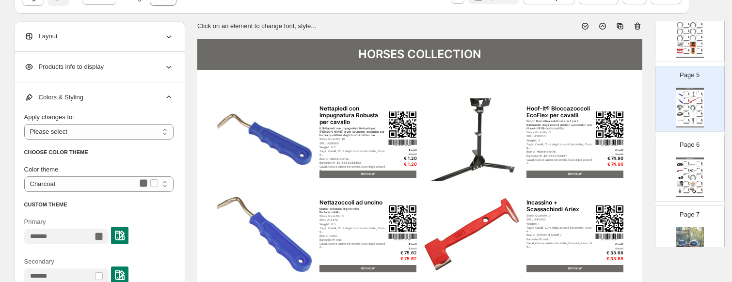
click at [128, 63] on div "Products info to display" at bounding box center [98, 67] width 149 height 30
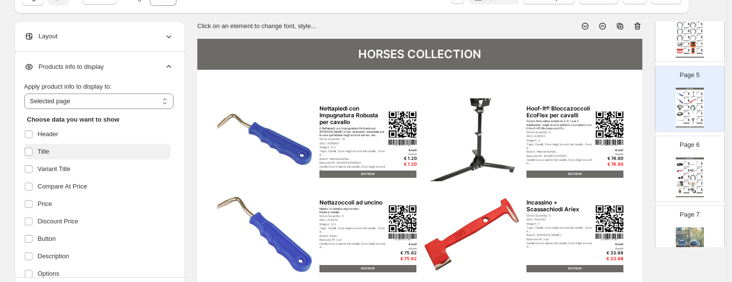
click at [69, 159] on label "Title" at bounding box center [97, 152] width 146 height 16
click at [68, 159] on label "Title" at bounding box center [97, 152] width 146 height 16
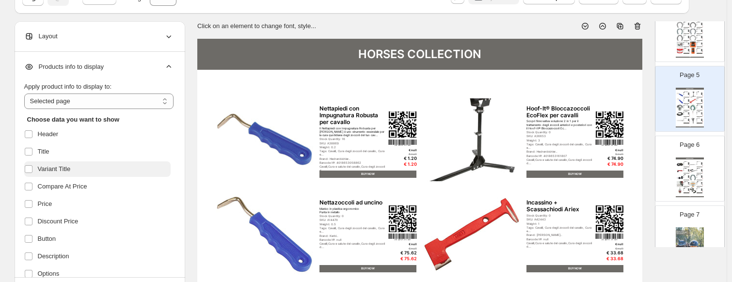
click at [68, 174] on label "Variant Title" at bounding box center [97, 169] width 146 height 16
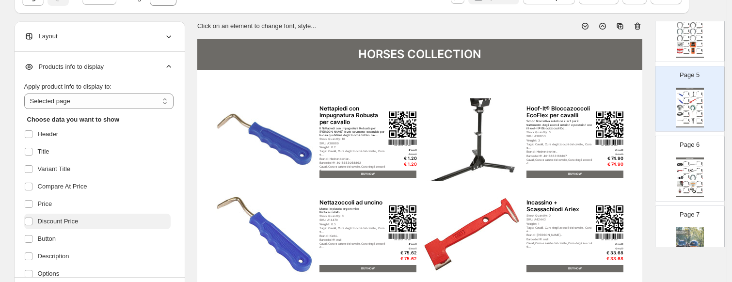
click at [71, 217] on span "Discount Price" at bounding box center [58, 222] width 41 height 10
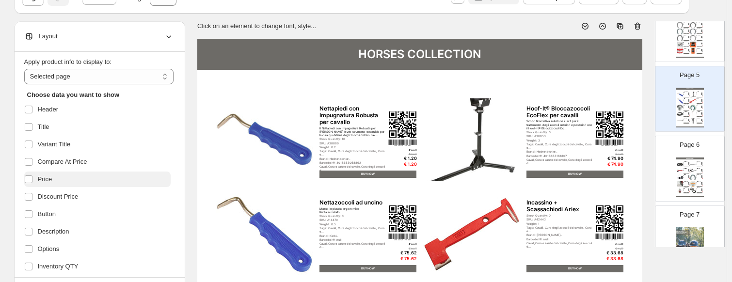
scroll to position [0, 0]
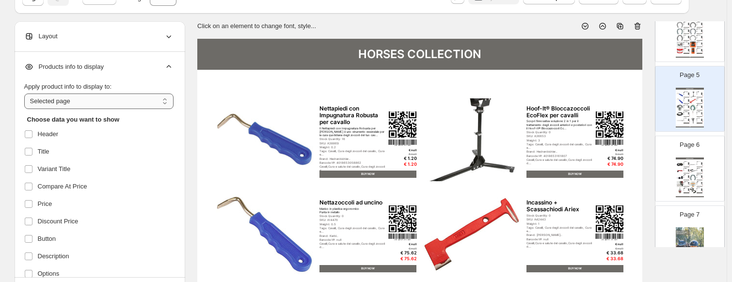
click at [57, 104] on select "**********" at bounding box center [98, 102] width 149 height 16
select select "*********"
click at [26, 94] on select "**********" at bounding box center [98, 102] width 149 height 16
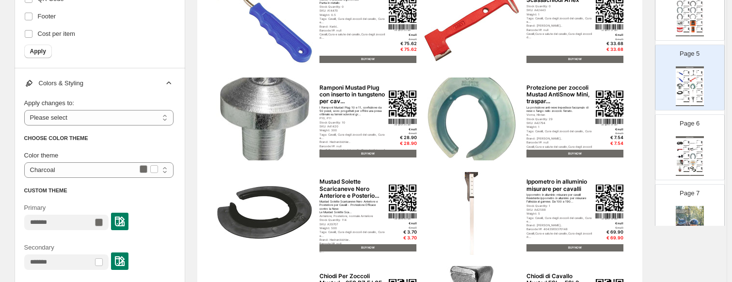
scroll to position [194, 0]
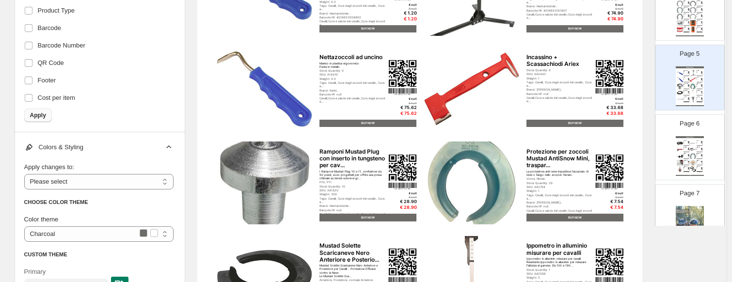
click at [41, 112] on span "Apply" at bounding box center [38, 116] width 16 height 8
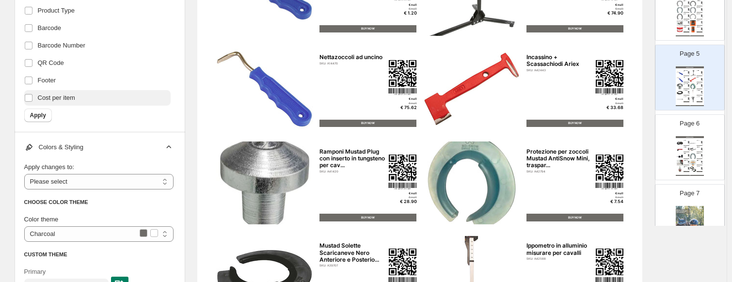
click at [40, 101] on span "Cost per item" at bounding box center [56, 98] width 37 height 10
click at [43, 114] on span "Apply" at bounding box center [38, 116] width 16 height 8
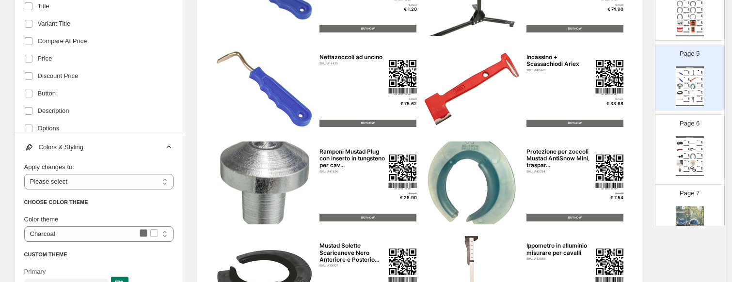
scroll to position [0, 0]
click at [61, 81] on label "Discount Price" at bounding box center [97, 76] width 146 height 16
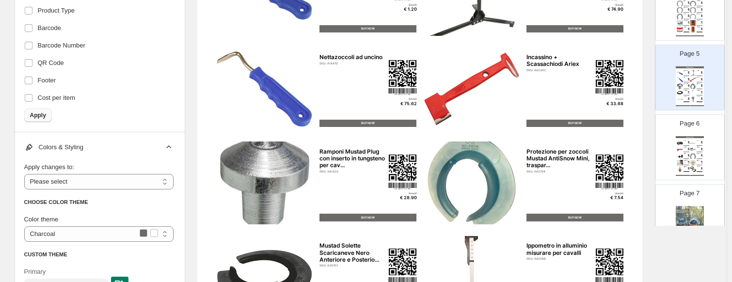
click at [46, 116] on span "Apply" at bounding box center [38, 116] width 16 height 8
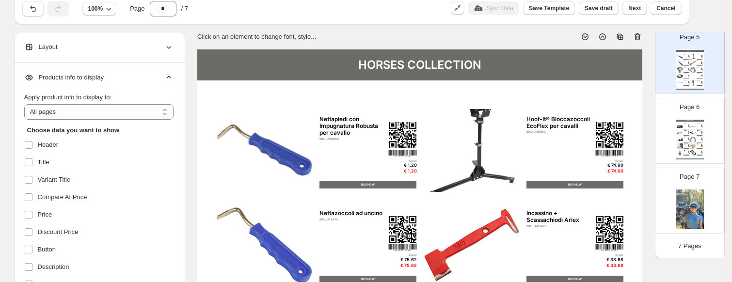
scroll to position [145, 0]
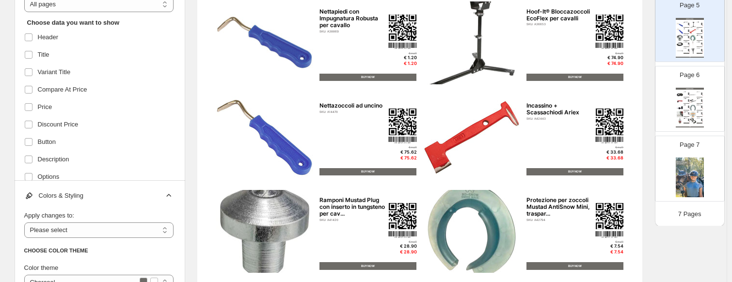
click at [701, 121] on img at bounding box center [702, 121] width 2 height 0
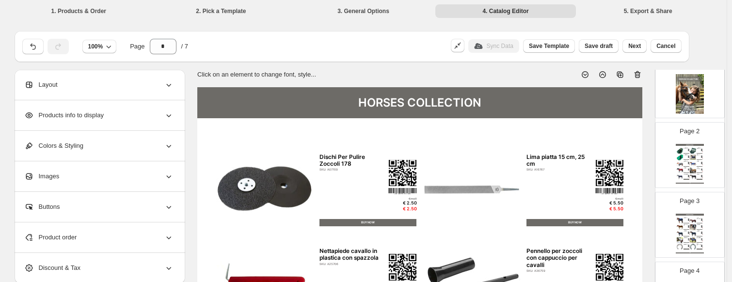
scroll to position [0, 0]
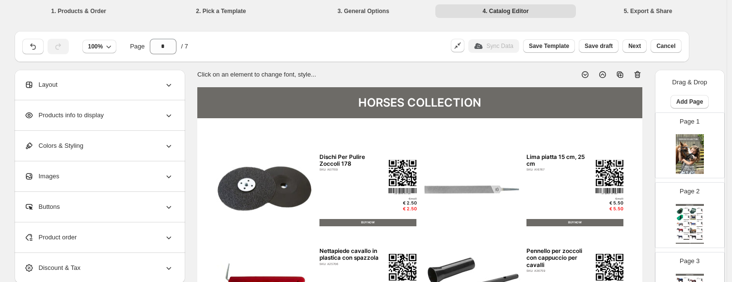
click at [688, 211] on img at bounding box center [689, 211] width 2 height 0
type input "*"
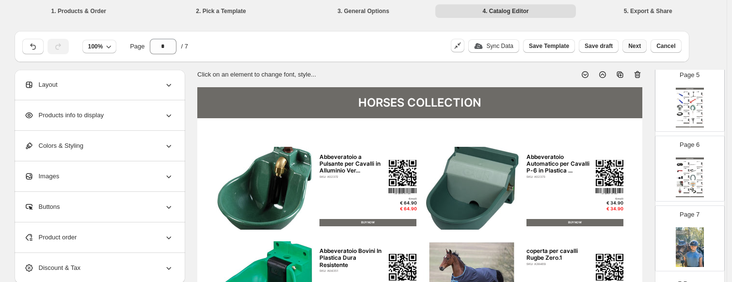
click at [646, 48] on button "Next" at bounding box center [634, 46] width 24 height 14
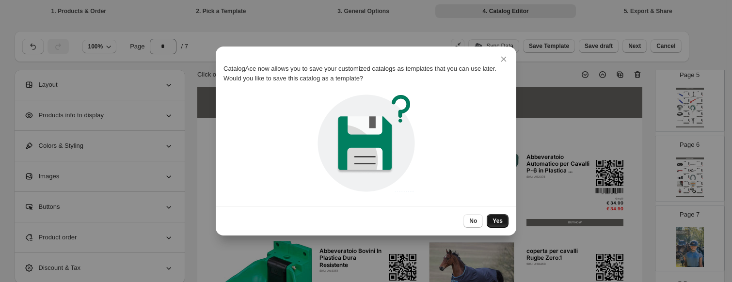
click at [500, 216] on button "Yes" at bounding box center [498, 221] width 22 height 14
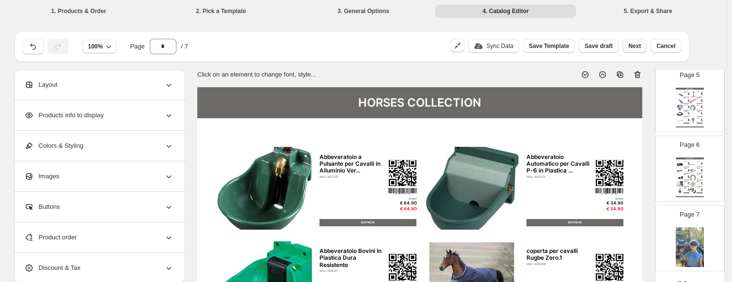
click at [641, 46] on span "Next" at bounding box center [634, 46] width 13 height 8
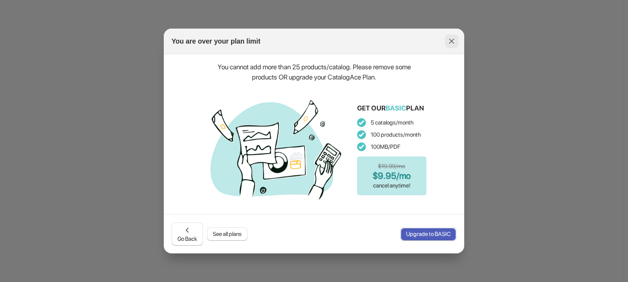
click at [455, 45] on icon ":r97:" at bounding box center [452, 41] width 10 height 10
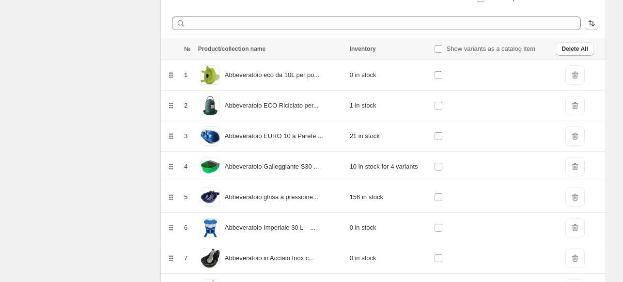
scroll to position [179, 0]
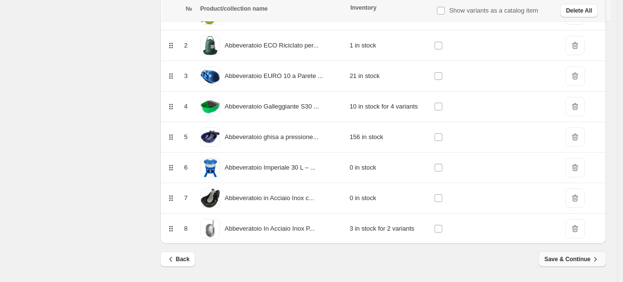
click at [577, 259] on span "Save & Continue" at bounding box center [573, 260] width 56 height 10
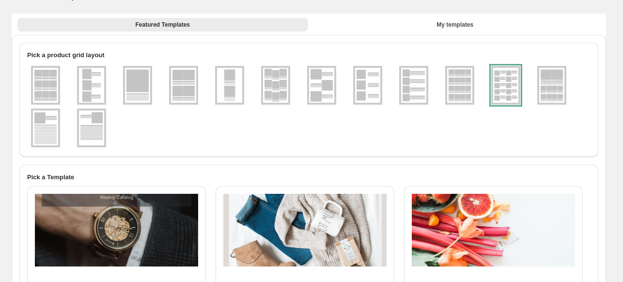
scroll to position [0, 0]
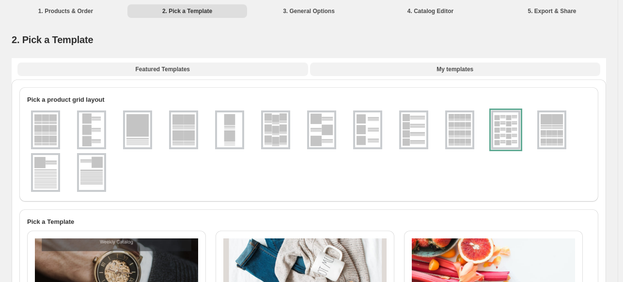
click at [456, 75] on button "My templates" at bounding box center [455, 70] width 291 height 14
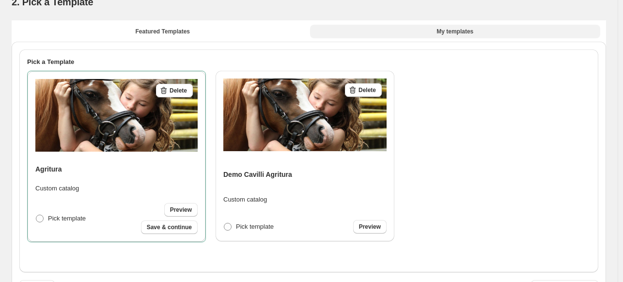
scroll to position [80, 0]
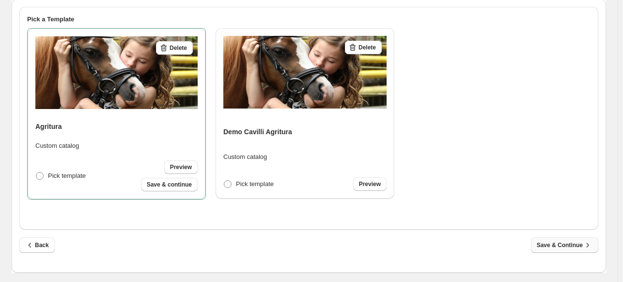
click at [557, 246] on span "Save & Continue" at bounding box center [565, 245] width 56 height 10
select select "**********"
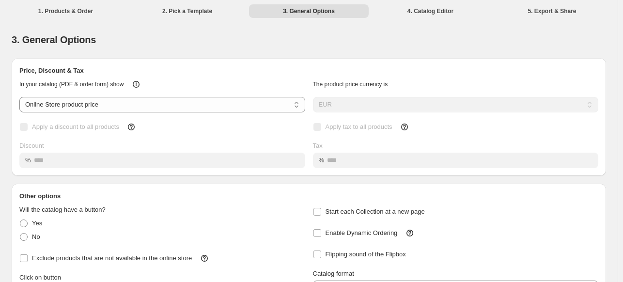
scroll to position [118, 0]
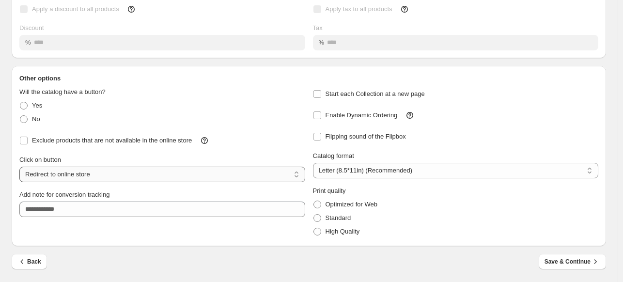
click at [124, 180] on select "**********" at bounding box center [162, 175] width 286 height 16
click at [19, 167] on select "**********" at bounding box center [162, 175] width 286 height 16
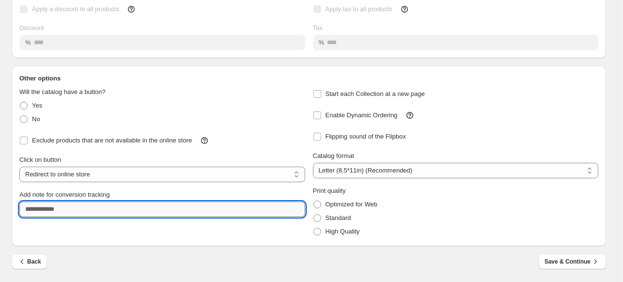
click at [96, 212] on input "Add note for conversion tracking" at bounding box center [162, 210] width 286 height 16
click at [572, 259] on span "Save & Continue" at bounding box center [573, 262] width 56 height 10
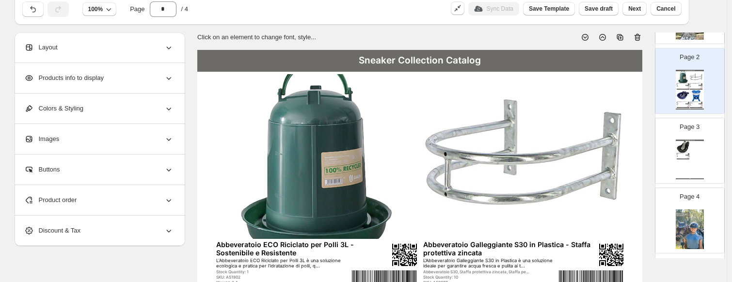
scroll to position [0, 0]
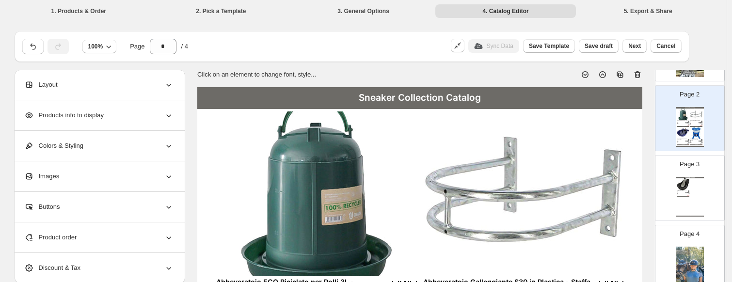
click at [64, 12] on li "1. Products & Order" at bounding box center [79, 11] width 141 height 14
click at [80, 11] on li "1. Products & Order" at bounding box center [79, 11] width 141 height 14
click at [219, 10] on li "2. Pick a Template" at bounding box center [221, 11] width 141 height 14
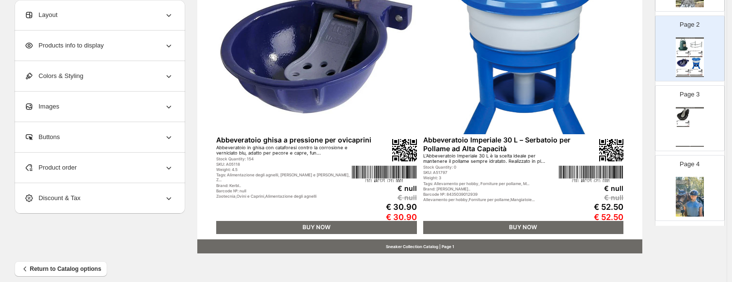
scroll to position [420, 0]
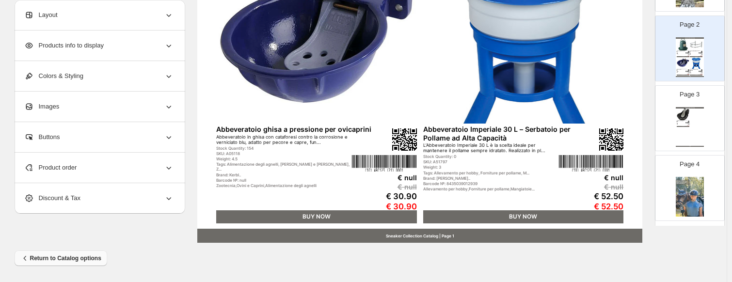
click at [69, 262] on span "Return to Catalog options" at bounding box center [60, 259] width 81 height 10
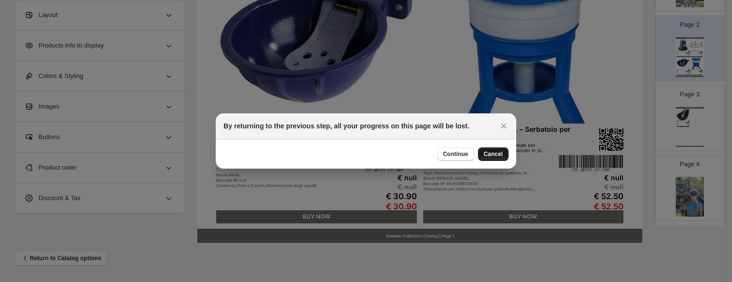
click at [498, 157] on span "Cancel" at bounding box center [493, 154] width 19 height 8
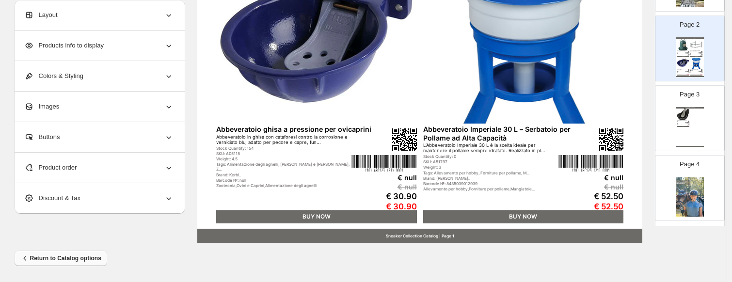
click at [65, 259] on span "Return to Catalog options" at bounding box center [60, 259] width 81 height 10
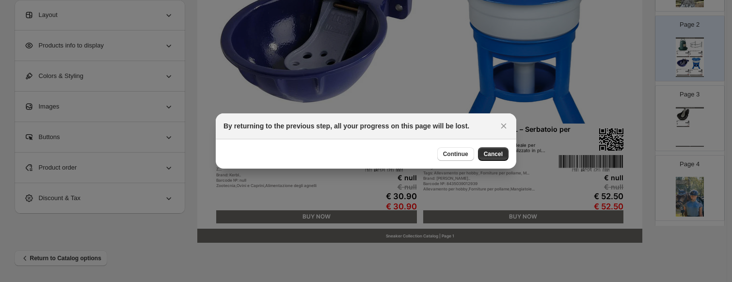
scroll to position [0, 0]
click at [454, 151] on span "Continue" at bounding box center [455, 154] width 25 height 8
select select "**********"
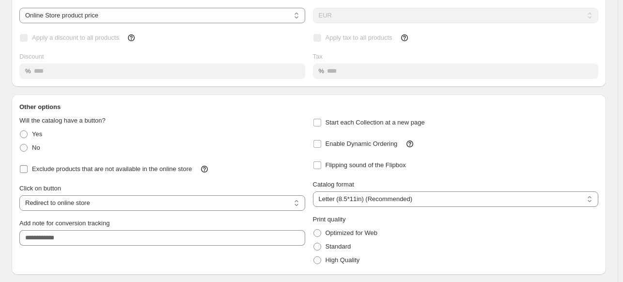
scroll to position [118, 0]
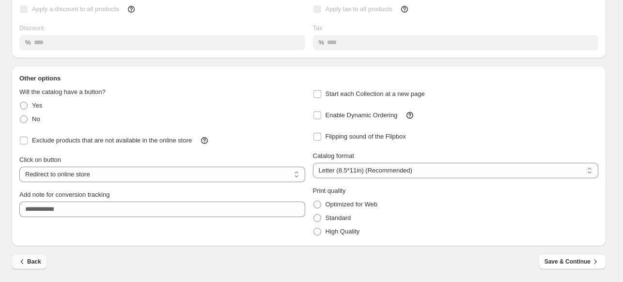
click at [29, 261] on span "Back" at bounding box center [29, 262] width 24 height 10
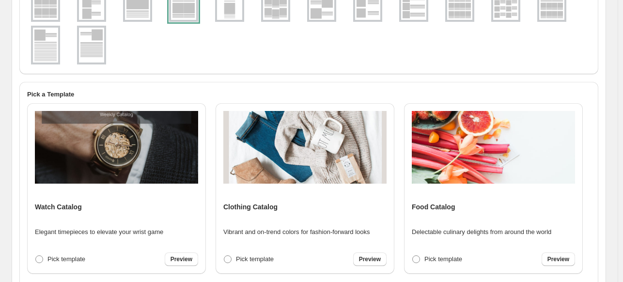
scroll to position [0, 0]
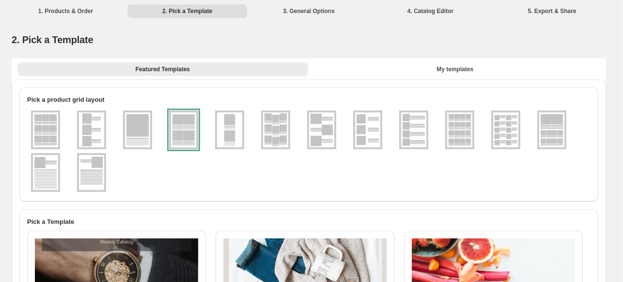
click at [419, 60] on div "Featured Templates My templates Featured Templates My templates" at bounding box center [309, 68] width 595 height 21
click at [427, 64] on button "My templates" at bounding box center [455, 70] width 291 height 14
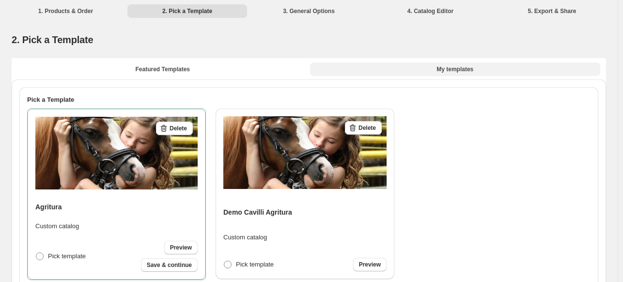
scroll to position [48, 0]
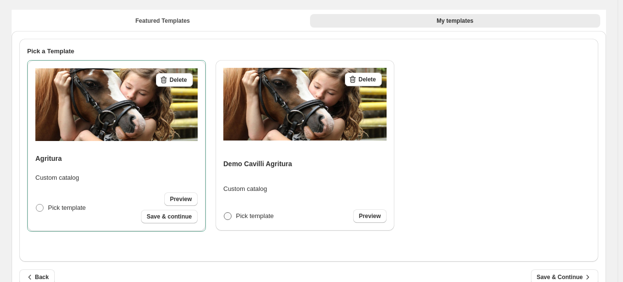
click at [235, 213] on label "Pick template" at bounding box center [248, 216] width 50 height 14
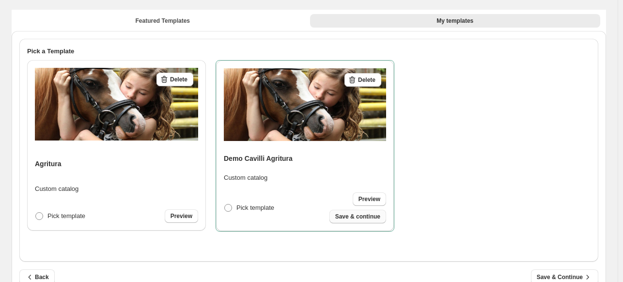
click at [365, 216] on span "Save & continue" at bounding box center [357, 217] width 45 height 8
select select "**********"
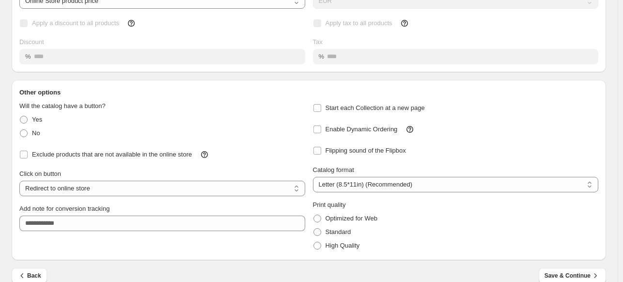
scroll to position [118, 0]
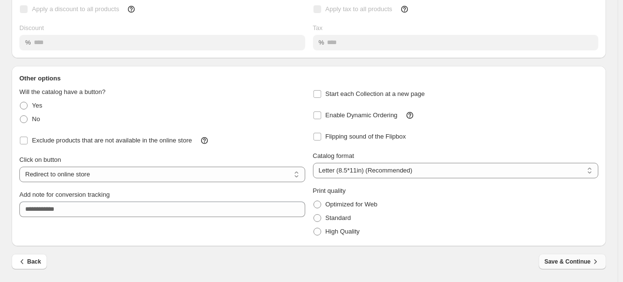
click at [571, 257] on span "Save & Continue" at bounding box center [573, 262] width 56 height 10
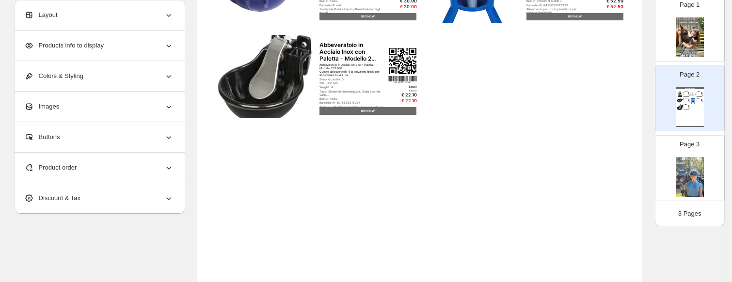
scroll to position [129, 0]
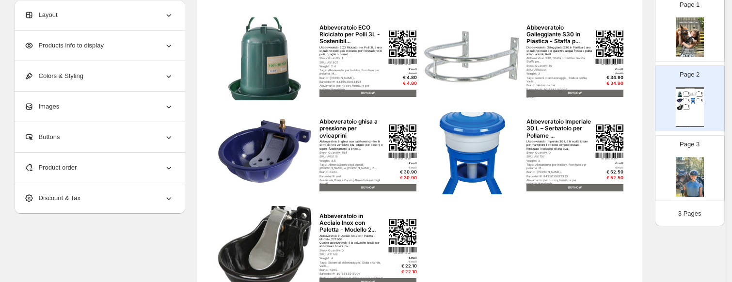
click at [672, 80] on div "Page 2 Sneaker Collection Catalog Abbeveratoio ECO Riciclato per Polli 3L - Sos…" at bounding box center [685, 94] width 61 height 65
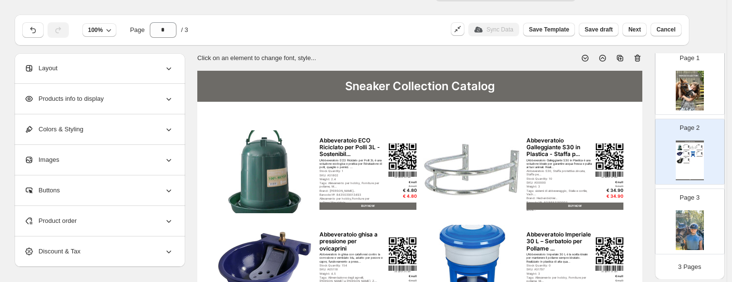
scroll to position [0, 0]
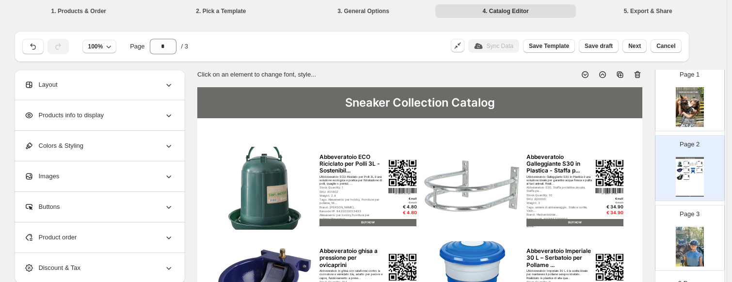
click at [678, 94] on img at bounding box center [690, 107] width 28 height 40
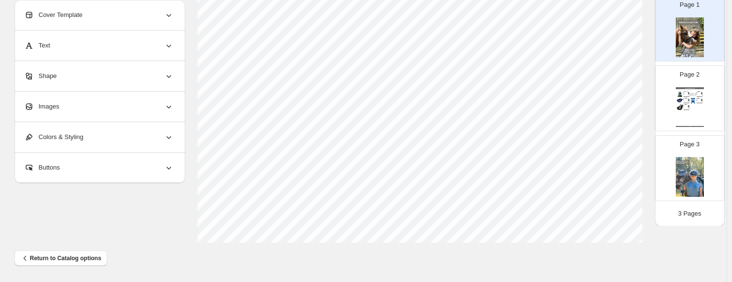
click at [691, 165] on img at bounding box center [690, 177] width 28 height 40
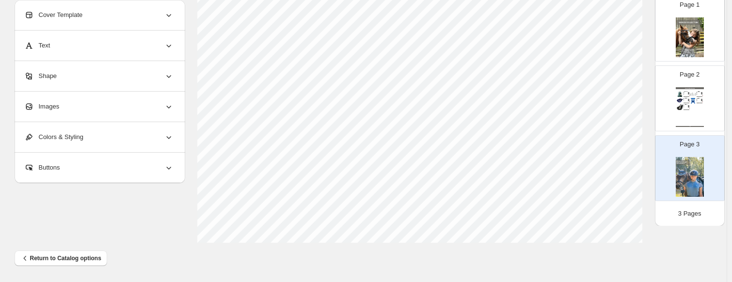
click at [678, 106] on img at bounding box center [680, 107] width 6 height 6
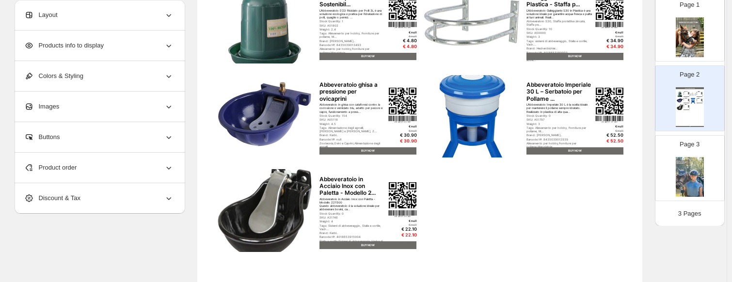
scroll to position [129, 0]
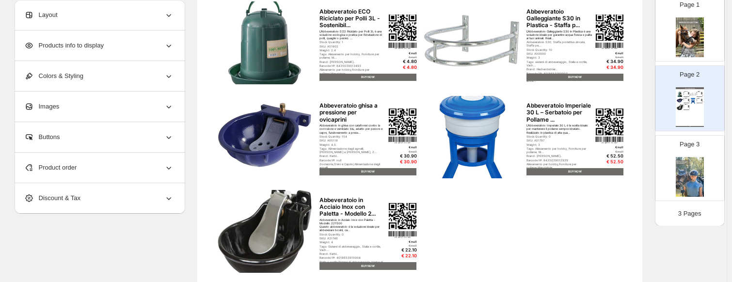
click at [687, 89] on div "Sneaker Collection Catalog" at bounding box center [690, 88] width 28 height 2
click at [88, 82] on div "Colors & Styling" at bounding box center [98, 76] width 149 height 30
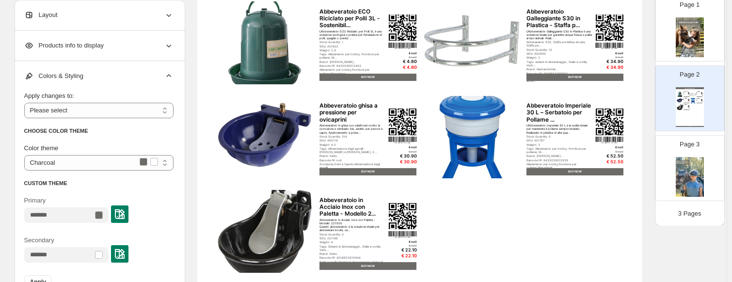
click at [88, 82] on div "Colors & Styling" at bounding box center [98, 76] width 149 height 30
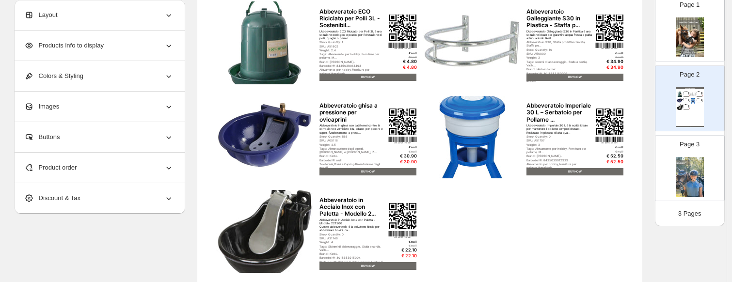
click at [96, 53] on div "Products info to display" at bounding box center [98, 46] width 149 height 30
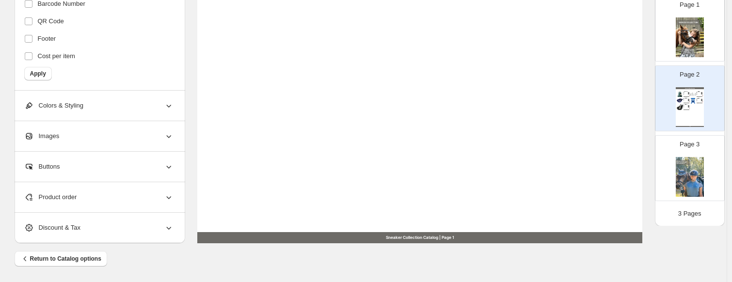
scroll to position [420, 0]
click at [80, 201] on div "Product order" at bounding box center [98, 197] width 149 height 30
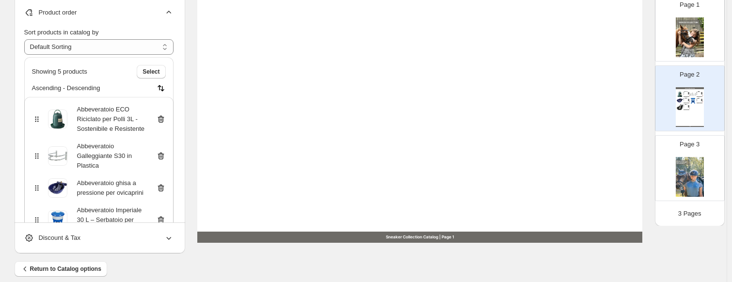
scroll to position [138, 0]
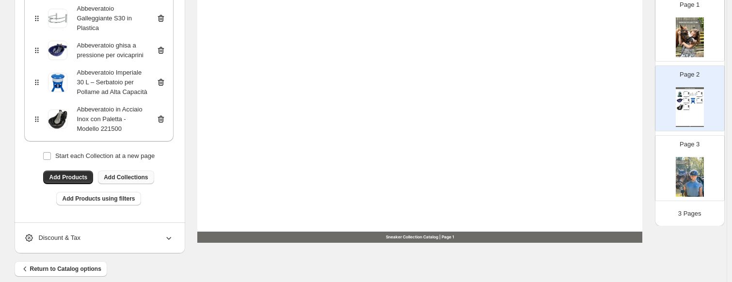
click at [131, 176] on span "Add Collections" at bounding box center [126, 178] width 44 height 8
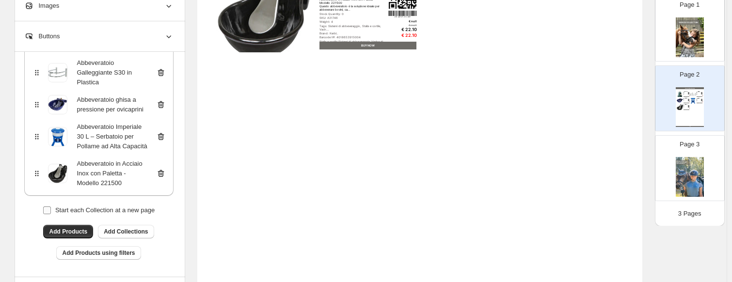
scroll to position [430, 0]
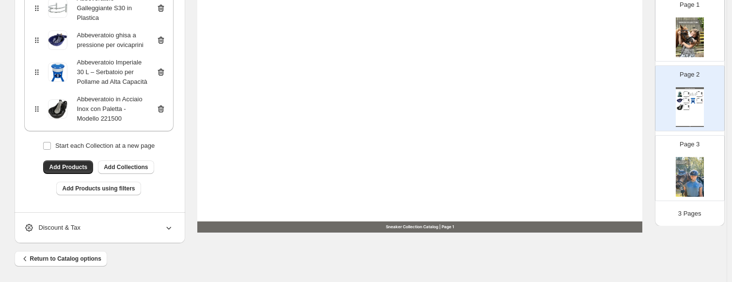
click at [118, 116] on div "Abbeveratoio in Acciaio Inox con Paletta - Modello 221500" at bounding box center [113, 109] width 72 height 29
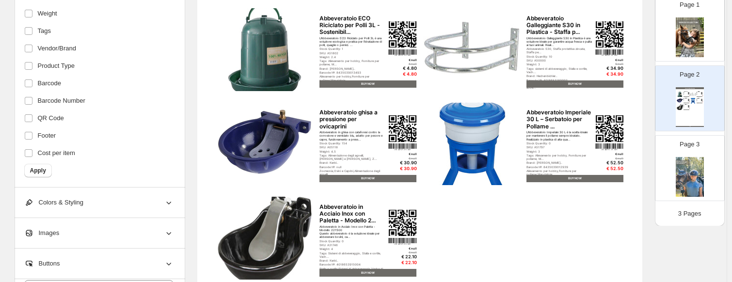
scroll to position [140, 0]
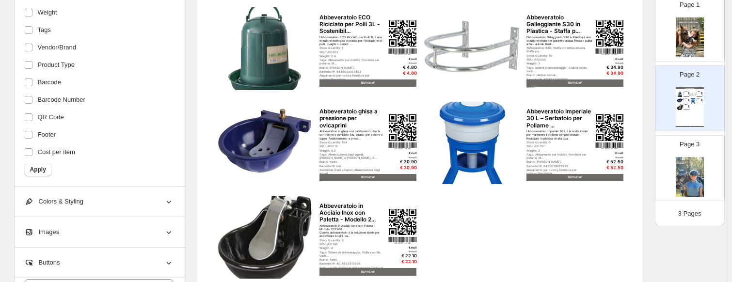
click at [673, 108] on div "Page 2 Sneaker Collection Catalog Abbeveratoio ECO Riciclato per Polli 3L - Sos…" at bounding box center [685, 94] width 61 height 65
click at [691, 160] on img at bounding box center [690, 177] width 28 height 40
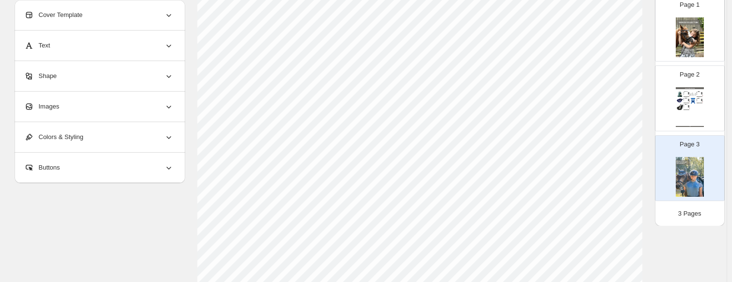
scroll to position [0, 0]
click at [692, 100] on img at bounding box center [693, 101] width 6 height 6
type input "*"
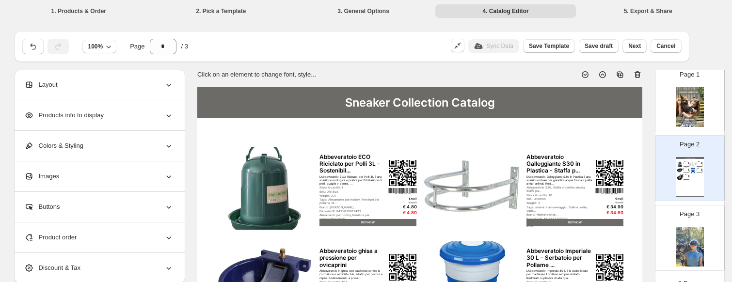
click at [104, 122] on div "Products info to display" at bounding box center [98, 115] width 149 height 30
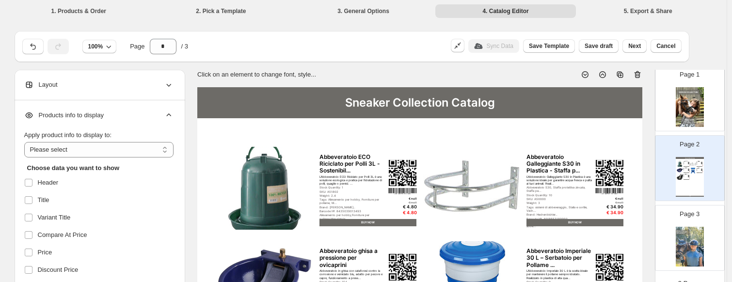
click at [104, 121] on div "Products info to display" at bounding box center [98, 115] width 149 height 30
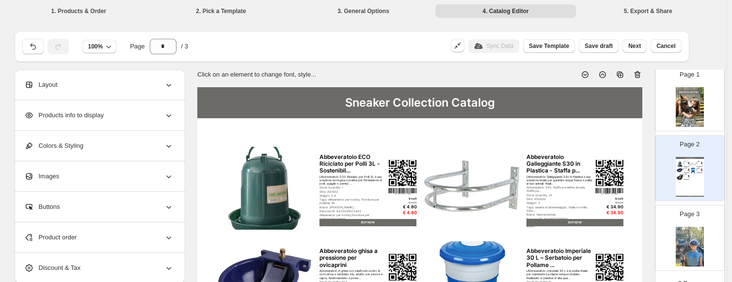
click at [104, 121] on div "Products info to display" at bounding box center [98, 115] width 149 height 30
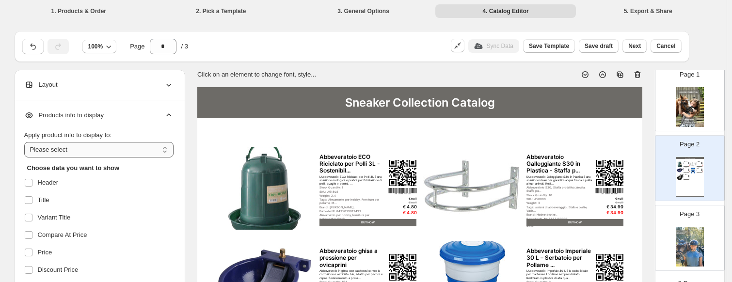
click at [86, 157] on select "**********" at bounding box center [98, 150] width 149 height 16
select select "*********"
click at [26, 142] on select "**********" at bounding box center [98, 150] width 149 height 16
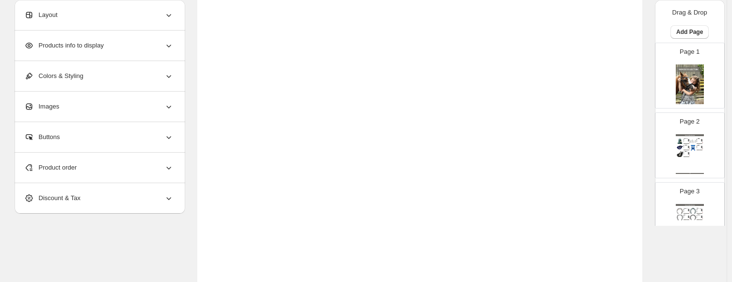
click at [688, 156] on div "€ 22.10" at bounding box center [689, 156] width 2 height 0
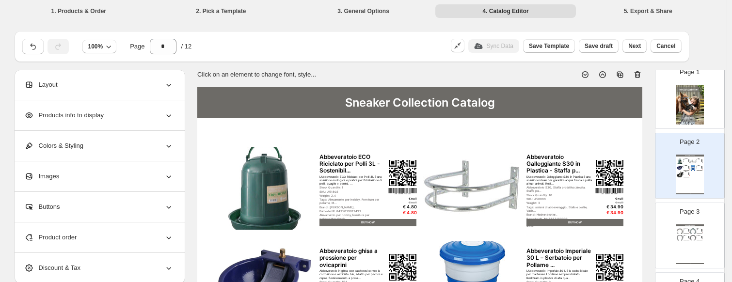
scroll to position [48, 0]
drag, startPoint x: 75, startPoint y: 98, endPoint x: 78, endPoint y: 93, distance: 6.1
click at [75, 97] on div "Layout" at bounding box center [98, 85] width 149 height 30
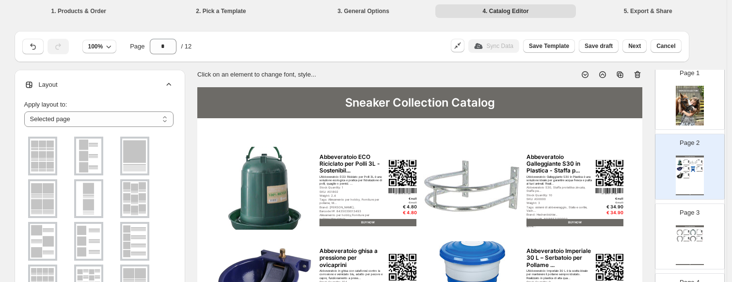
scroll to position [92, 0]
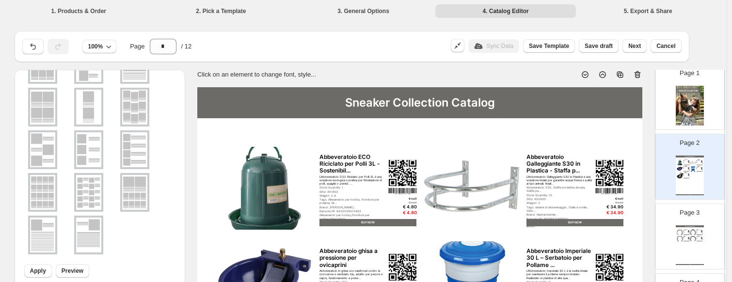
click at [89, 203] on img at bounding box center [88, 192] width 25 height 35
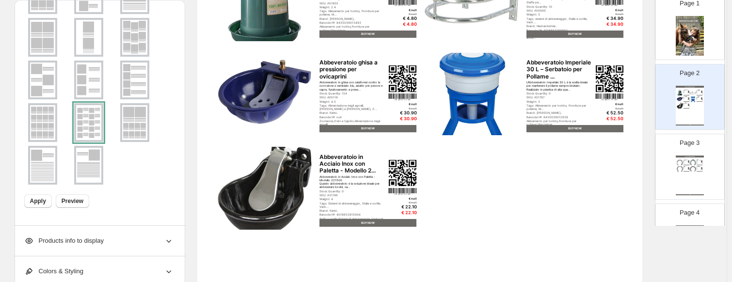
scroll to position [194, 0]
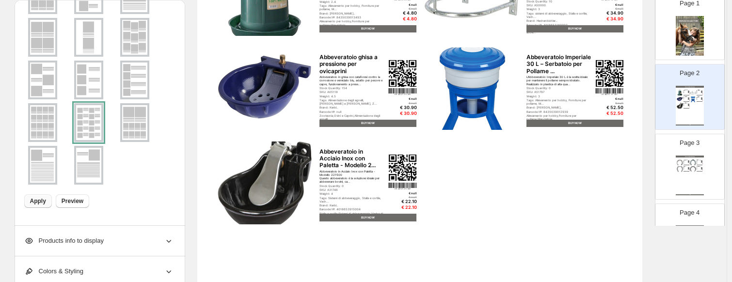
click at [43, 199] on span "Apply" at bounding box center [38, 201] width 16 height 8
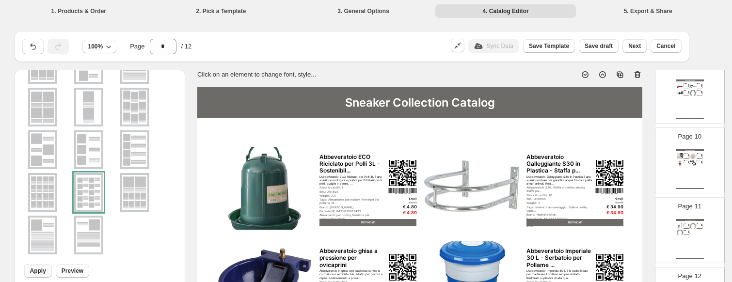
scroll to position [673, 0]
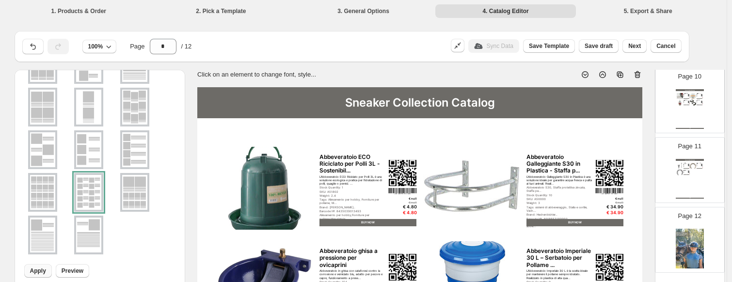
click at [705, 179] on div "Page 11 Sneaker Collection Catalog Chiodi per ferri di cavallo MUSTAD ESL – 250…" at bounding box center [685, 166] width 61 height 65
type input "**"
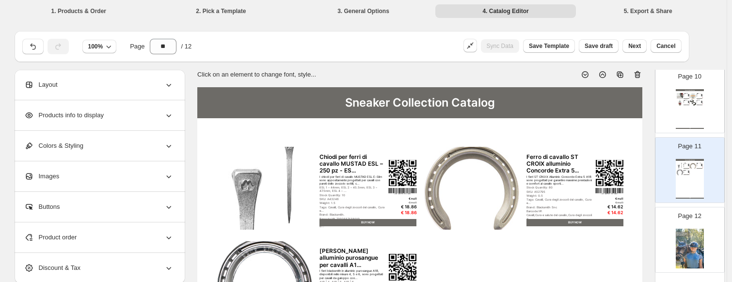
scroll to position [0, 0]
click at [370, 15] on li "3. General Options" at bounding box center [363, 11] width 141 height 14
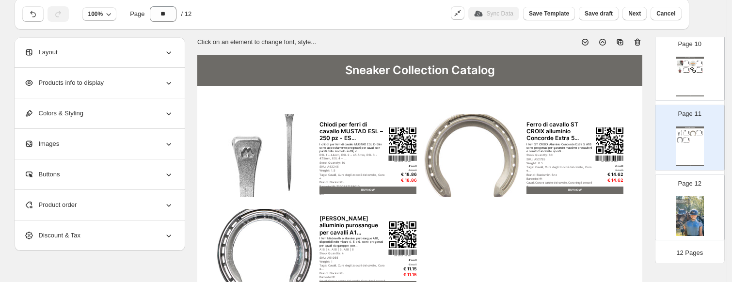
scroll to position [383, 0]
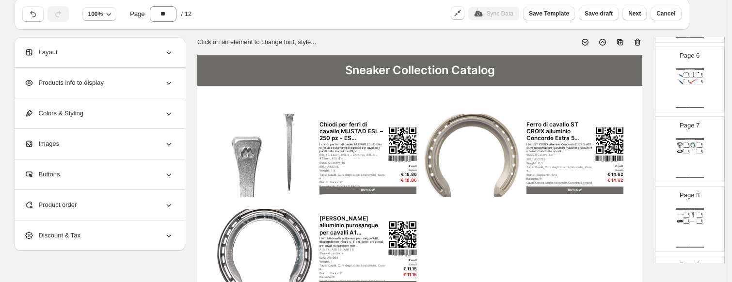
click at [553, 11] on span "Save Template" at bounding box center [549, 14] width 40 height 8
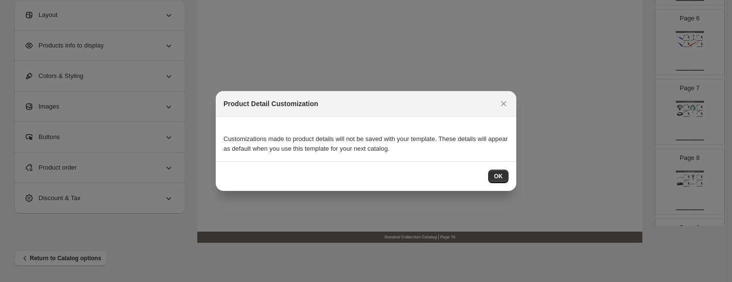
scroll to position [0, 0]
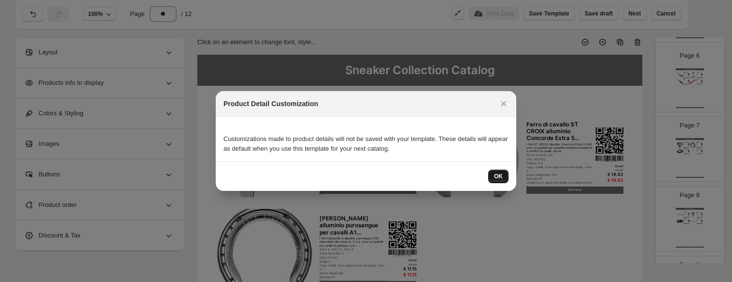
click at [503, 178] on button "OK" at bounding box center [498, 177] width 20 height 14
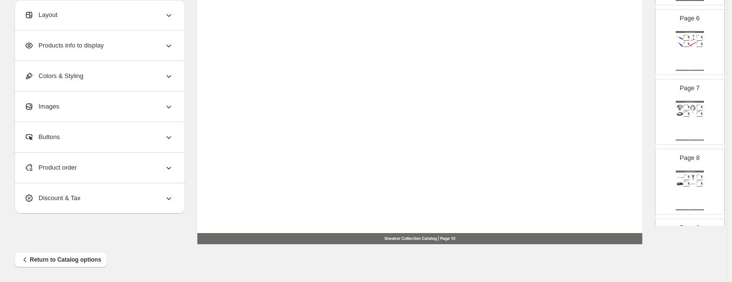
scroll to position [420, 0]
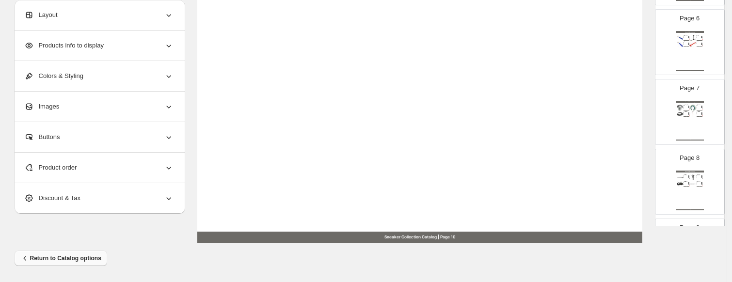
click at [55, 251] on button "Return to Catalog options" at bounding box center [61, 259] width 93 height 16
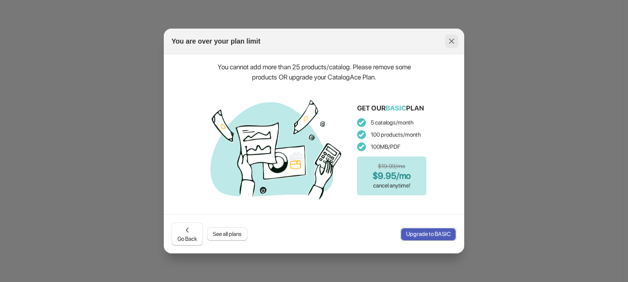
click at [452, 40] on icon ":r97:" at bounding box center [452, 41] width 10 height 10
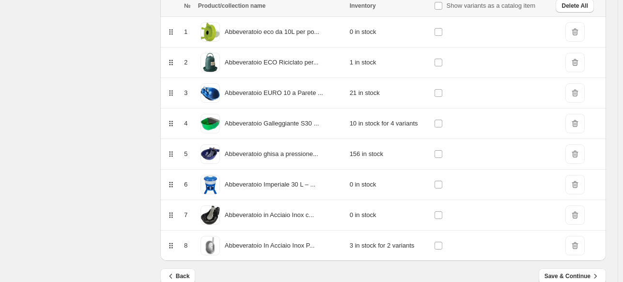
scroll to position [179, 0]
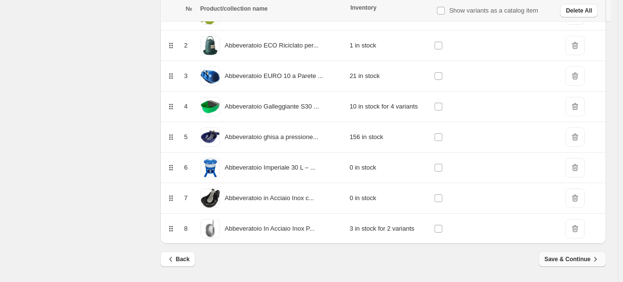
click at [561, 262] on span "Save & Continue" at bounding box center [573, 260] width 56 height 10
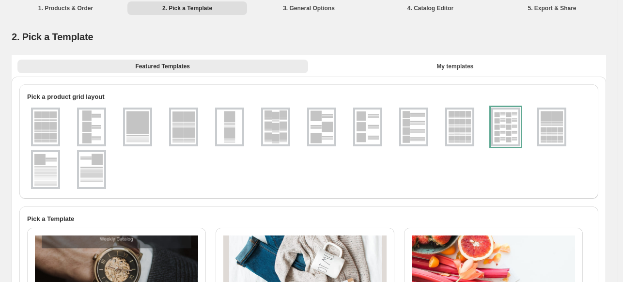
scroll to position [0, 0]
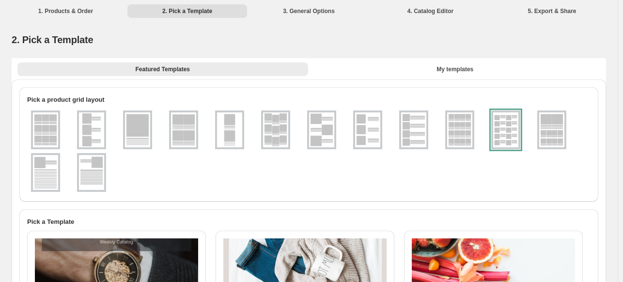
click at [489, 128] on ul at bounding box center [309, 151] width 564 height 85
click at [466, 61] on div "Featured Templates My templates Featured Templates My templates" at bounding box center [309, 68] width 595 height 21
click at [466, 71] on span "My templates" at bounding box center [455, 69] width 37 height 8
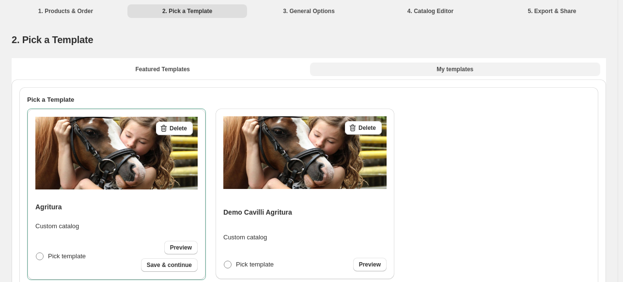
scroll to position [48, 0]
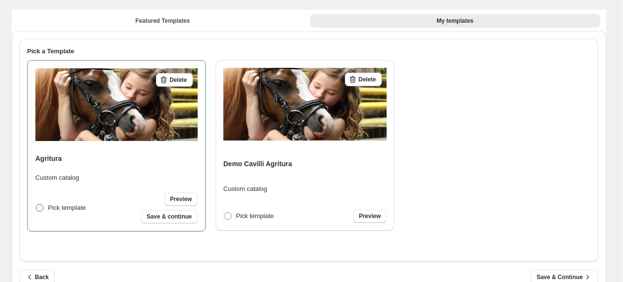
click at [50, 208] on span "Pick template" at bounding box center [67, 207] width 38 height 7
click at [186, 215] on span "Save & continue" at bounding box center [169, 217] width 45 height 8
select select "**********"
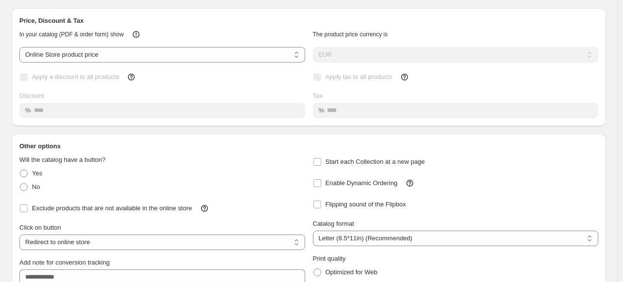
scroll to position [118, 0]
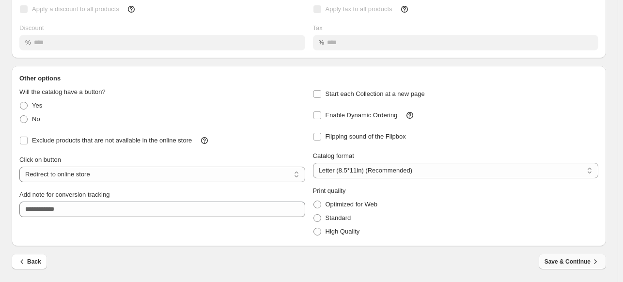
click at [572, 266] on span "Save & Continue" at bounding box center [573, 262] width 56 height 10
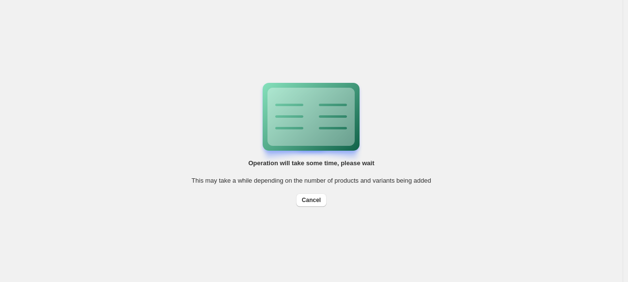
click at [615, 151] on div "Operation will take some time, please wait This may take a while depending on t…" at bounding box center [311, 141] width 623 height 282
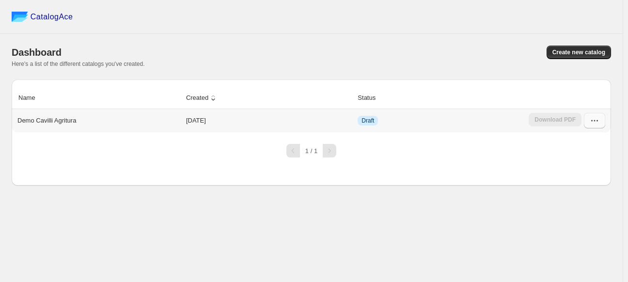
click at [593, 124] on icon "button" at bounding box center [595, 121] width 10 height 10
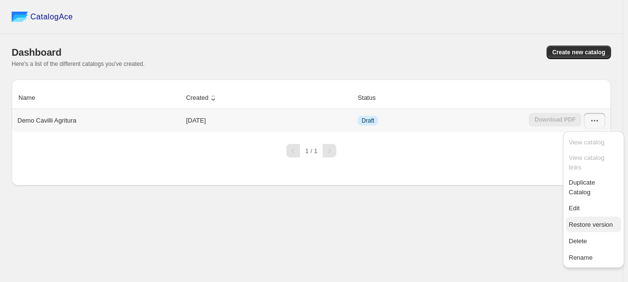
click at [599, 221] on span "Restore version" at bounding box center [591, 224] width 44 height 7
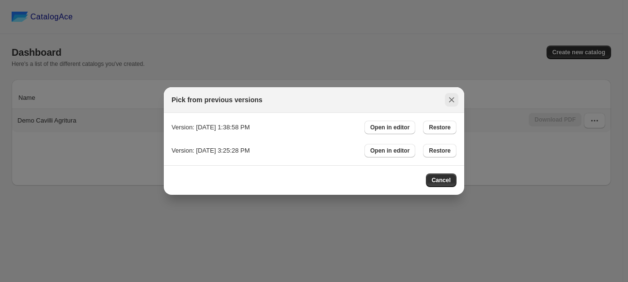
click at [445, 98] on button ":r7:" at bounding box center [452, 100] width 14 height 14
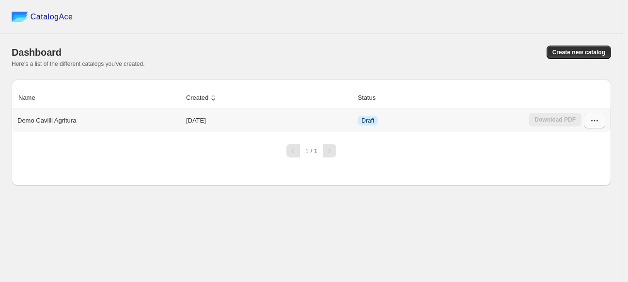
click at [603, 124] on button "button" at bounding box center [594, 121] width 21 height 16
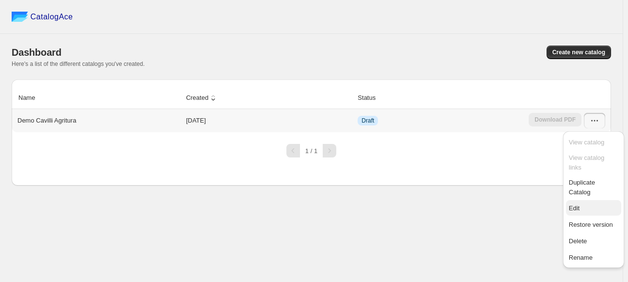
click at [582, 200] on button "Edit" at bounding box center [593, 208] width 55 height 16
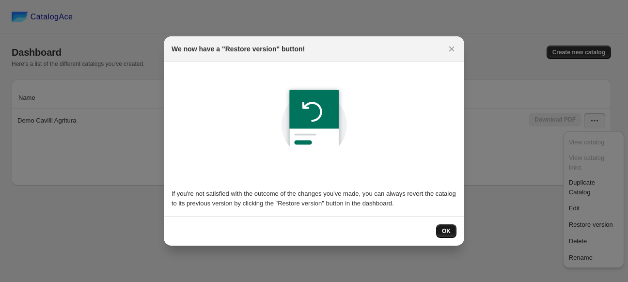
click at [446, 236] on button "OK" at bounding box center [446, 231] width 20 height 14
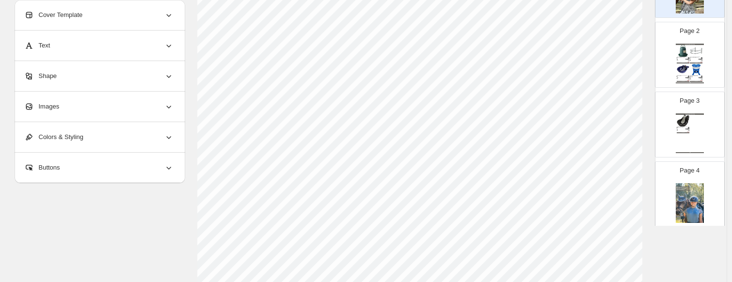
scroll to position [97, 0]
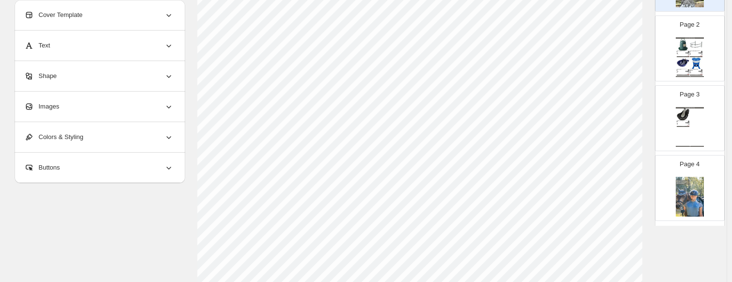
click at [628, 153] on div "Page 4" at bounding box center [685, 184] width 61 height 65
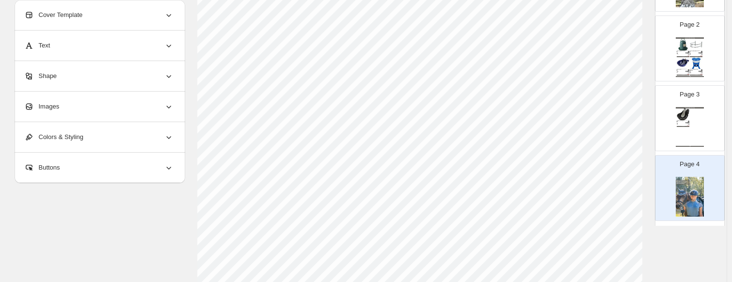
click at [628, 141] on div "Sneaker Collection Catalog Abbeveratoio in Acciaio Inox con Paletta - Modello 2…" at bounding box center [690, 127] width 28 height 40
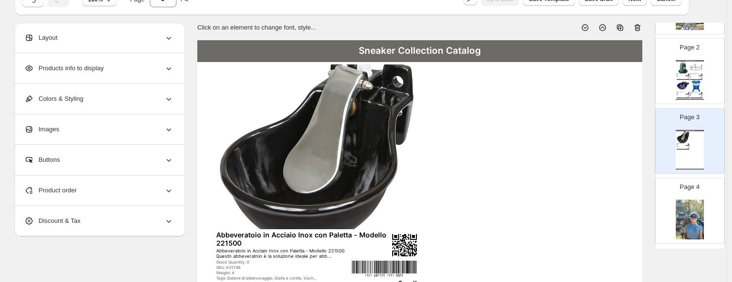
scroll to position [0, 0]
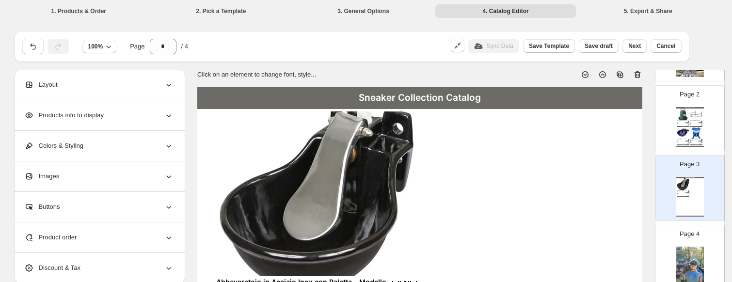
click at [628, 75] on icon at bounding box center [638, 75] width 10 height 10
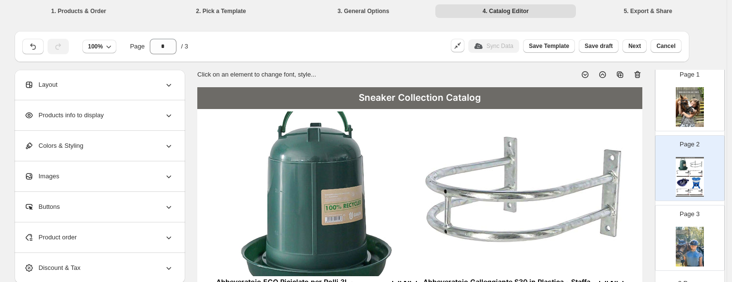
click at [628, 180] on img at bounding box center [696, 183] width 13 height 12
click at [82, 80] on div "Layout" at bounding box center [98, 85] width 149 height 30
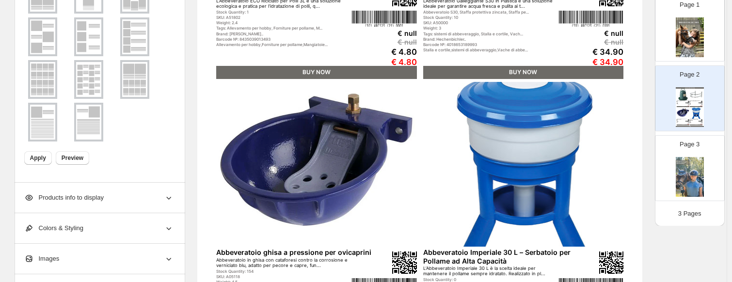
scroll to position [339, 0]
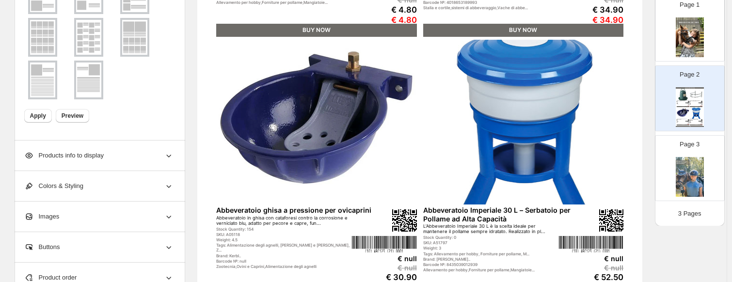
click at [89, 36] on img at bounding box center [88, 37] width 25 height 35
click at [38, 121] on button "Apply" at bounding box center [38, 116] width 28 height 14
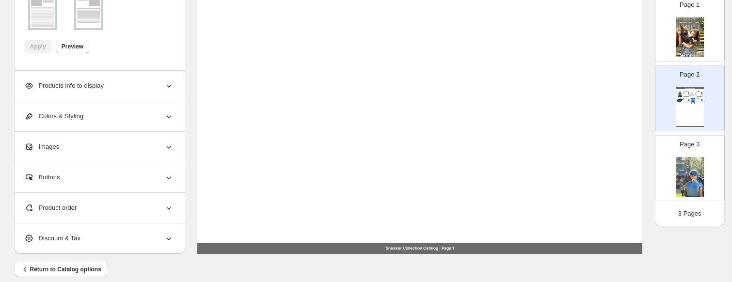
scroll to position [420, 0]
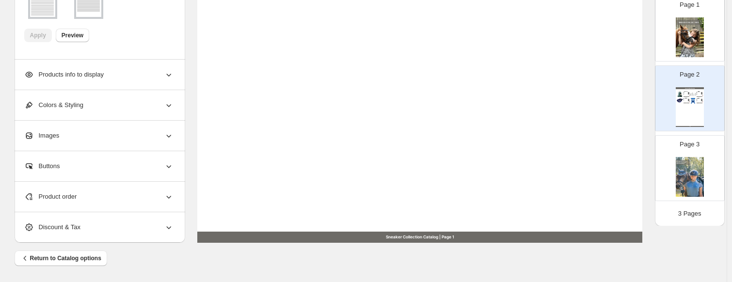
click at [171, 77] on icon at bounding box center [169, 75] width 10 height 10
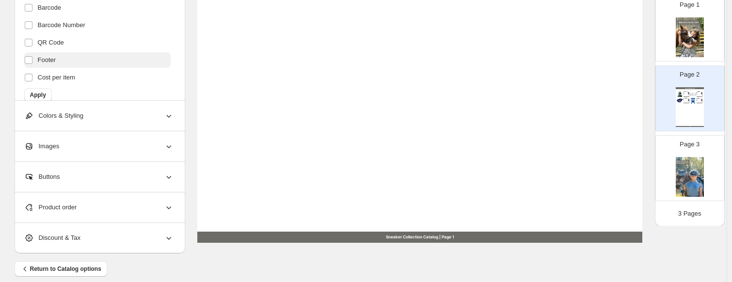
scroll to position [222, 0]
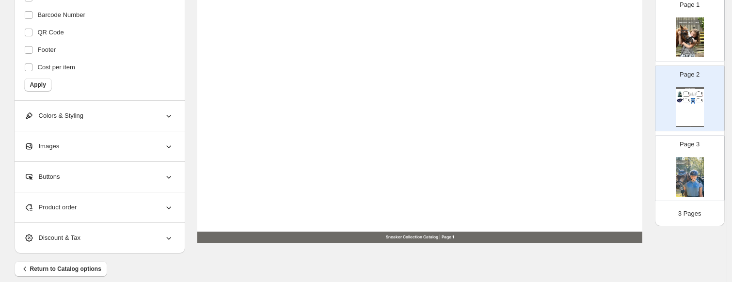
click at [163, 200] on div "Product order" at bounding box center [98, 207] width 149 height 30
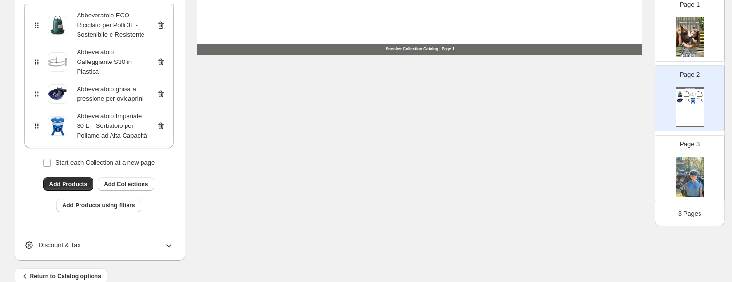
scroll to position [614, 0]
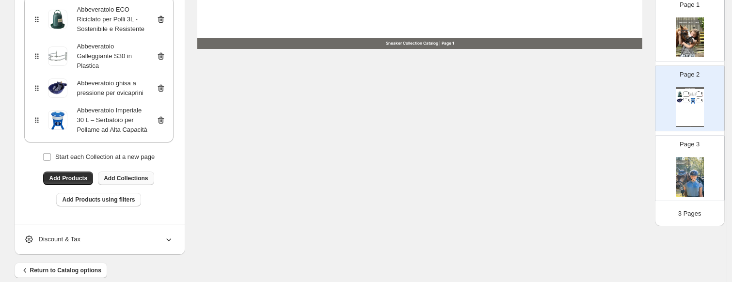
click at [130, 180] on span "Add Collections" at bounding box center [126, 179] width 44 height 8
type input "*"
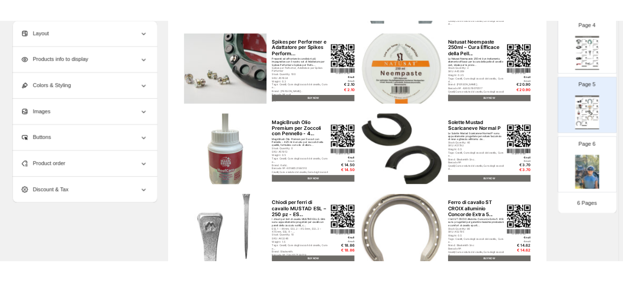
scroll to position [0, 0]
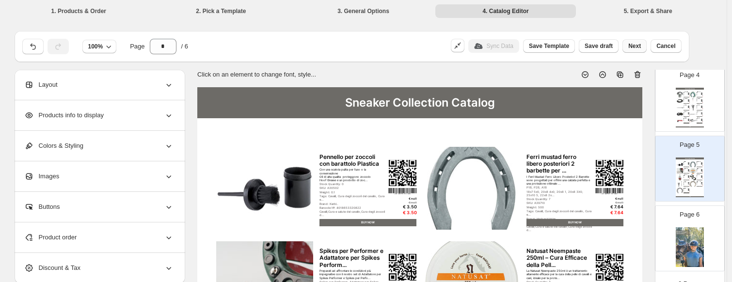
click at [628, 44] on span "Next" at bounding box center [634, 46] width 13 height 8
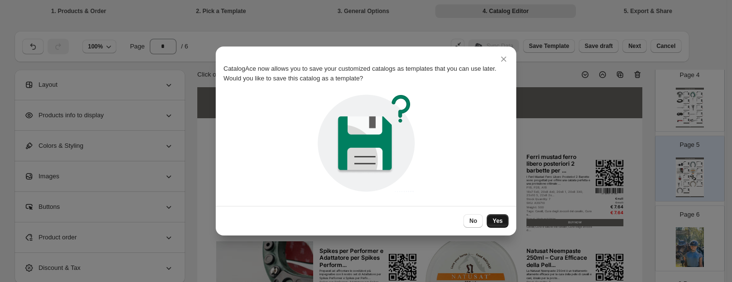
click at [495, 217] on button "Yes" at bounding box center [498, 221] width 22 height 14
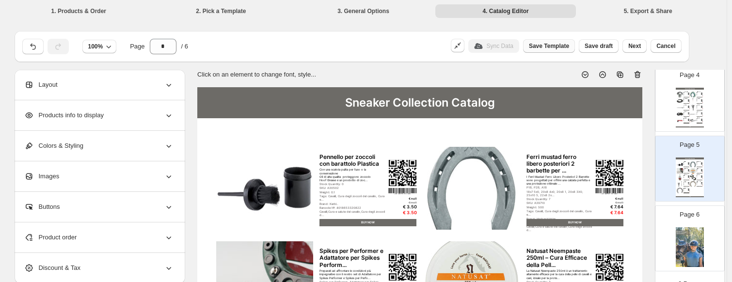
click at [547, 45] on span "Save Template" at bounding box center [549, 46] width 40 height 8
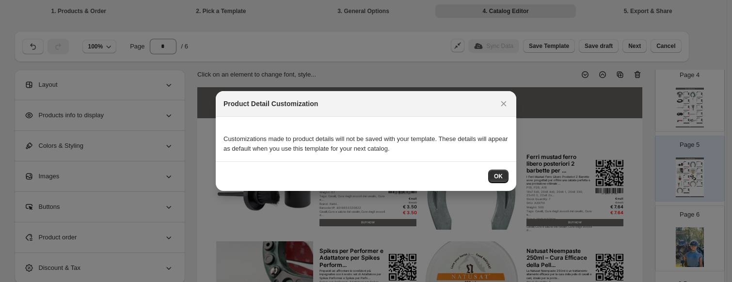
click at [502, 169] on div "OK" at bounding box center [366, 176] width 301 height 30
click at [500, 176] on span "OK" at bounding box center [498, 177] width 9 height 8
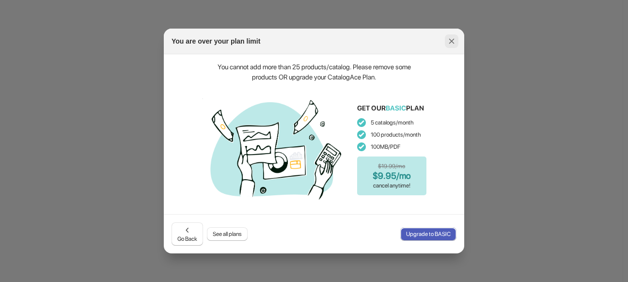
click at [454, 41] on icon ":rj:" at bounding box center [452, 41] width 10 height 10
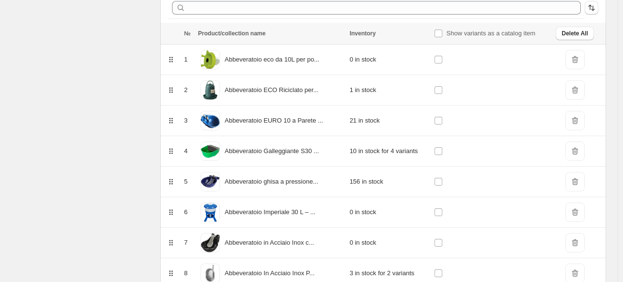
scroll to position [179, 0]
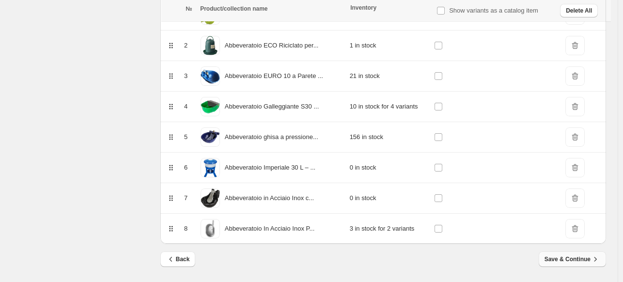
click at [562, 263] on button "Save & Continue" at bounding box center [572, 260] width 67 height 16
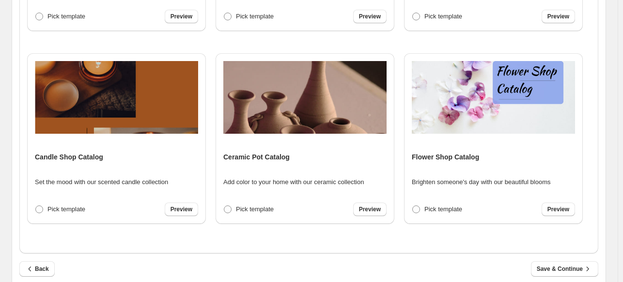
scroll to position [397, 0]
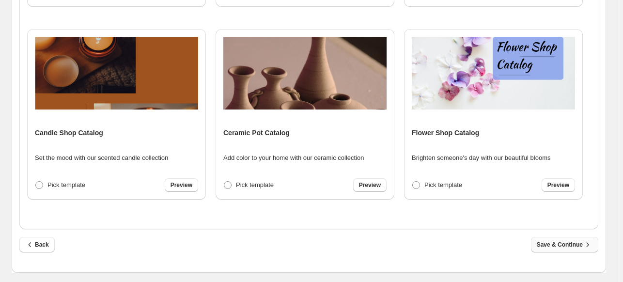
click at [553, 242] on span "Save & Continue" at bounding box center [565, 245] width 56 height 10
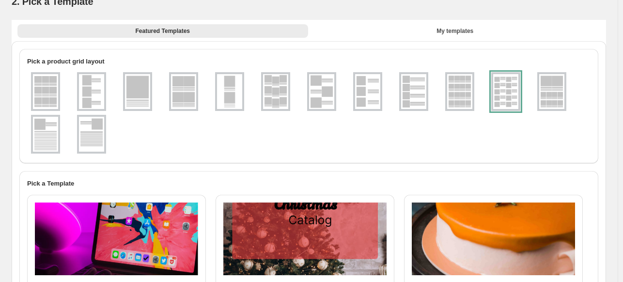
select select "**********"
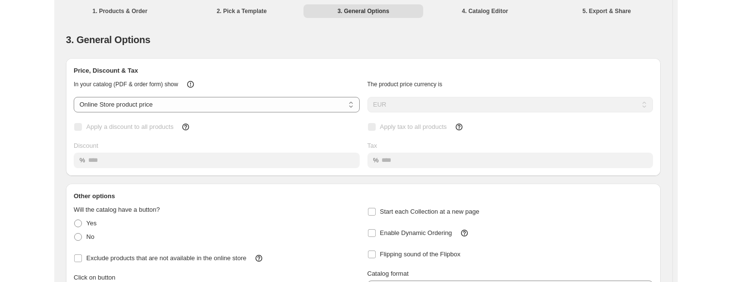
scroll to position [118, 0]
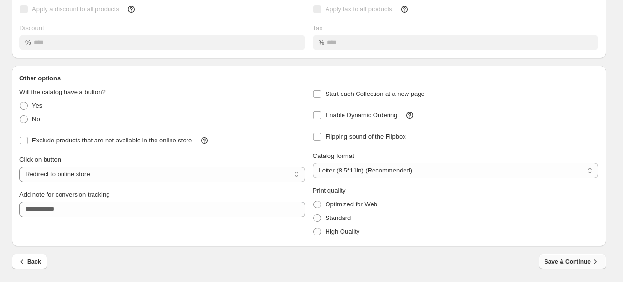
click at [578, 258] on span "Save & Continue" at bounding box center [573, 262] width 56 height 10
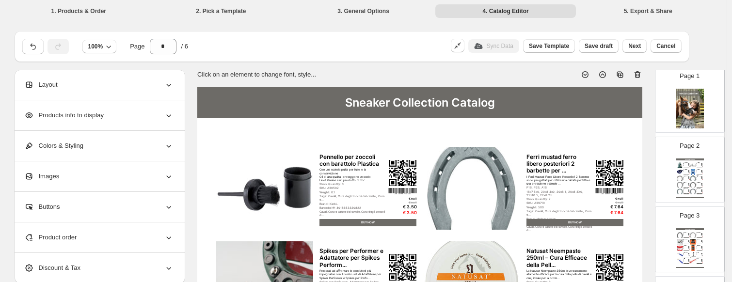
scroll to position [0, 0]
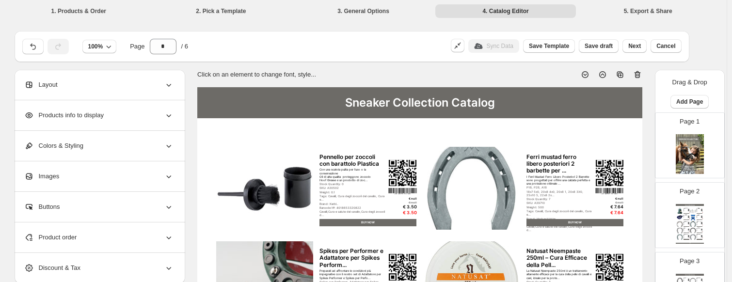
click at [628, 136] on img at bounding box center [690, 154] width 28 height 40
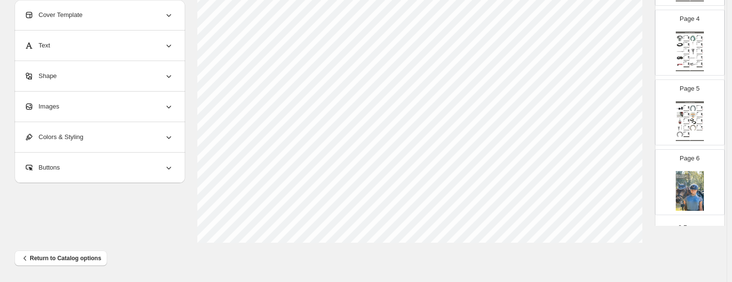
click at [628, 103] on div "Sneaker Collection Catalog" at bounding box center [690, 102] width 28 height 2
type input "*"
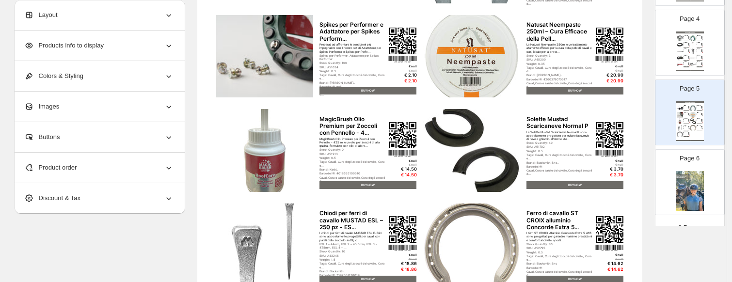
click at [81, 48] on span "Products info to display" at bounding box center [64, 46] width 80 height 10
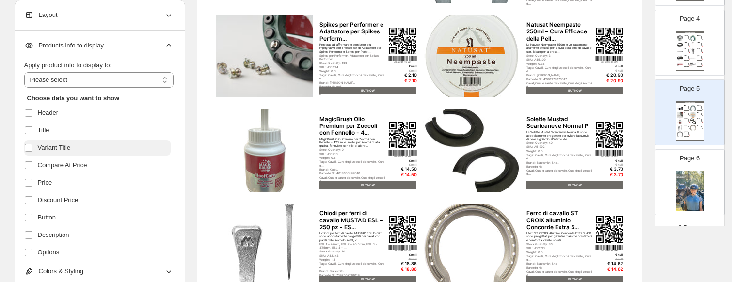
click at [60, 149] on span "Variant Title" at bounding box center [54, 148] width 33 height 10
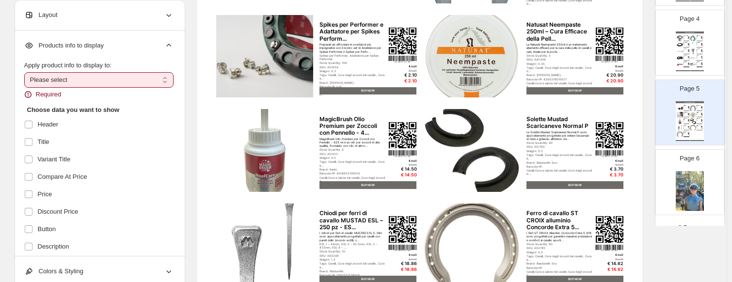
click at [66, 91] on div "Required" at bounding box center [98, 95] width 149 height 10
click at [68, 88] on div "**********" at bounding box center [98, 80] width 149 height 39
click at [72, 82] on select "**********" at bounding box center [98, 80] width 149 height 16
select select "*********"
click at [26, 72] on select "**********" at bounding box center [98, 80] width 149 height 16
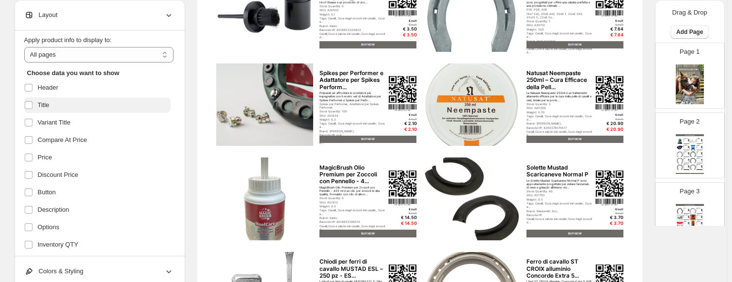
scroll to position [48, 0]
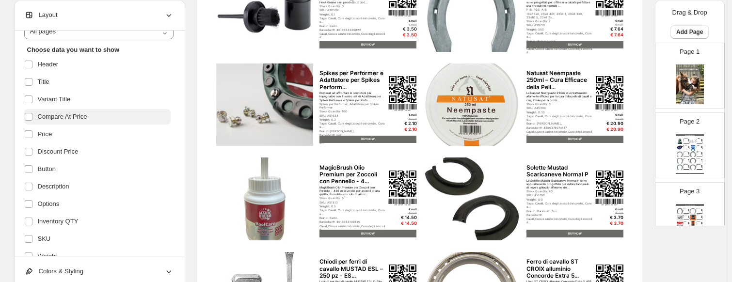
click at [67, 115] on span "Compare At Price" at bounding box center [62, 117] width 49 height 10
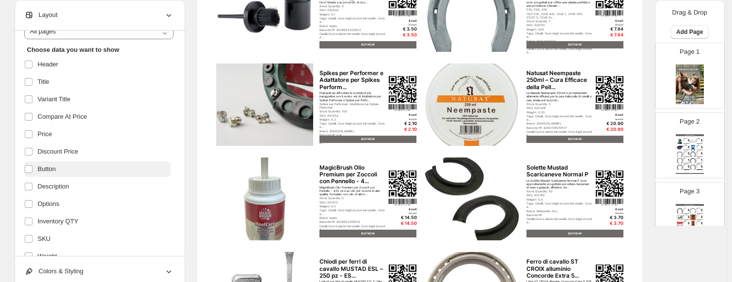
scroll to position [97, 0]
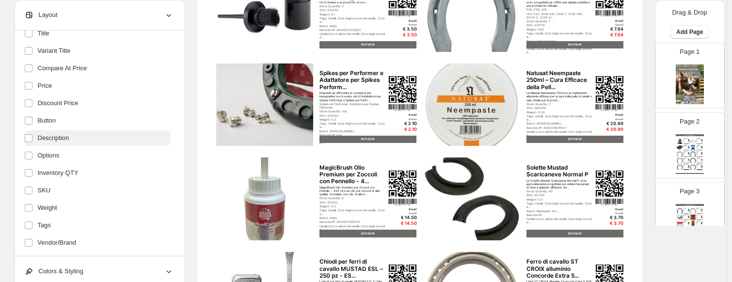
click at [67, 138] on span "Description" at bounding box center [54, 138] width 32 height 10
click at [67, 146] on ul "Header Title Variant Title Compare At Price Price Discount Price Button Descrip…" at bounding box center [97, 181] width 146 height 347
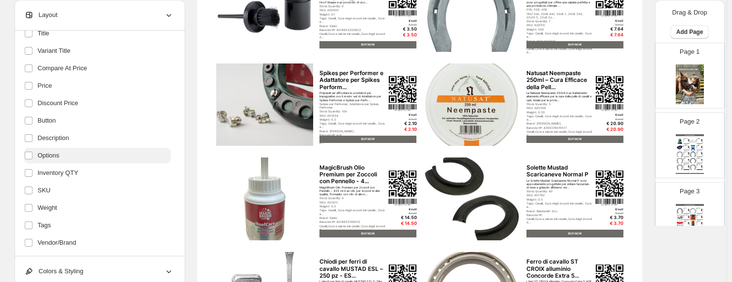
click at [67, 157] on label "Options" at bounding box center [97, 156] width 146 height 16
click at [68, 164] on ul "Header Title Variant Title Compare At Price Price Discount Price Button Descrip…" at bounding box center [97, 181] width 146 height 347
click at [72, 174] on span "Inventory QTY" at bounding box center [58, 173] width 41 height 10
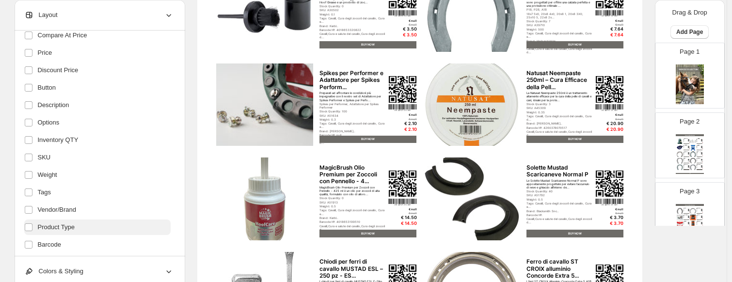
scroll to position [145, 0]
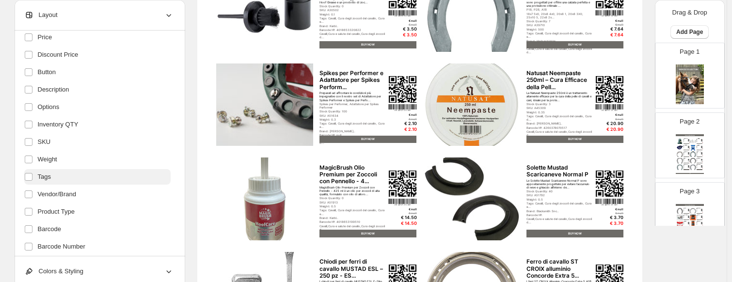
drag, startPoint x: 51, startPoint y: 160, endPoint x: 50, endPoint y: 172, distance: 11.7
click at [50, 166] on label "Weight" at bounding box center [97, 160] width 146 height 16
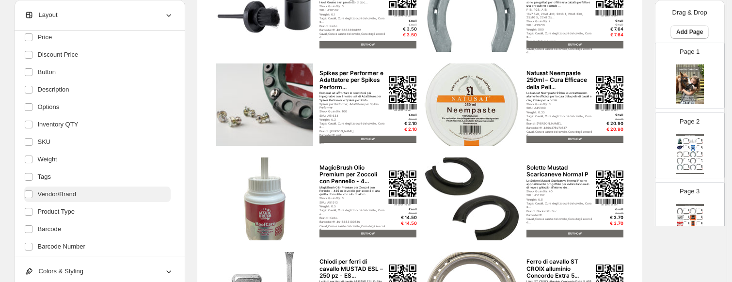
drag, startPoint x: 50, startPoint y: 180, endPoint x: 50, endPoint y: 187, distance: 7.3
click at [50, 180] on span "Tags" at bounding box center [44, 177] width 13 height 10
click at [57, 195] on span "Vendor/Brand" at bounding box center [57, 195] width 39 height 10
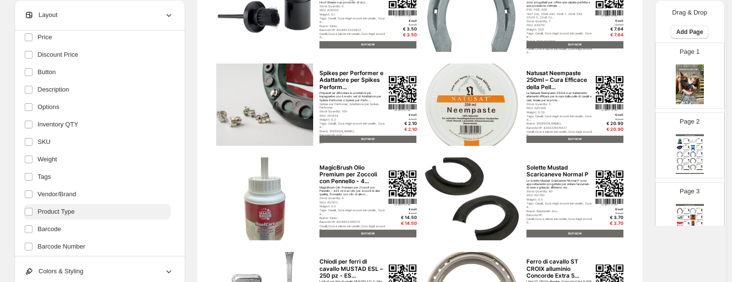
click at [58, 209] on span "Product Type" at bounding box center [56, 212] width 37 height 10
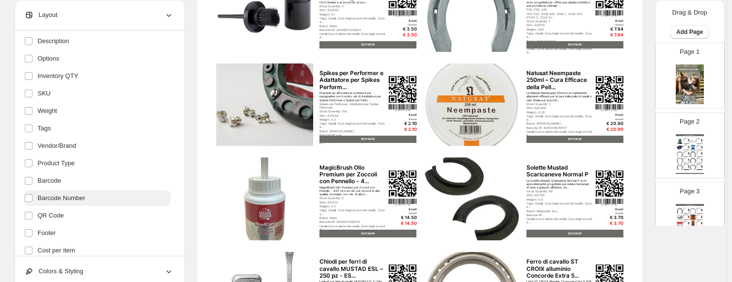
click at [73, 203] on label "Barcode Number" at bounding box center [97, 199] width 146 height 16
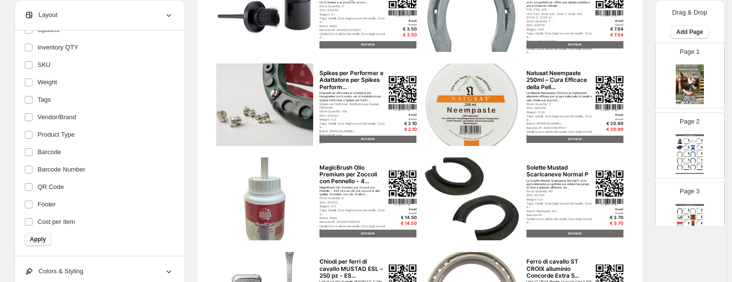
click at [41, 239] on span "Apply" at bounding box center [38, 240] width 16 height 8
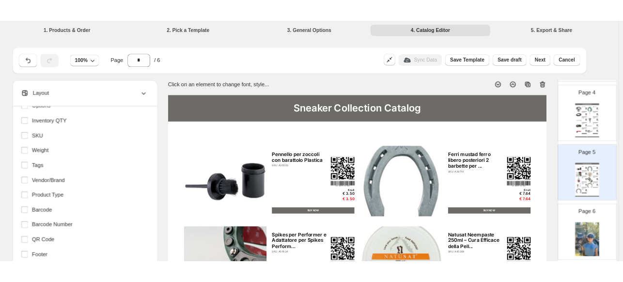
scroll to position [256, 0]
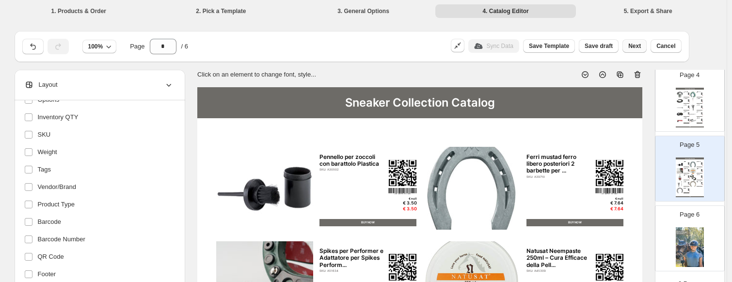
click at [628, 43] on span "Next" at bounding box center [634, 46] width 13 height 8
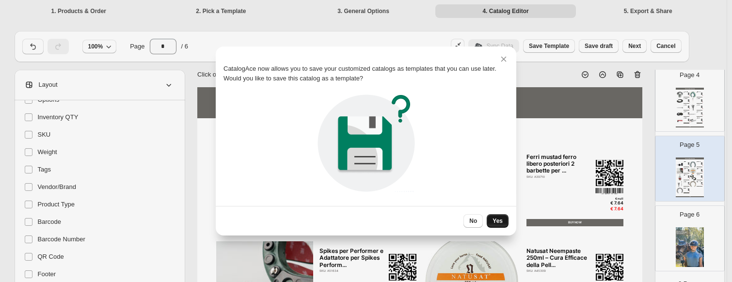
click at [498, 224] on span "Yes" at bounding box center [498, 221] width 10 height 8
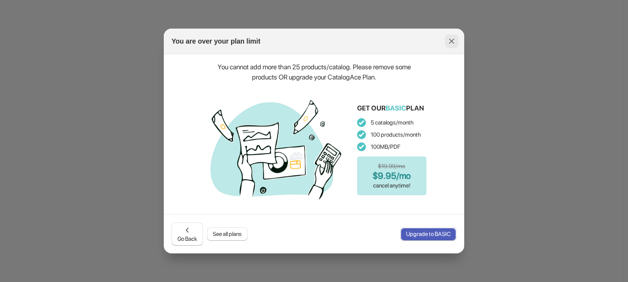
click at [452, 42] on icon ":rj:" at bounding box center [452, 41] width 10 height 10
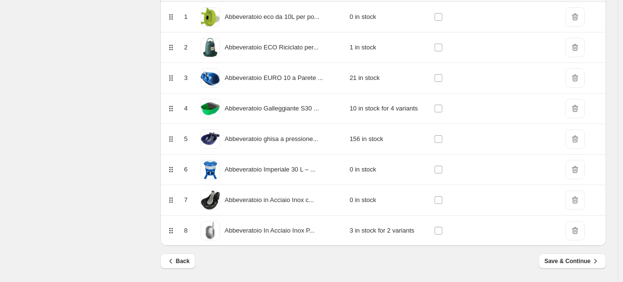
scroll to position [179, 0]
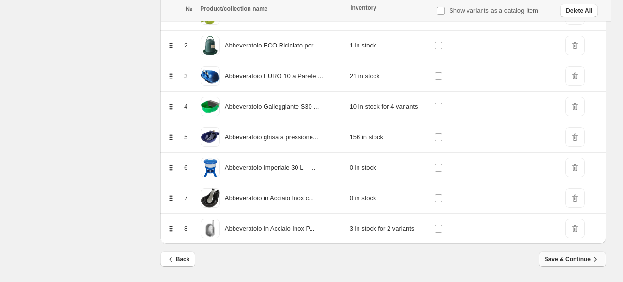
click at [577, 258] on span "Save & Continue" at bounding box center [573, 260] width 56 height 10
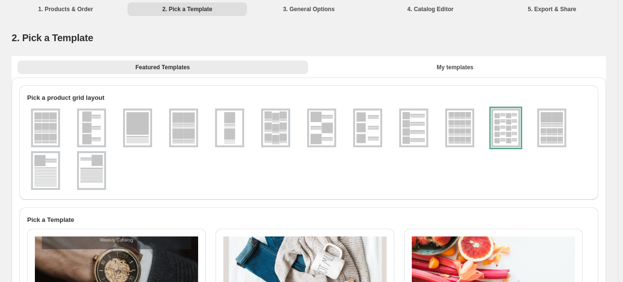
scroll to position [0, 0]
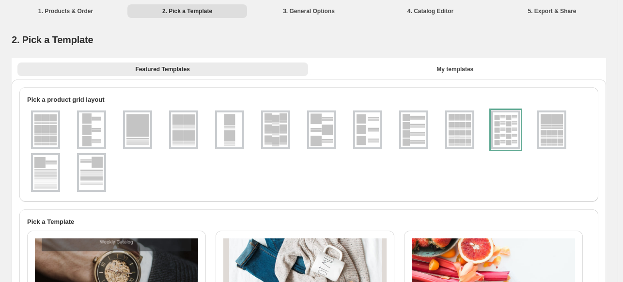
click at [539, 6] on li "5. Export & Share" at bounding box center [553, 11] width 120 height 14
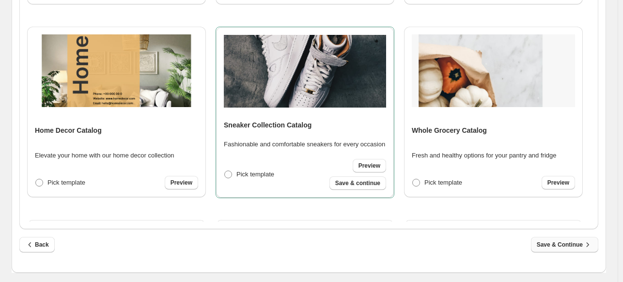
click at [560, 248] on span "Save & Continue" at bounding box center [565, 245] width 56 height 10
select select "**********"
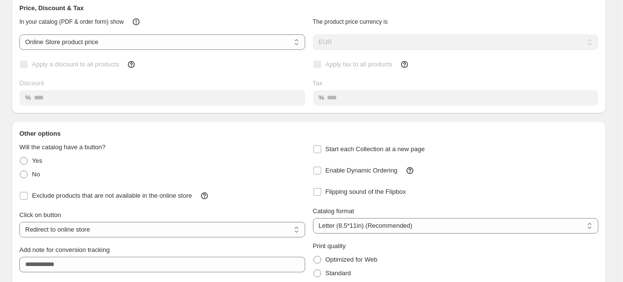
scroll to position [118, 0]
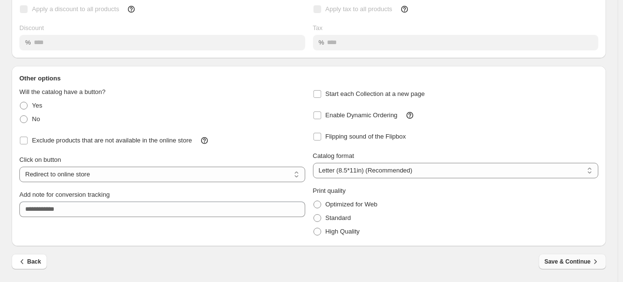
click at [566, 261] on span "Save & Continue" at bounding box center [573, 262] width 56 height 10
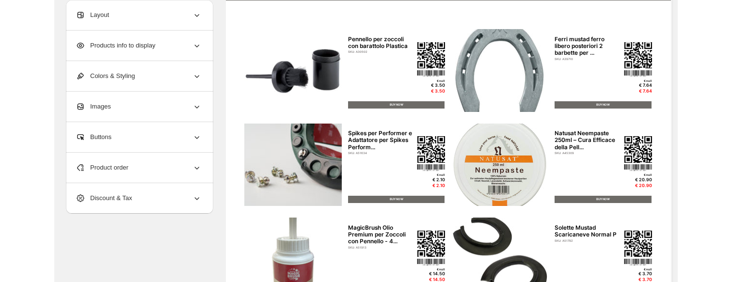
scroll to position [154, 0]
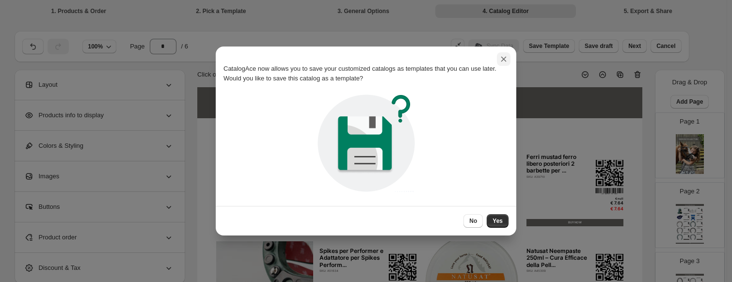
click at [508, 58] on icon ":rh7:" at bounding box center [504, 59] width 10 height 10
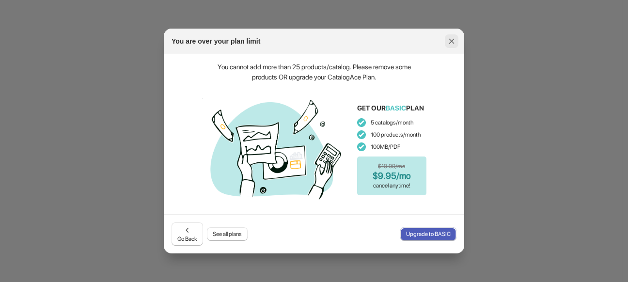
click at [454, 47] on button ":rj:" at bounding box center [452, 41] width 14 height 14
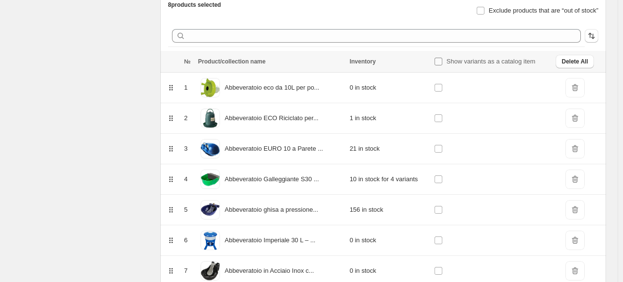
scroll to position [179, 0]
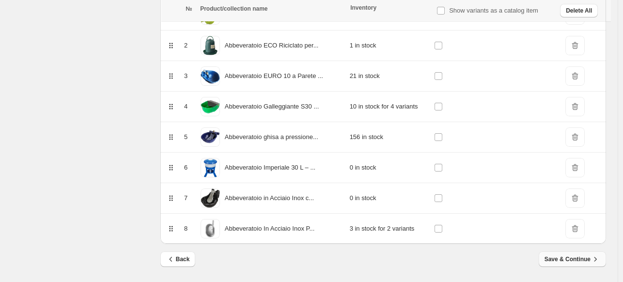
click at [587, 258] on span "Save & Continue" at bounding box center [573, 260] width 56 height 10
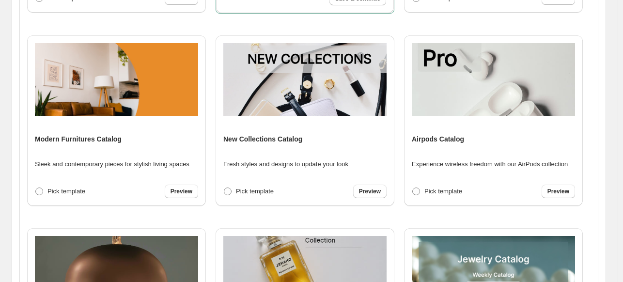
scroll to position [397, 0]
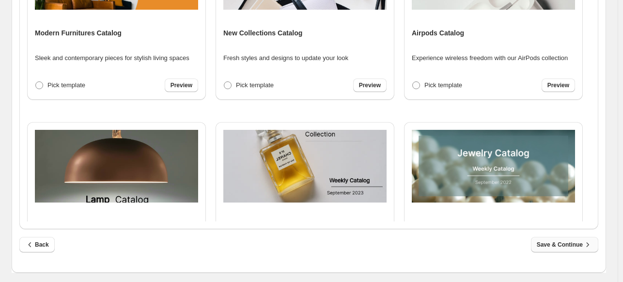
click at [566, 244] on span "Save & Continue" at bounding box center [565, 245] width 56 height 10
select select "**********"
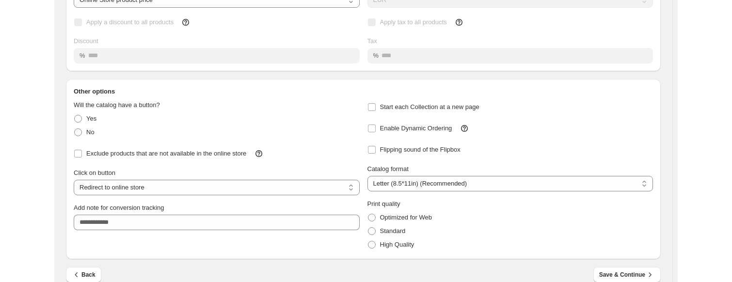
scroll to position [118, 0]
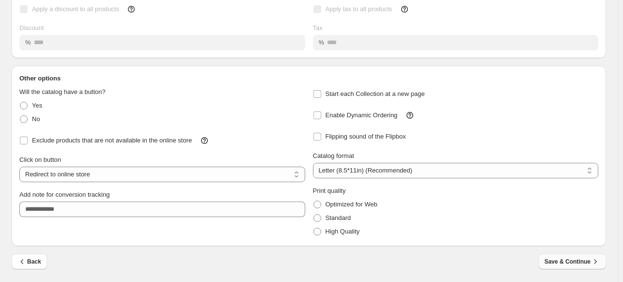
click at [571, 264] on span "Save & Continue" at bounding box center [573, 262] width 56 height 10
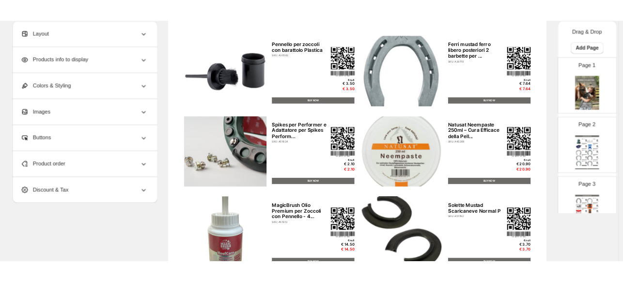
scroll to position [0, 0]
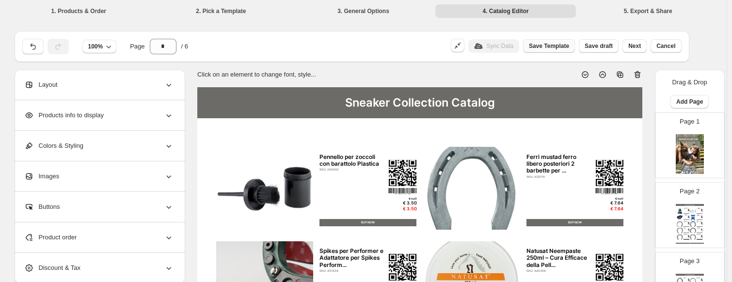
click at [567, 45] on span "Save Template" at bounding box center [549, 46] width 40 height 8
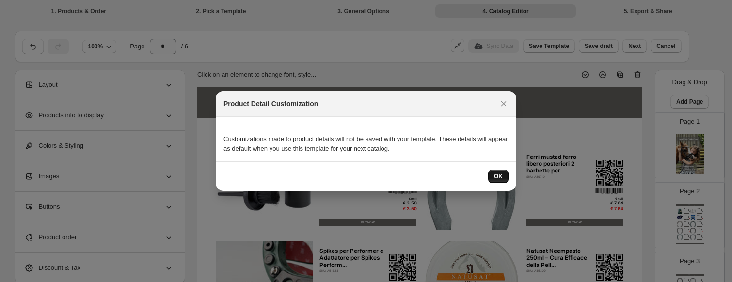
click at [499, 178] on span "OK" at bounding box center [498, 177] width 9 height 8
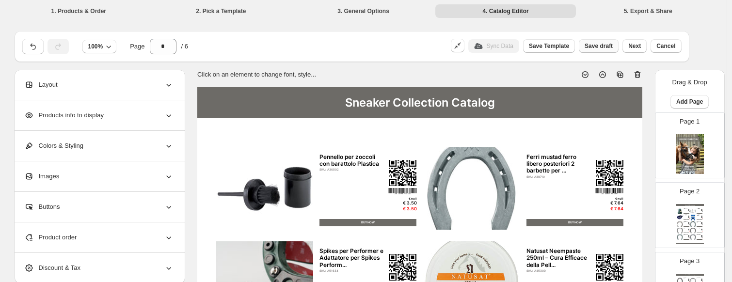
click at [594, 47] on span "Save draft" at bounding box center [599, 46] width 28 height 8
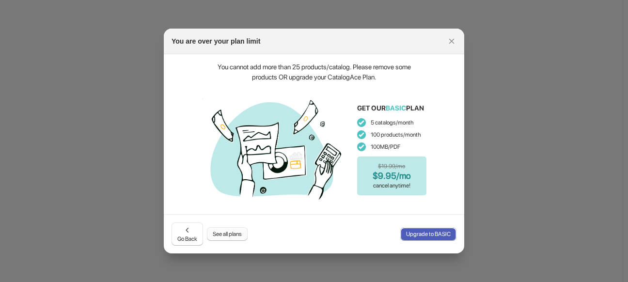
click at [220, 231] on span "See all plans" at bounding box center [227, 234] width 29 height 8
click at [458, 44] on button ":ro2:" at bounding box center [452, 41] width 14 height 14
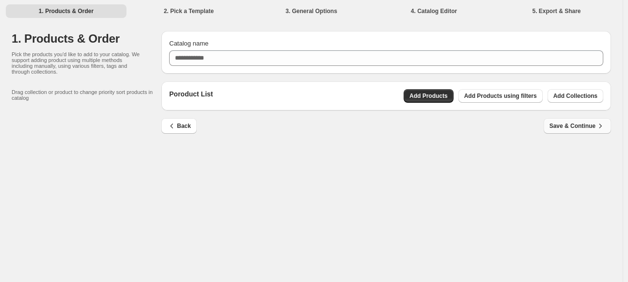
click at [597, 122] on icon "button" at bounding box center [601, 126] width 10 height 10
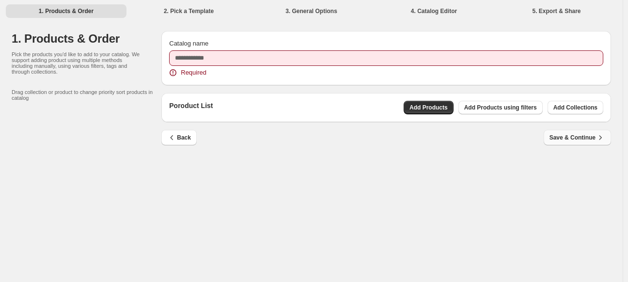
click at [566, 135] on span "Save & Continue" at bounding box center [578, 138] width 56 height 10
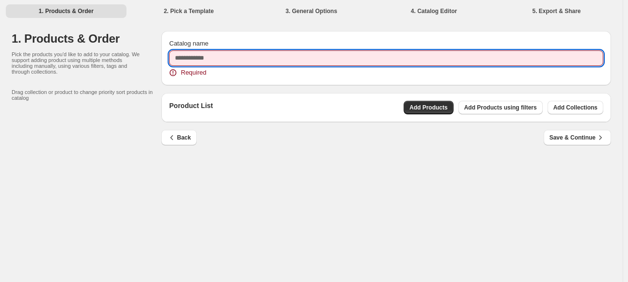
click at [193, 62] on input "Catalog name" at bounding box center [386, 58] width 434 height 16
click at [64, 5] on li "1. Products & Order" at bounding box center [66, 11] width 121 height 14
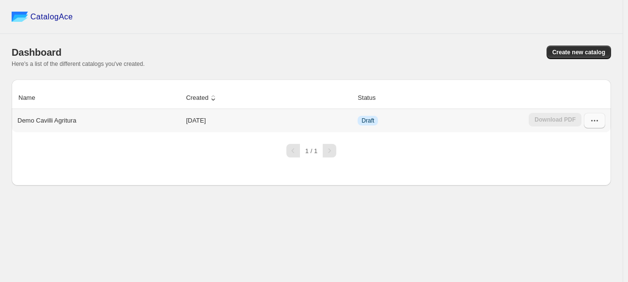
click at [596, 121] on icon "button" at bounding box center [595, 121] width 10 height 10
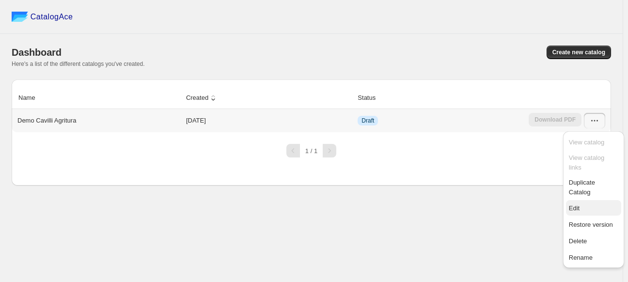
click at [591, 204] on span "Edit" at bounding box center [593, 209] width 49 height 10
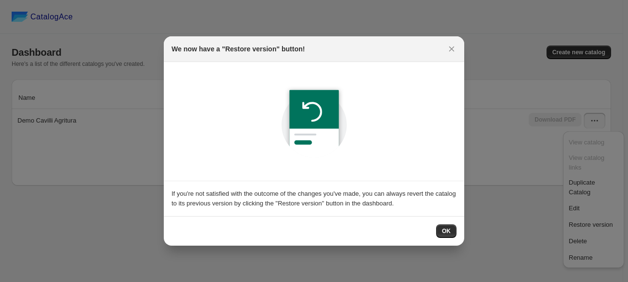
click at [443, 233] on button "OK" at bounding box center [446, 231] width 20 height 14
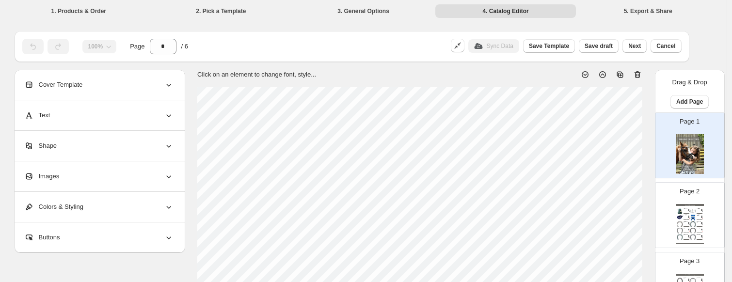
click at [628, 214] on div "Sneaker Collection Catalog Abbeveratoio ECO Riciclato per Polli 3L - Sostenibil…" at bounding box center [690, 224] width 28 height 40
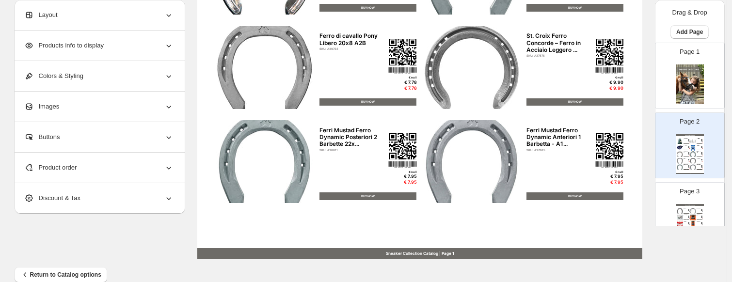
scroll to position [420, 0]
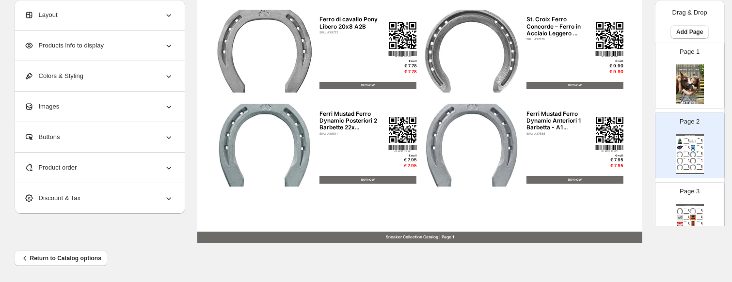
click at [628, 215] on div "Grasso per Zoccoli Pedocan - 500 ml SKU: A01158" at bounding box center [700, 215] width 6 height 1
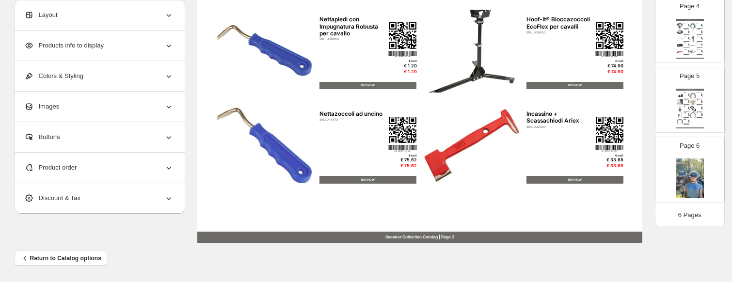
scroll to position [256, 0]
click at [628, 96] on img at bounding box center [693, 95] width 6 height 6
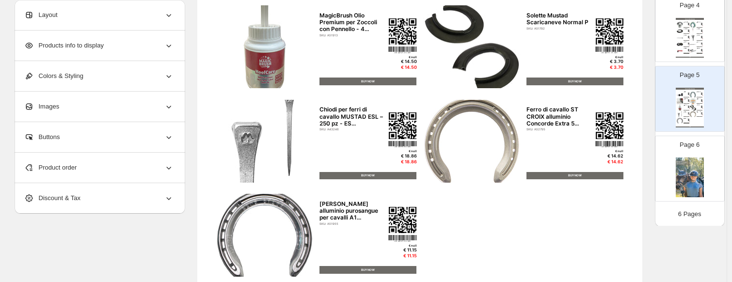
scroll to position [372, 0]
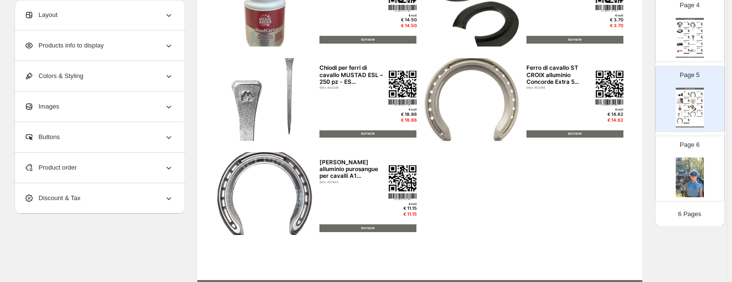
click at [628, 96] on img at bounding box center [693, 95] width 6 height 6
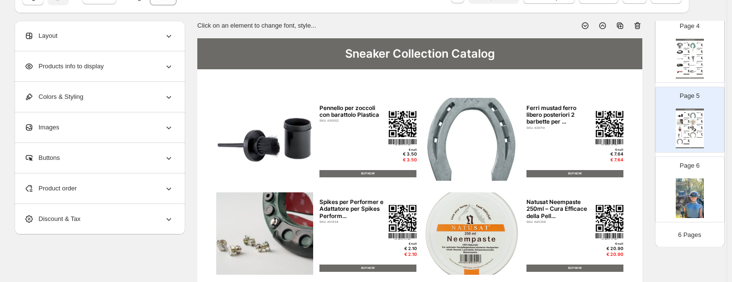
scroll to position [32, 0]
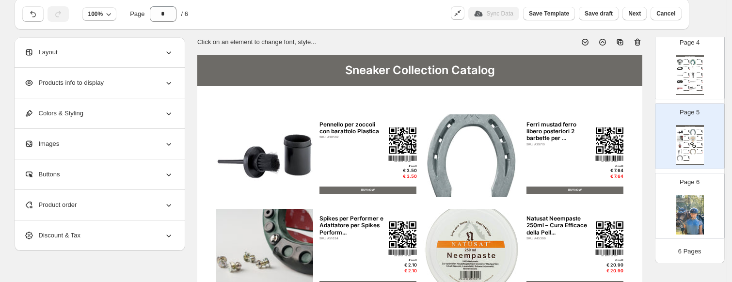
click at [628, 44] on icon at bounding box center [638, 42] width 6 height 7
type input "*"
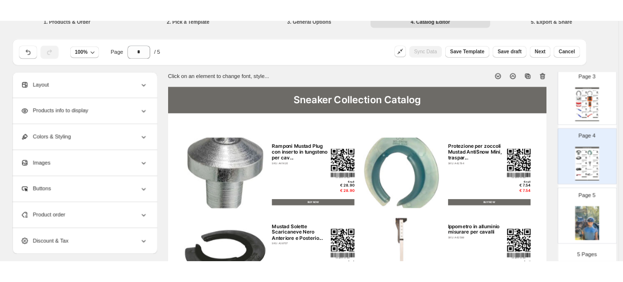
scroll to position [0, 0]
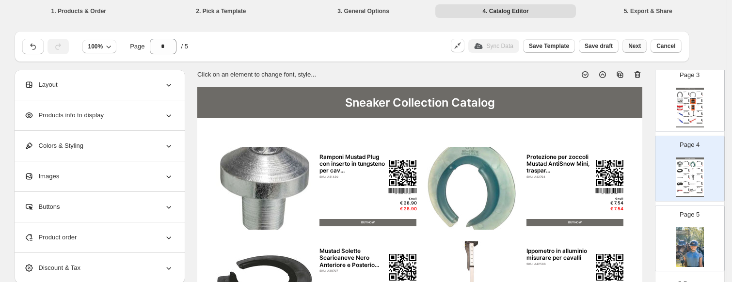
click at [628, 41] on button "Next" at bounding box center [634, 46] width 24 height 14
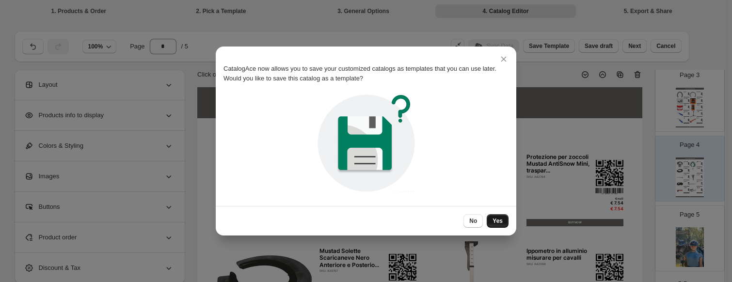
click at [504, 219] on button "Yes" at bounding box center [498, 221] width 22 height 14
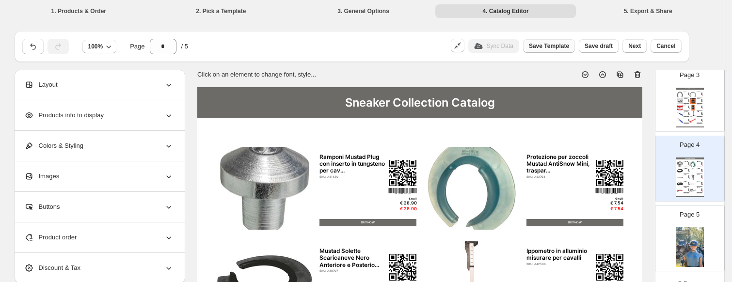
click at [553, 45] on span "Save Template" at bounding box center [549, 46] width 40 height 8
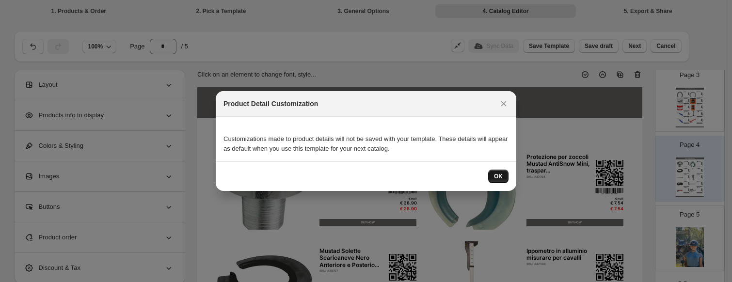
click at [492, 177] on button "OK" at bounding box center [498, 177] width 20 height 14
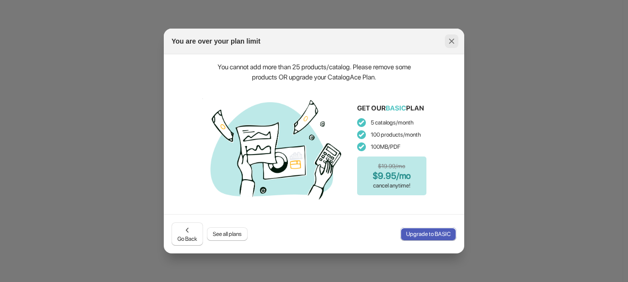
click at [452, 43] on icon ":rj:" at bounding box center [452, 41] width 10 height 10
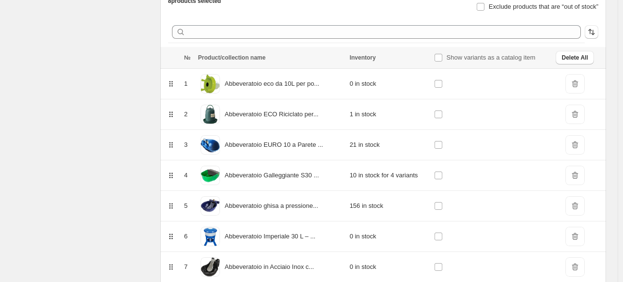
scroll to position [179, 0]
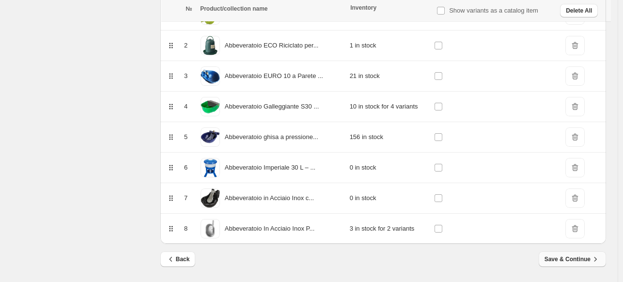
click at [571, 256] on span "Save & Continue" at bounding box center [573, 260] width 56 height 10
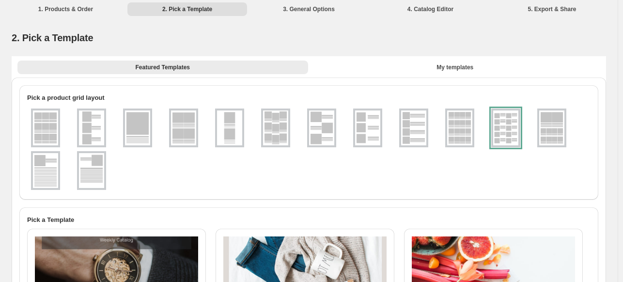
scroll to position [0, 0]
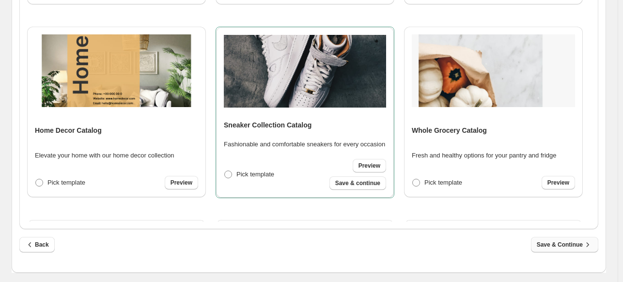
click at [551, 243] on span "Save & Continue" at bounding box center [565, 245] width 56 height 10
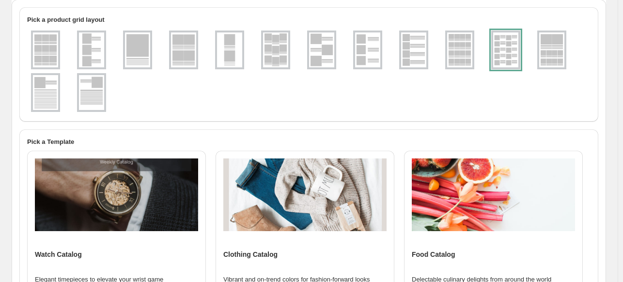
select select "**********"
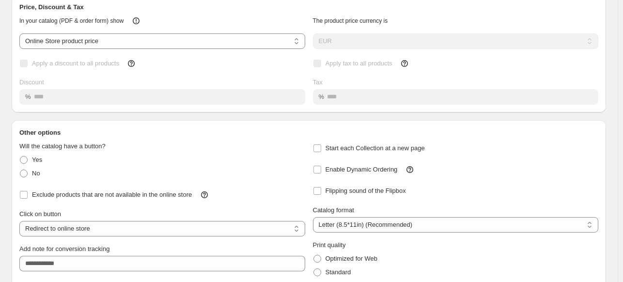
scroll to position [118, 0]
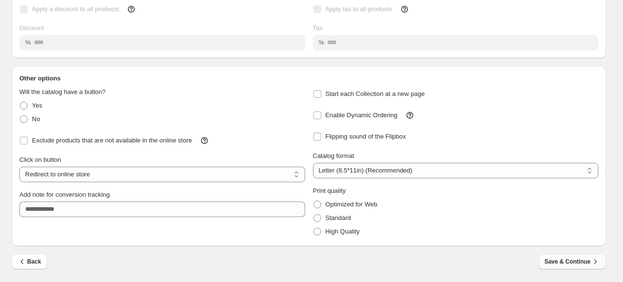
click at [560, 267] on button "Save & Continue" at bounding box center [572, 262] width 67 height 16
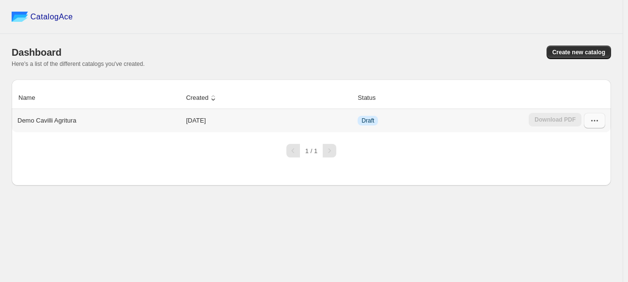
click at [597, 128] on button "button" at bounding box center [594, 121] width 21 height 16
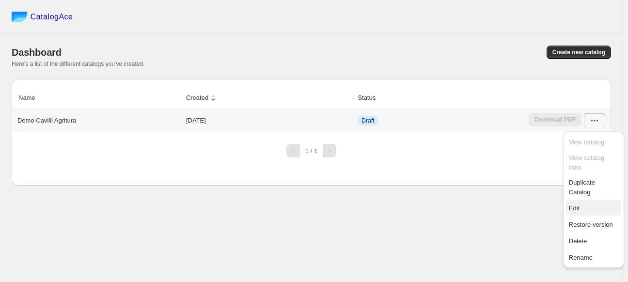
click at [579, 205] on span "Edit" at bounding box center [574, 208] width 11 height 7
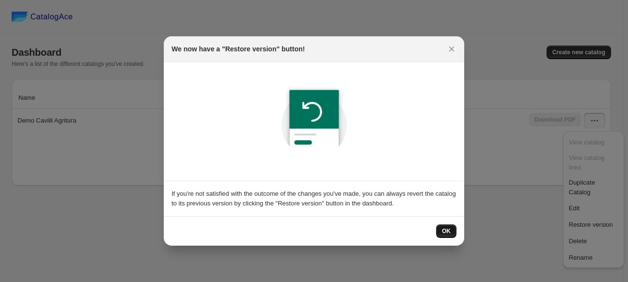
click at [442, 234] on span "OK" at bounding box center [446, 231] width 9 height 8
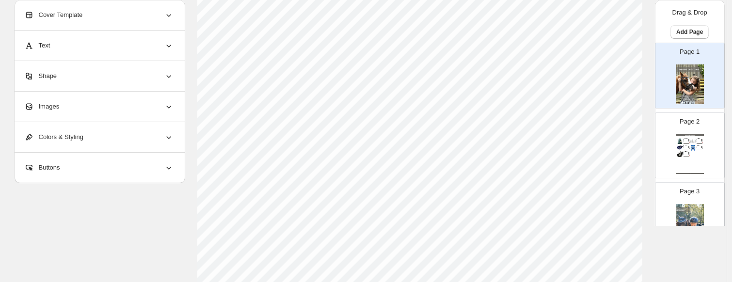
scroll to position [194, 0]
click at [628, 206] on img at bounding box center [690, 224] width 28 height 40
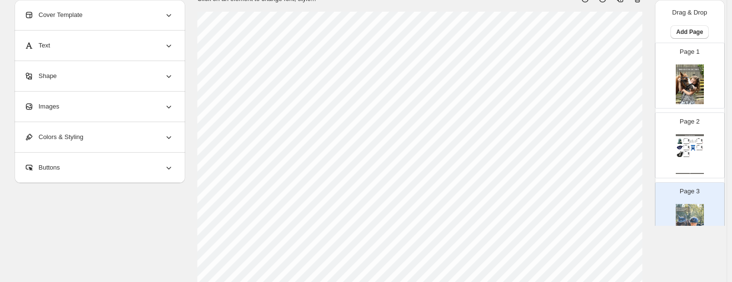
scroll to position [0, 0]
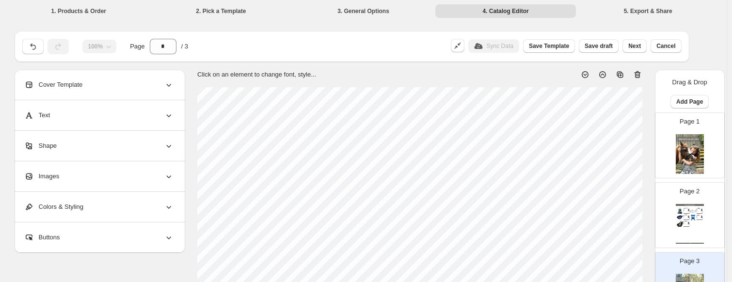
click at [628, 218] on img at bounding box center [680, 218] width 6 height 6
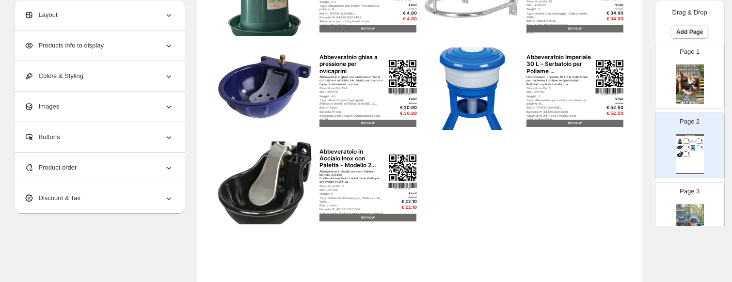
scroll to position [145, 0]
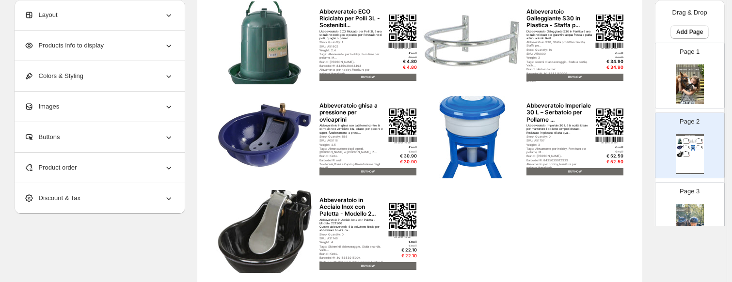
click at [80, 177] on div "Product order" at bounding box center [98, 168] width 149 height 30
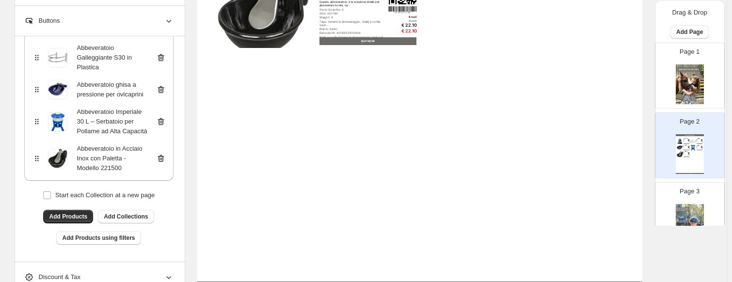
scroll to position [388, 0]
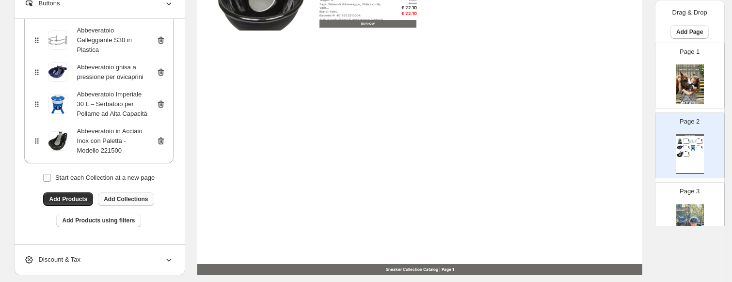
click at [118, 199] on span "Add Collections" at bounding box center [126, 199] width 44 height 8
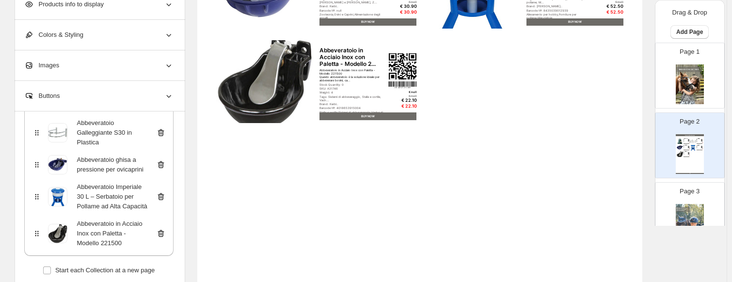
scroll to position [291, 0]
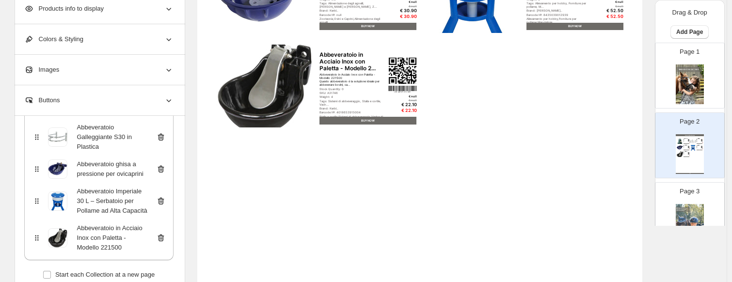
type input "*"
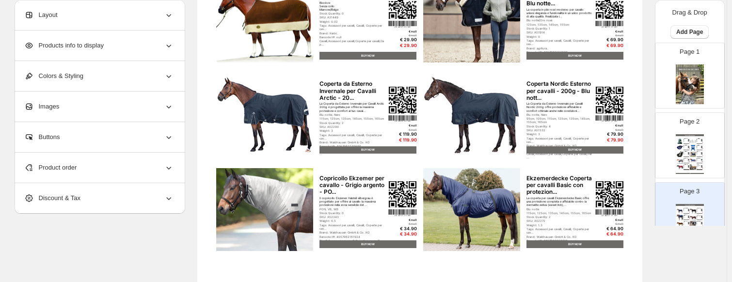
scroll to position [339, 0]
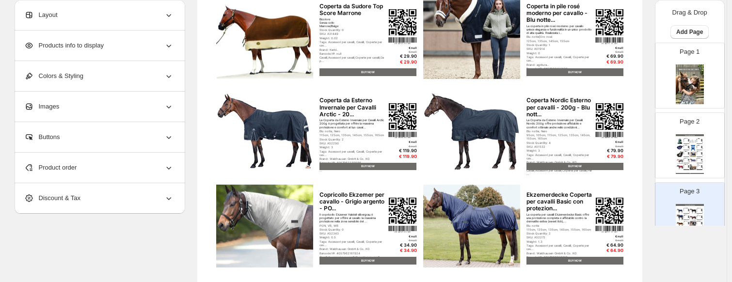
click at [96, 44] on span "Products info to display" at bounding box center [64, 46] width 80 height 10
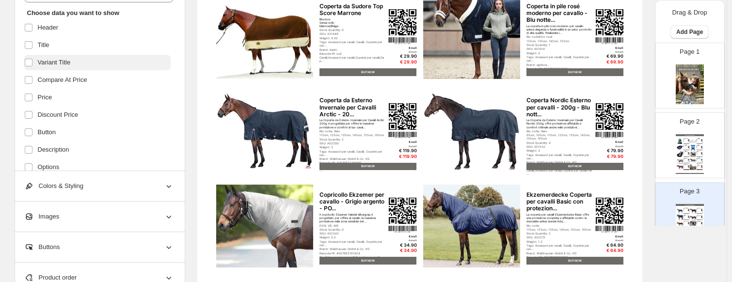
click at [71, 63] on span "Variant Title" at bounding box center [54, 63] width 33 height 10
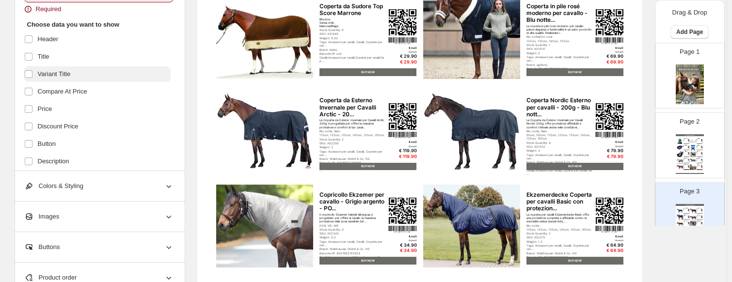
click at [71, 72] on span "Variant Title" at bounding box center [54, 74] width 33 height 10
click at [74, 76] on label "Variant Title" at bounding box center [97, 74] width 146 height 16
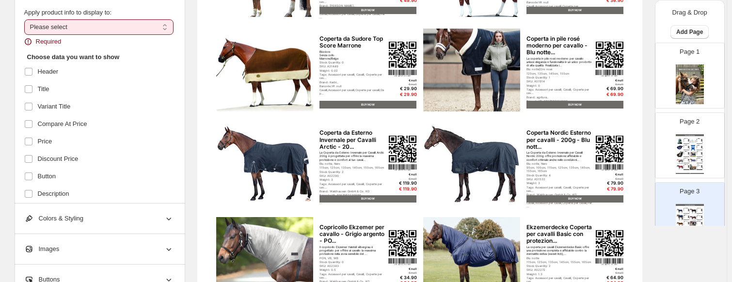
scroll to position [291, 0]
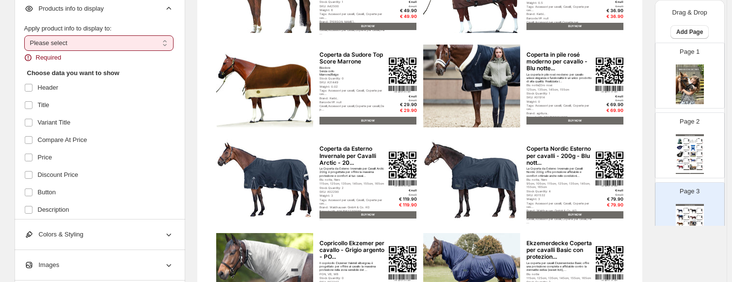
click at [77, 42] on select "**********" at bounding box center [98, 43] width 149 height 16
select select "*********"
click at [26, 36] on select "**********" at bounding box center [98, 43] width 149 height 16
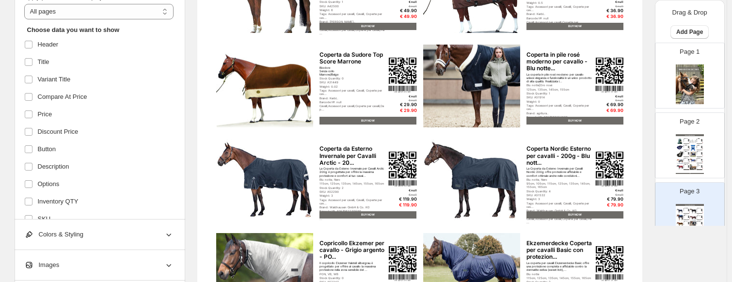
scroll to position [48, 0]
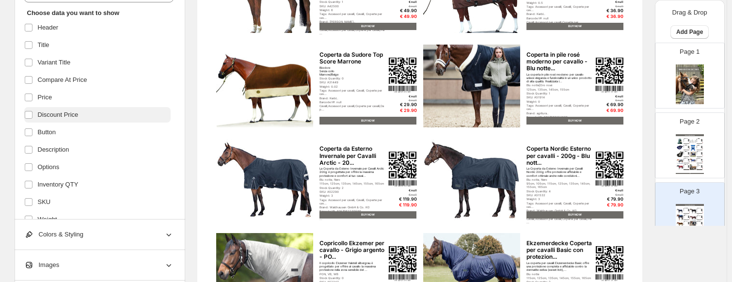
click at [50, 115] on span "Discount Price" at bounding box center [58, 115] width 41 height 10
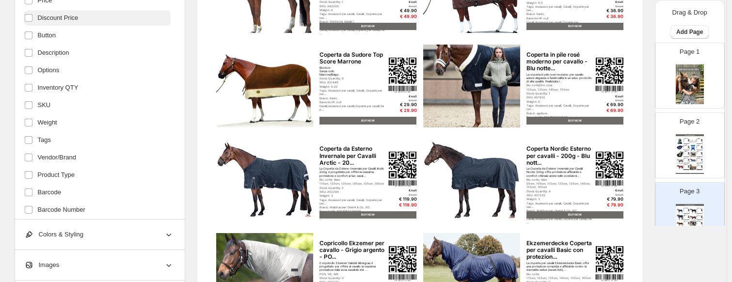
click at [55, 21] on span "Discount Price" at bounding box center [58, 18] width 41 height 10
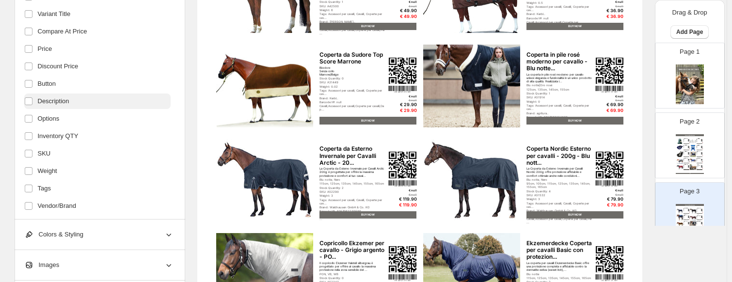
scroll to position [97, 0]
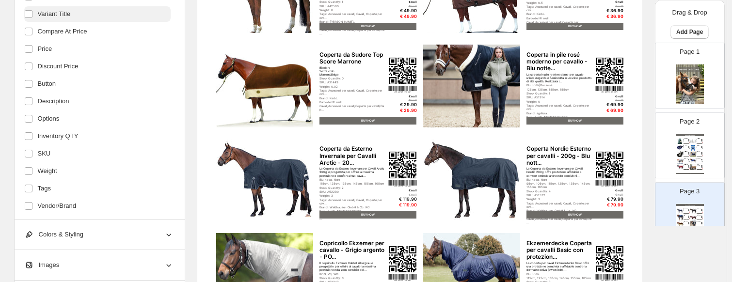
click at [68, 15] on span "Variant Title" at bounding box center [54, 14] width 33 height 10
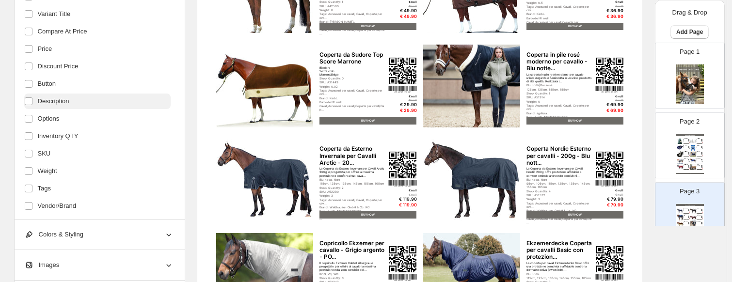
click at [62, 107] on label "Description" at bounding box center [97, 102] width 146 height 16
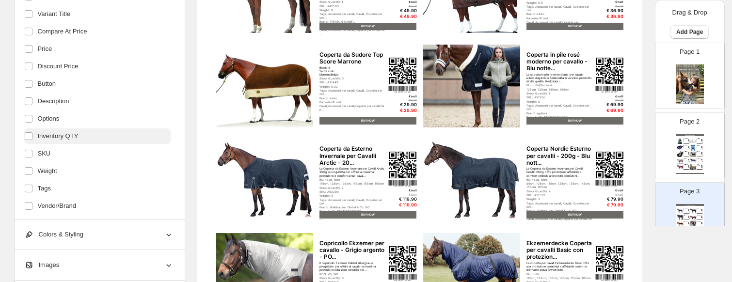
drag, startPoint x: 63, startPoint y: 123, endPoint x: 61, endPoint y: 136, distance: 12.8
click at [63, 124] on label "Options" at bounding box center [97, 119] width 146 height 16
click at [60, 141] on span "Inventory QTY" at bounding box center [58, 136] width 41 height 10
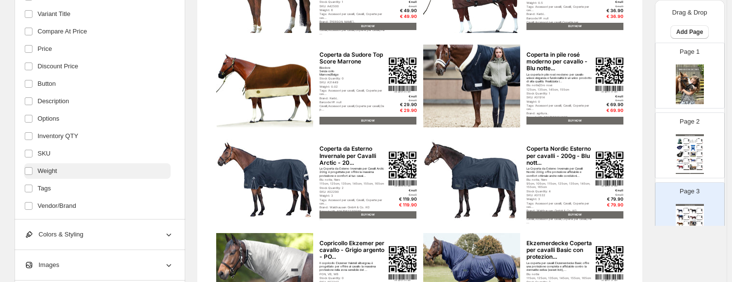
click at [62, 172] on label "Weight" at bounding box center [97, 171] width 146 height 16
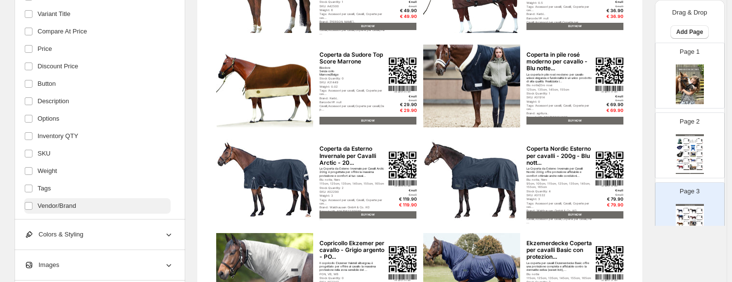
click at [52, 201] on label "Vendor/Brand" at bounding box center [97, 206] width 146 height 16
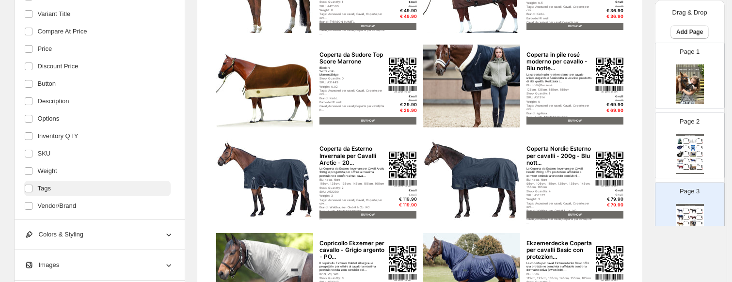
click at [53, 191] on label "Tags" at bounding box center [97, 189] width 146 height 16
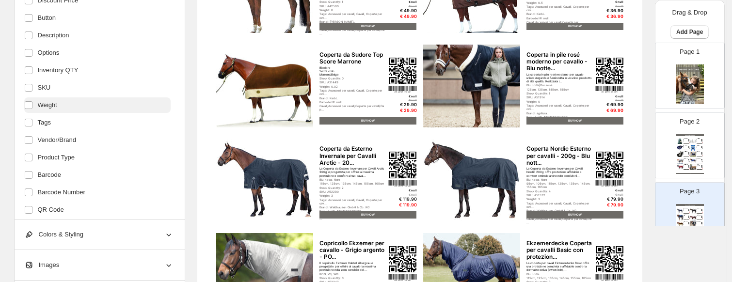
scroll to position [194, 0]
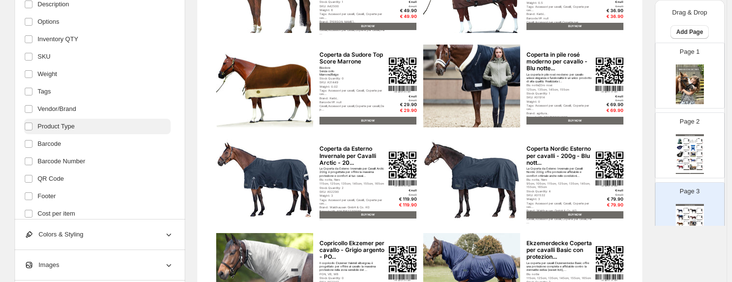
drag, startPoint x: 74, startPoint y: 129, endPoint x: 68, endPoint y: 134, distance: 7.6
click at [73, 129] on span "Product Type" at bounding box center [56, 127] width 37 height 10
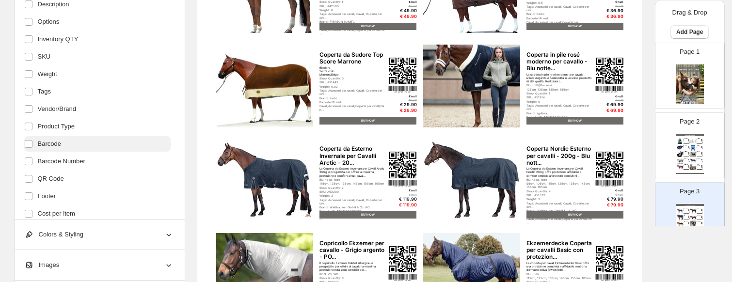
click at [61, 143] on span "Barcode" at bounding box center [49, 144] width 23 height 10
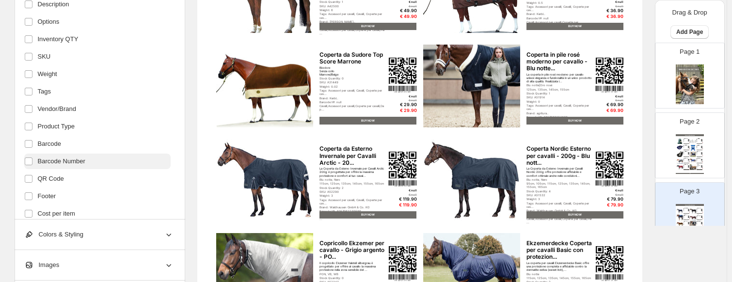
click at [77, 167] on label "Barcode Number" at bounding box center [97, 162] width 146 height 16
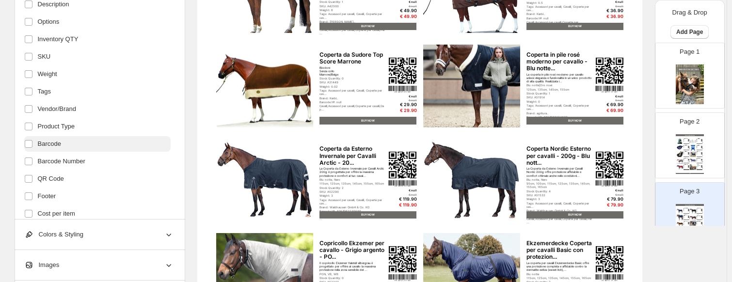
click at [62, 149] on label "Barcode" at bounding box center [97, 144] width 146 height 16
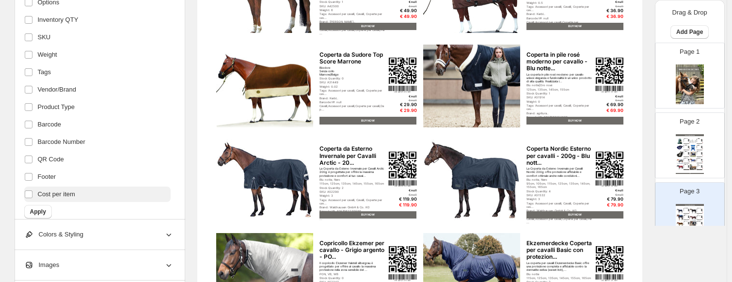
scroll to position [222, 0]
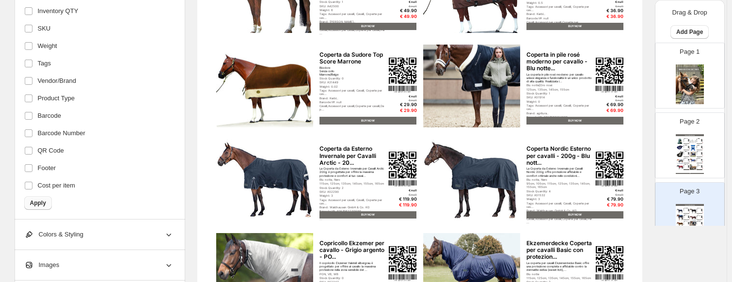
click at [41, 203] on span "Apply" at bounding box center [38, 203] width 16 height 8
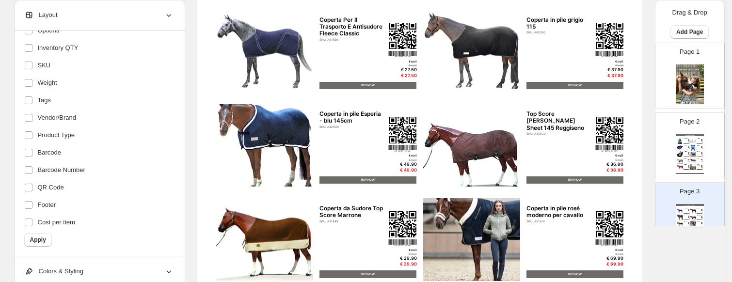
scroll to position [32, 0]
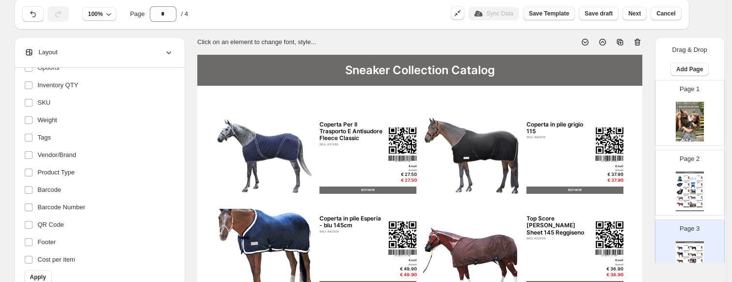
click at [556, 12] on span "Save Template" at bounding box center [549, 14] width 40 height 8
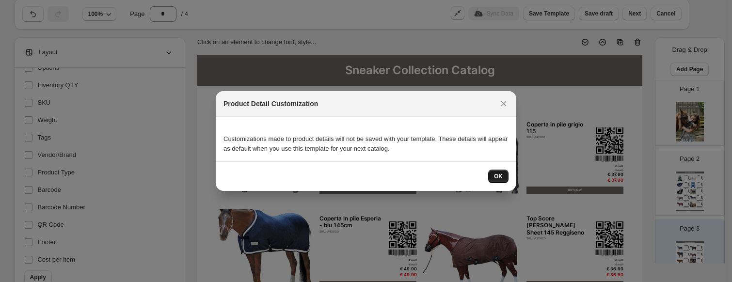
click at [497, 176] on span "OK" at bounding box center [498, 177] width 9 height 8
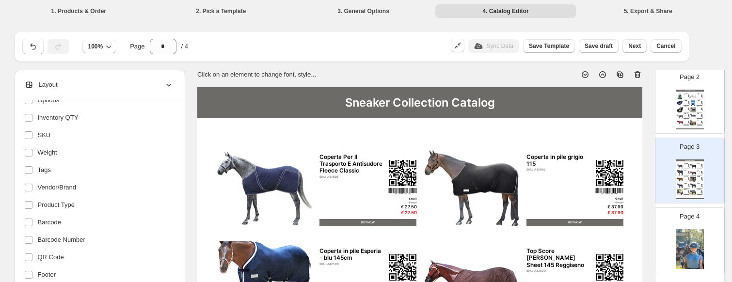
scroll to position [116, 0]
click at [628, 221] on div "Page 4" at bounding box center [685, 234] width 61 height 65
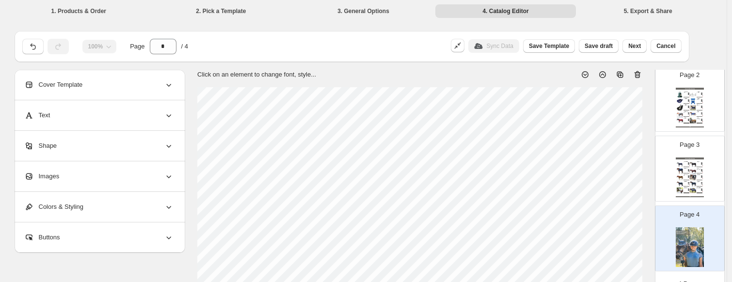
scroll to position [0, 0]
click at [628, 174] on div "Sneaker Collection Catalog Coperta Per Il Trasporto E Antisudore Fleece Classic…" at bounding box center [690, 178] width 28 height 40
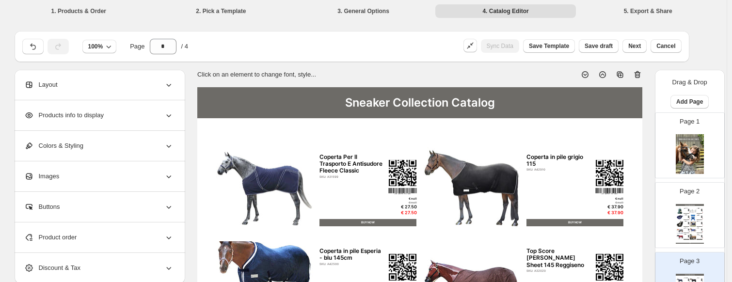
click at [628, 217] on img at bounding box center [680, 218] width 6 height 6
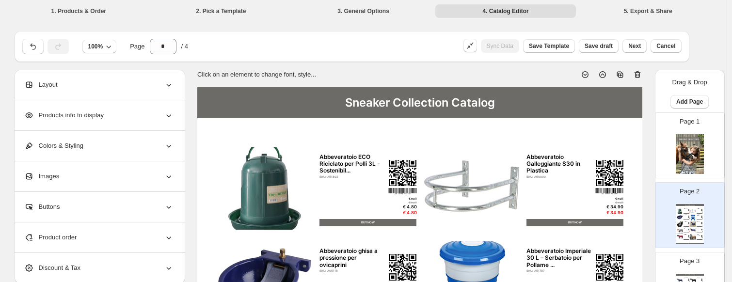
click at [628, 154] on img at bounding box center [690, 154] width 28 height 40
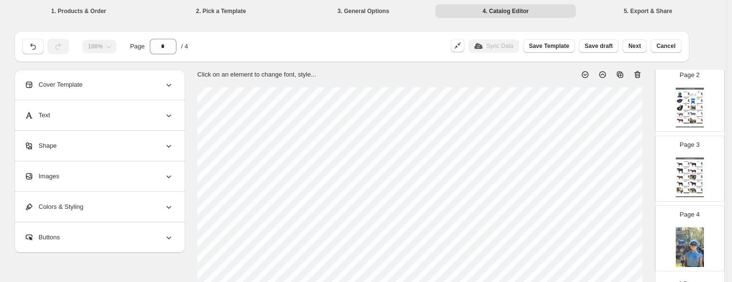
click at [498, 47] on div "Sync Data" at bounding box center [493, 46] width 51 height 14
click at [462, 47] on icon "button" at bounding box center [458, 46] width 10 height 10
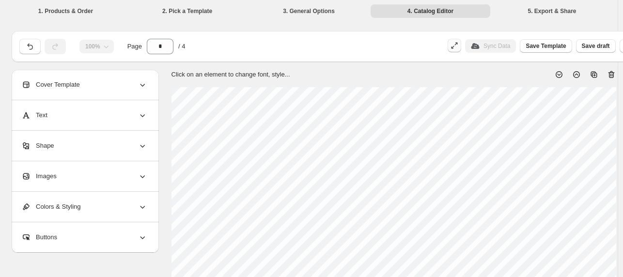
click at [143, 143] on icon at bounding box center [143, 146] width 10 height 10
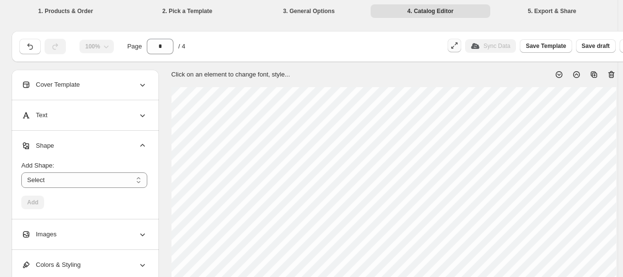
click at [143, 143] on icon at bounding box center [143, 146] width 10 height 10
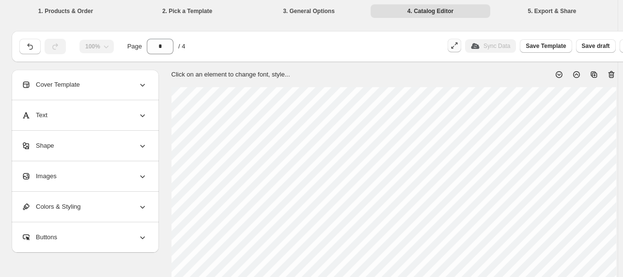
click at [138, 73] on div "Cover Template" at bounding box center [84, 85] width 126 height 30
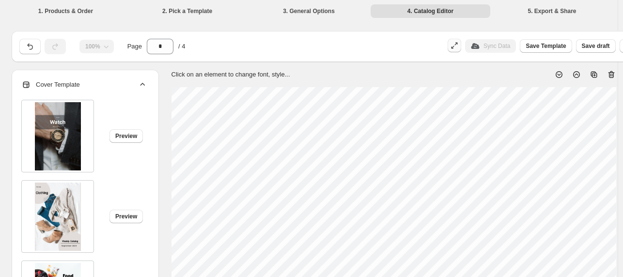
click at [134, 78] on div "Cover Template" at bounding box center [84, 85] width 126 height 30
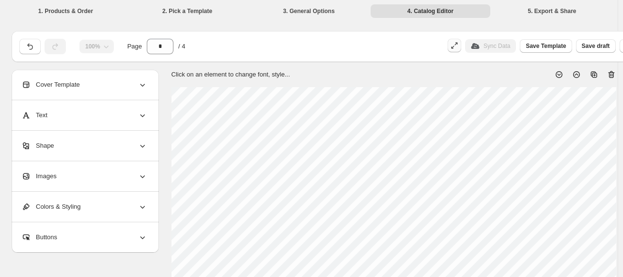
click at [134, 78] on div "Cover Template" at bounding box center [84, 85] width 126 height 30
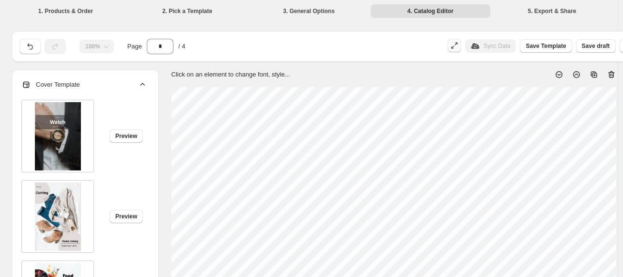
click at [134, 78] on div "Cover Template" at bounding box center [84, 85] width 126 height 30
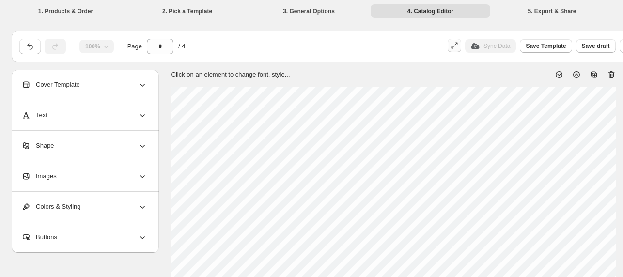
click at [109, 113] on div "Text" at bounding box center [84, 115] width 126 height 30
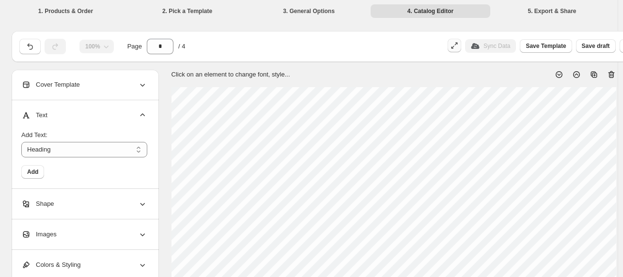
click at [109, 113] on div "Text" at bounding box center [84, 115] width 126 height 30
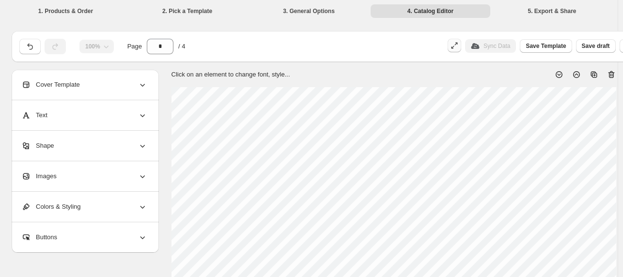
click at [115, 89] on div "Cover Template" at bounding box center [84, 85] width 126 height 30
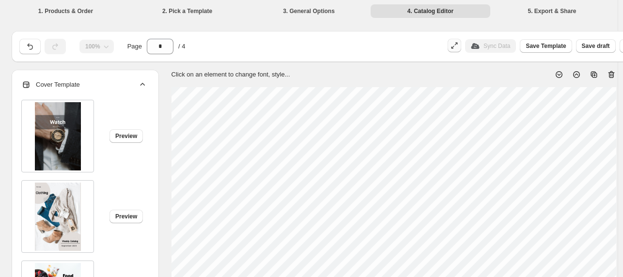
click at [135, 84] on div "Cover Template" at bounding box center [84, 85] width 126 height 30
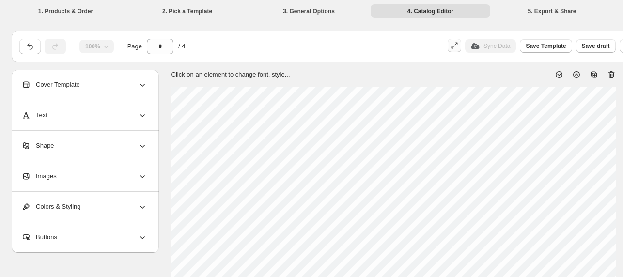
click at [104, 187] on div "Images" at bounding box center [84, 176] width 126 height 30
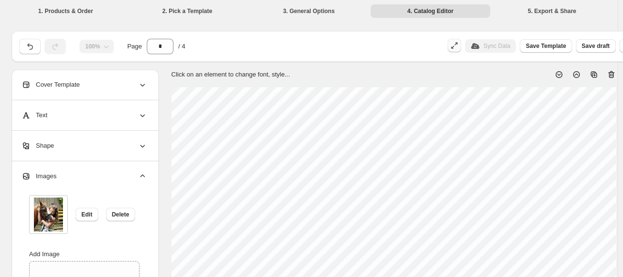
click at [115, 171] on div "Images" at bounding box center [84, 176] width 126 height 30
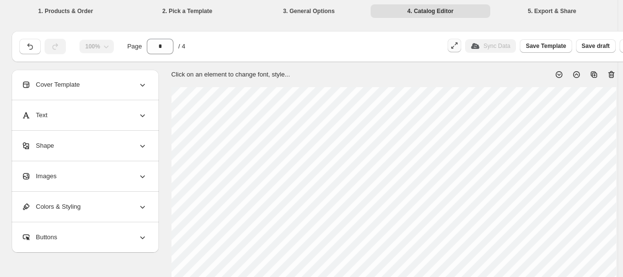
click at [90, 203] on div "Colors & Styling" at bounding box center [84, 207] width 126 height 30
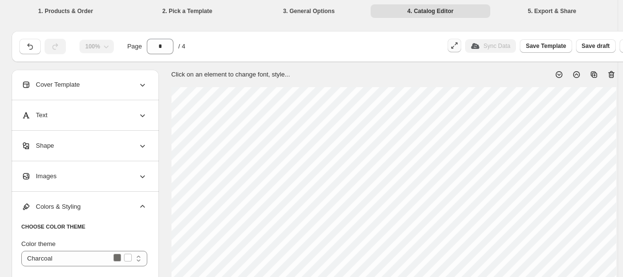
click at [90, 203] on div "Colors & Styling" at bounding box center [84, 207] width 126 height 30
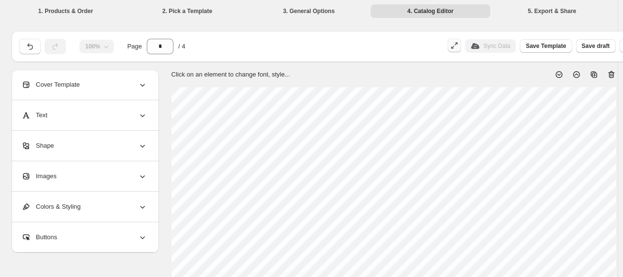
click at [81, 234] on div "Buttons" at bounding box center [84, 238] width 126 height 30
click at [557, 50] on button "Save Template" at bounding box center [546, 46] width 52 height 14
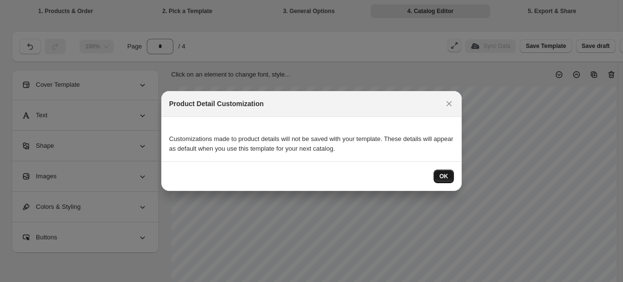
click at [446, 176] on span "OK" at bounding box center [444, 177] width 9 height 8
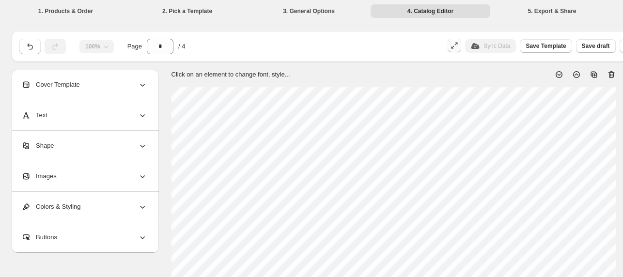
click at [457, 43] on icon "button" at bounding box center [455, 46] width 10 height 10
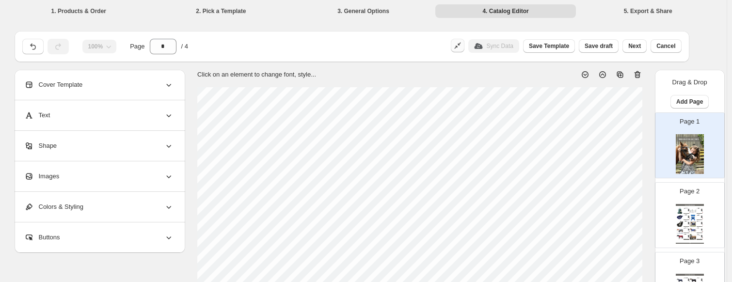
click at [628, 145] on img at bounding box center [690, 154] width 28 height 40
click at [628, 229] on div "SKU: A31434" at bounding box center [686, 229] width 4 height 0
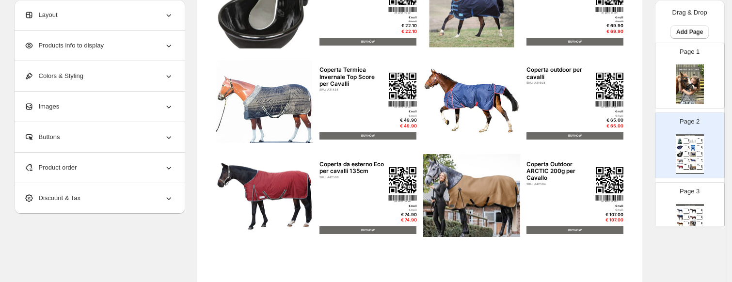
scroll to position [420, 0]
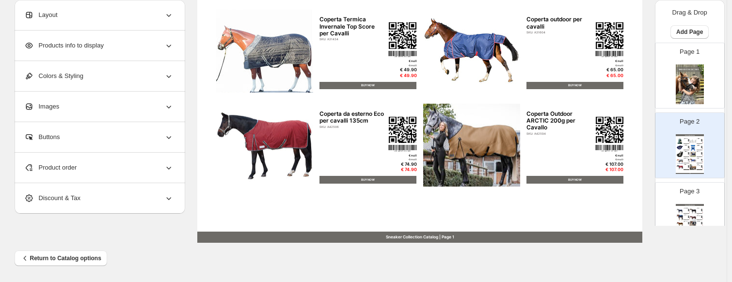
click at [628, 193] on p "Page 3" at bounding box center [690, 192] width 20 height 10
type input "*"
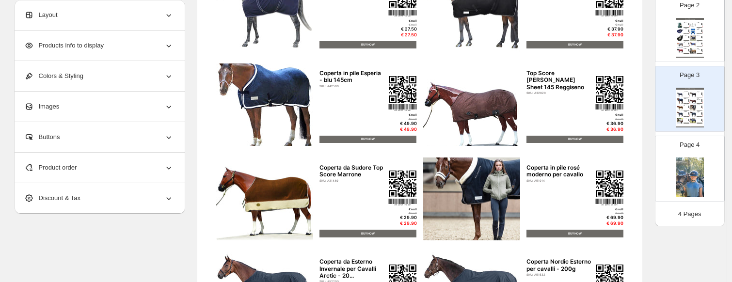
scroll to position [0, 0]
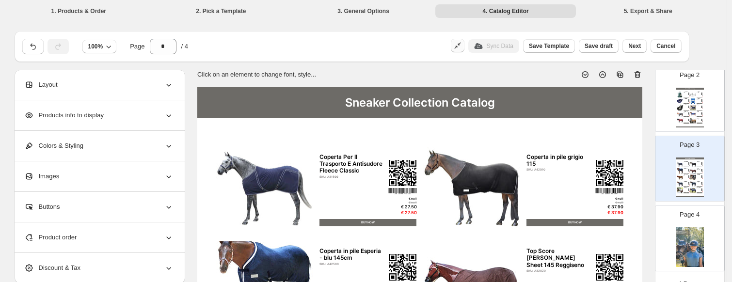
click at [303, 9] on li "3. General Options" at bounding box center [363, 11] width 141 height 14
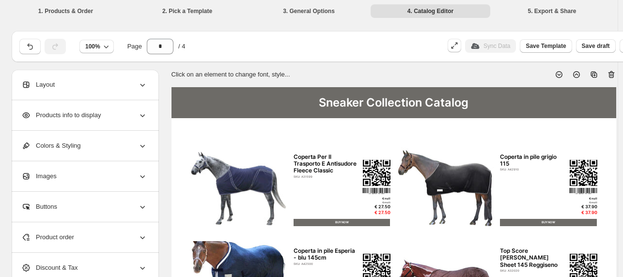
click at [413, 52] on div "100% Page * / 4" at bounding box center [228, 44] width 425 height 19
click at [329, 48] on div "100% Page * / 4" at bounding box center [228, 44] width 425 height 19
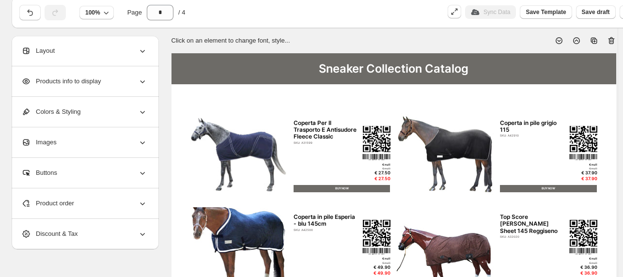
scroll to position [48, 0]
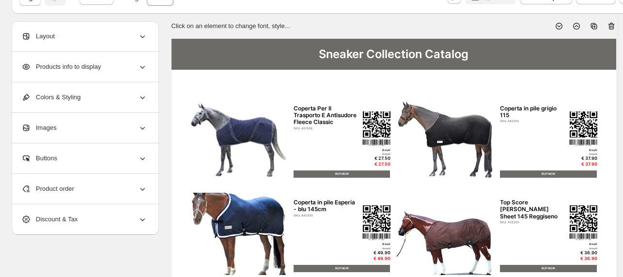
click at [87, 176] on div "Product order" at bounding box center [84, 189] width 126 height 30
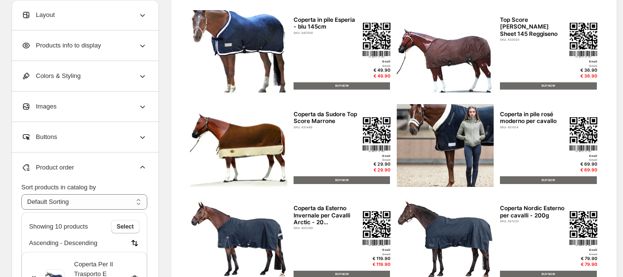
scroll to position [242, 0]
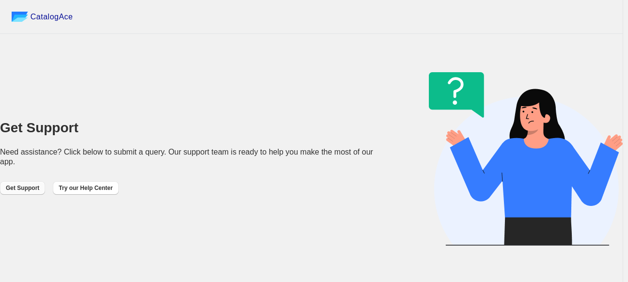
click at [19, 191] on span "Get Support" at bounding box center [22, 188] width 33 height 8
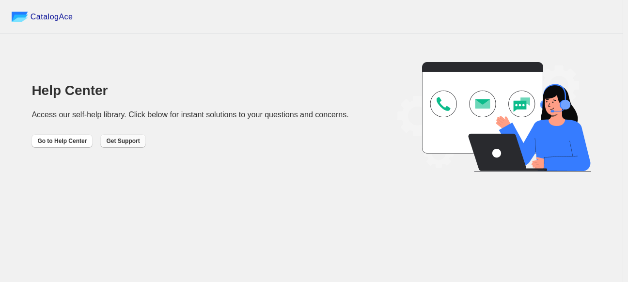
click at [101, 138] on button "Get Support" at bounding box center [122, 141] width 45 height 14
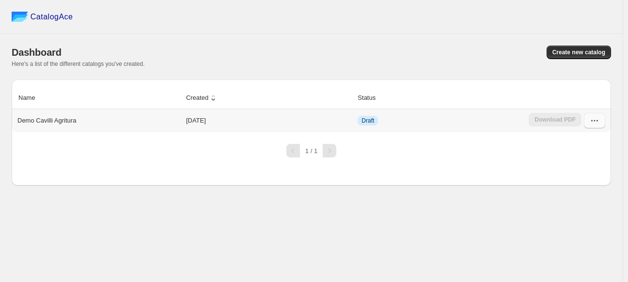
click at [601, 124] on button "button" at bounding box center [594, 121] width 21 height 16
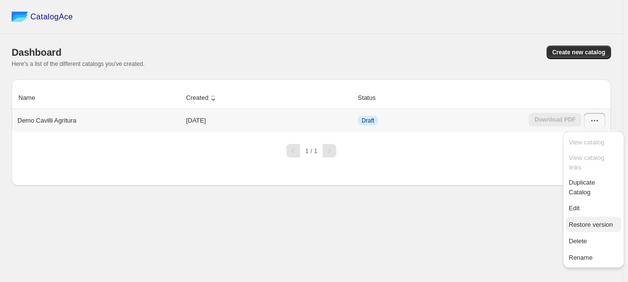
click at [588, 221] on span "Restore version" at bounding box center [591, 224] width 44 height 7
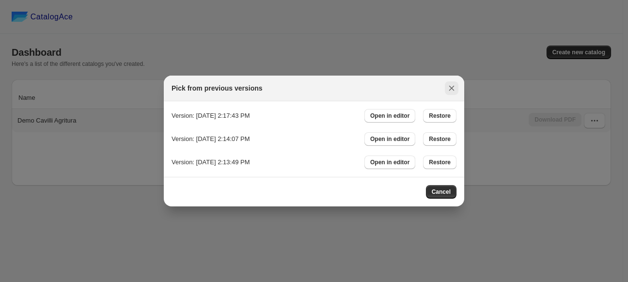
click at [449, 92] on icon ":r7:" at bounding box center [452, 88] width 10 height 10
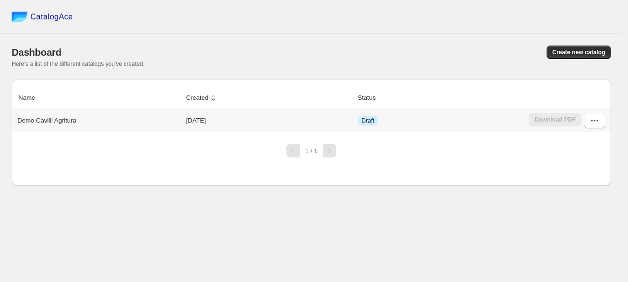
click at [606, 126] on td "Download PDF" at bounding box center [568, 120] width 85 height 23
click at [568, 124] on div "Download PDF" at bounding box center [555, 121] width 53 height 16
click at [591, 122] on icon "button" at bounding box center [595, 121] width 10 height 10
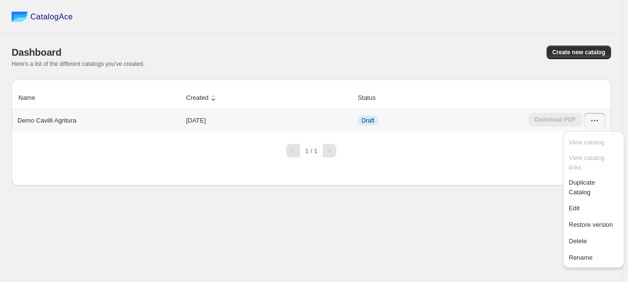
click at [120, 119] on div "Demo Cavilli Agritura" at bounding box center [97, 119] width 167 height 14
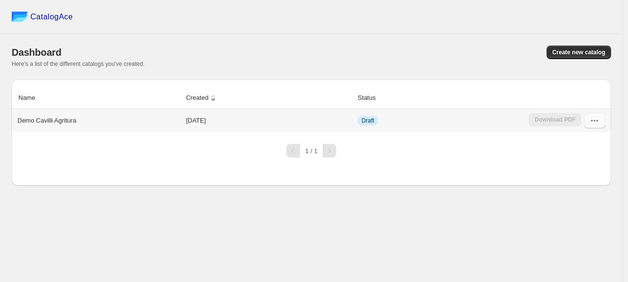
click at [597, 123] on icon "button" at bounding box center [595, 121] width 10 height 10
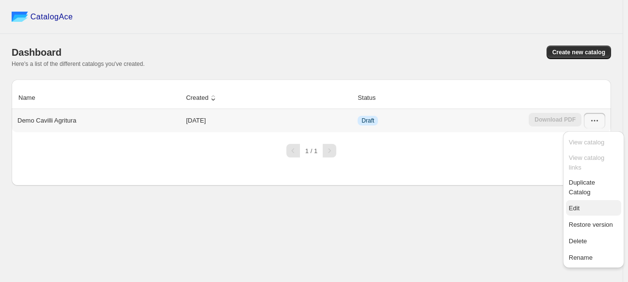
click at [590, 204] on span "Edit" at bounding box center [593, 209] width 49 height 10
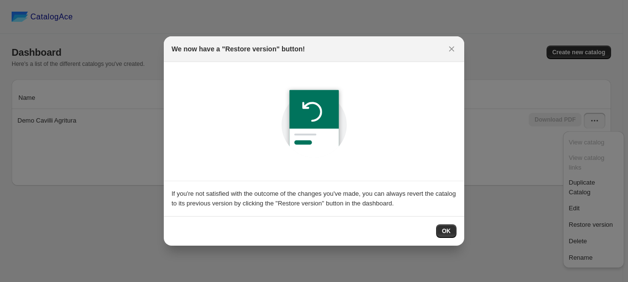
click at [448, 227] on span "OK" at bounding box center [446, 231] width 9 height 8
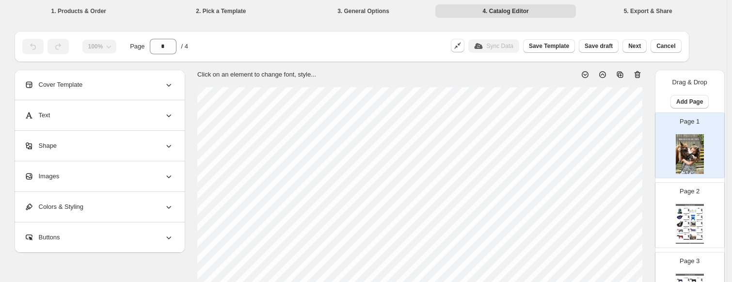
click at [628, 243] on div "Sneaker Collection Catalog | Page undefined" at bounding box center [690, 243] width 28 height 1
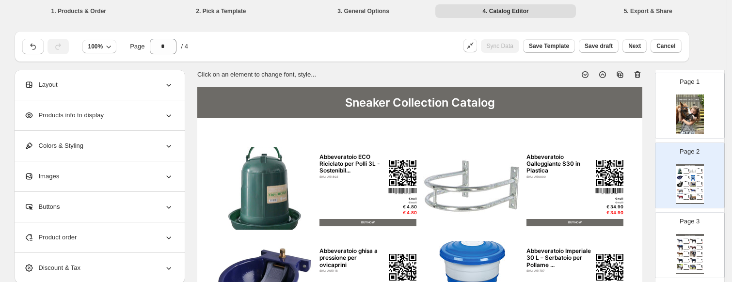
scroll to position [97, 0]
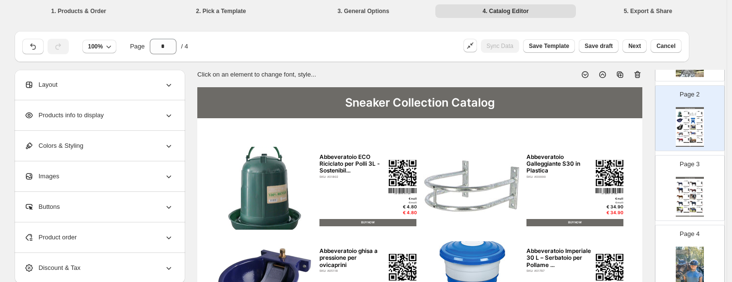
click at [628, 197] on div "Sneaker Collection Catalog Coperta Per Il Trasporto E Antisudore Fleece Classic…" at bounding box center [690, 197] width 28 height 40
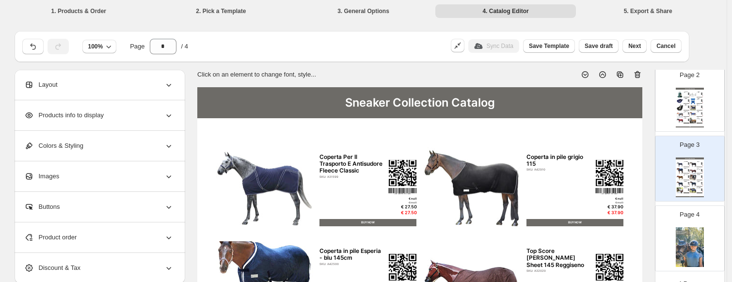
scroll to position [0, 0]
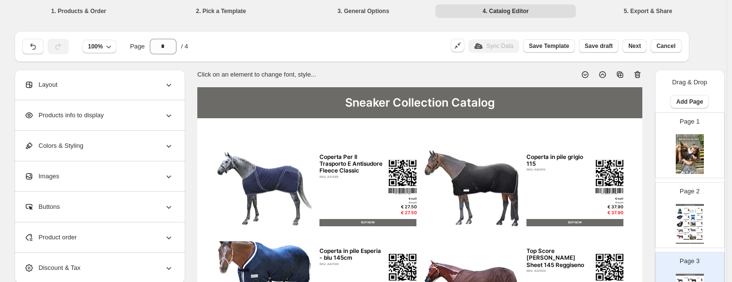
click at [628, 155] on img at bounding box center [690, 154] width 28 height 40
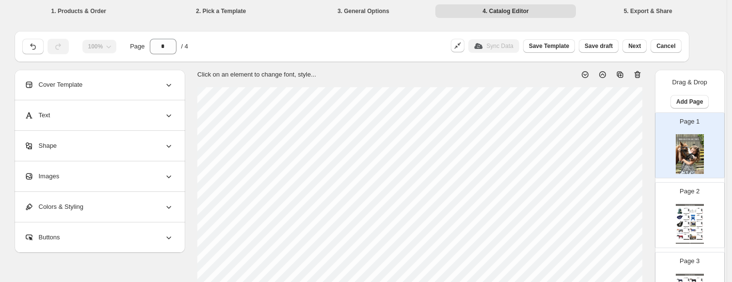
click at [628, 194] on p "Page 2" at bounding box center [690, 192] width 20 height 10
type input "*"
